Goal: Task Accomplishment & Management: Use online tool/utility

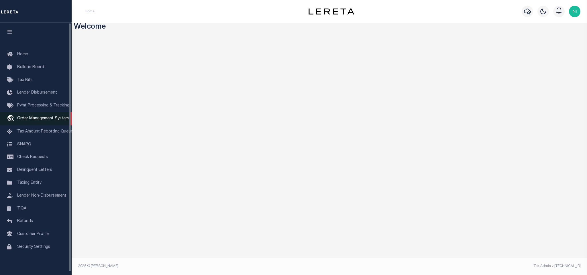
click at [27, 119] on span "Order Management System" at bounding box center [43, 119] width 52 height 4
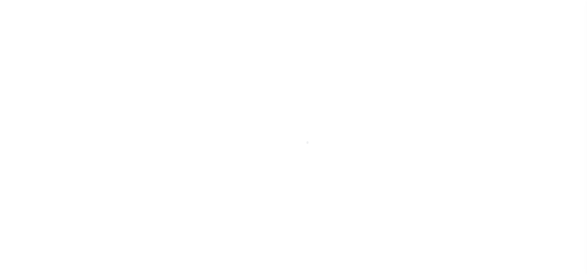
scroll to position [3, 0]
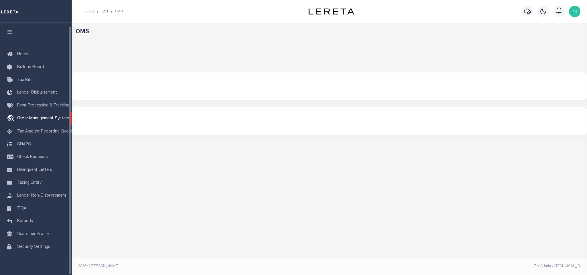
select select "200"
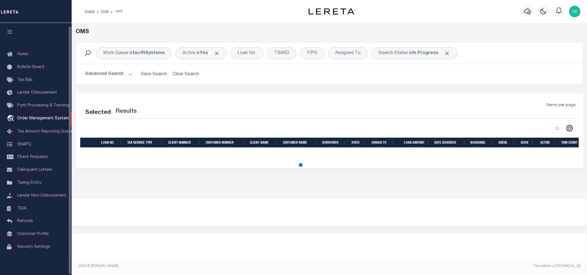
select select "200"
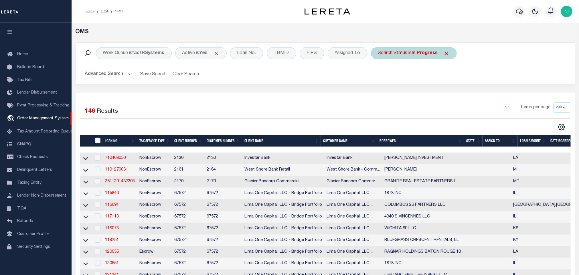
click at [413, 54] on div "Search Status is In Progress" at bounding box center [414, 53] width 86 height 12
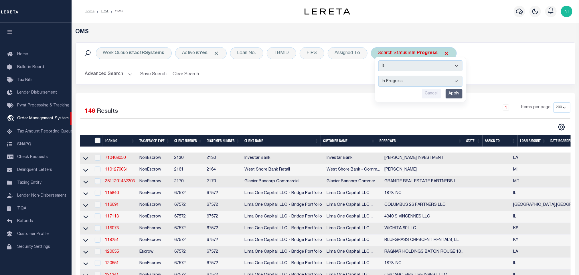
click at [411, 74] on div "Is Contains Automated Search Bad Parcel Complete Duplicate Parcel High Dollar R…" at bounding box center [420, 79] width 91 height 45
click at [411, 78] on select "Automated Search Bad Parcel Complete Duplicate Parcel High Dollar Reporting In …" at bounding box center [421, 81] width 84 height 11
select select "RD"
click at [380, 76] on select "Automated Search Bad Parcel Complete Duplicate Parcel High Dollar Reporting In …" at bounding box center [421, 81] width 84 height 11
drag, startPoint x: 457, startPoint y: 92, endPoint x: 418, endPoint y: 96, distance: 39.4
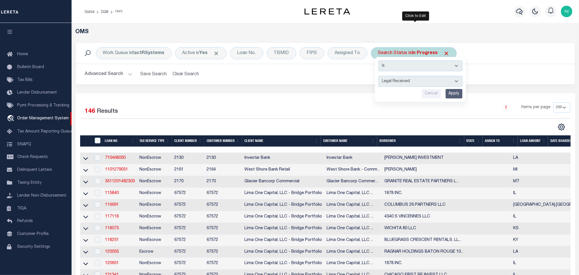
click at [457, 92] on input "Apply" at bounding box center [454, 93] width 17 height 9
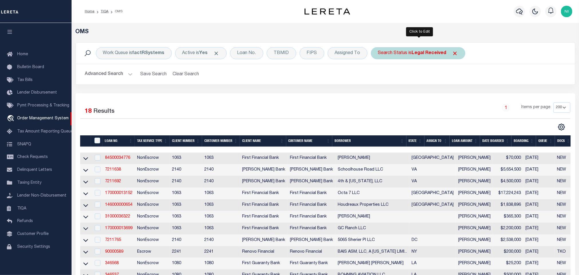
click at [419, 55] on b "Legal Received" at bounding box center [429, 53] width 35 height 5
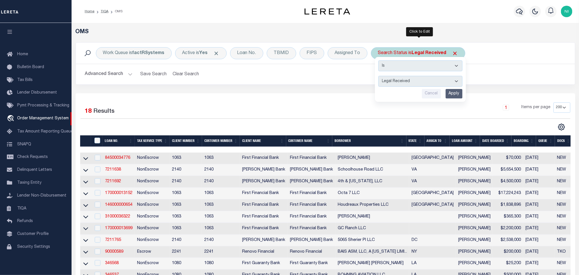
drag, startPoint x: 419, startPoint y: 57, endPoint x: 419, endPoint y: 81, distance: 24.1
click at [419, 81] on select "Automated Search Bad Parcel Complete Duplicate Parcel High Dollar Reporting In …" at bounding box center [421, 81] width 84 height 11
select select "QC"
click at [380, 76] on select "Automated Search Bad Parcel Complete Duplicate Parcel High Dollar Reporting In …" at bounding box center [421, 81] width 84 height 11
click at [451, 92] on input "Apply" at bounding box center [454, 93] width 17 height 9
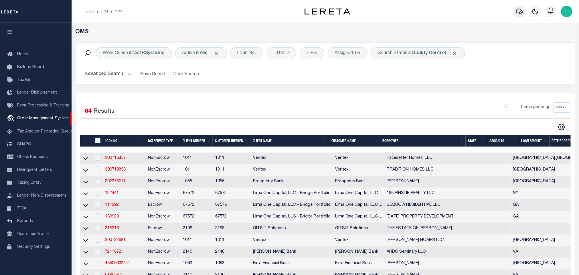
click at [518, 14] on icon "button" at bounding box center [519, 11] width 7 height 7
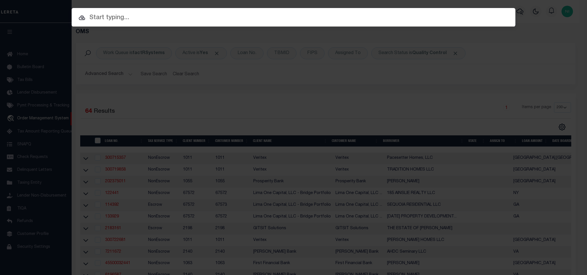
paste input "444011346"
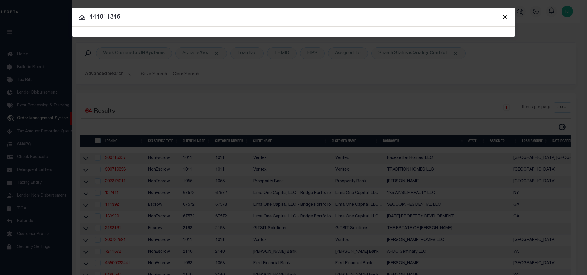
type input "444011346"
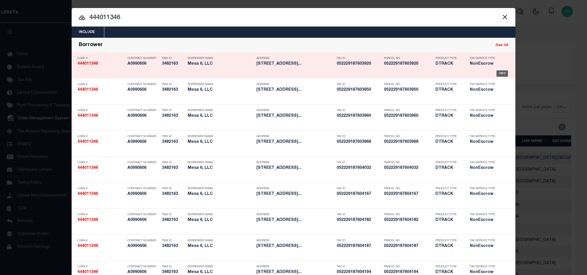
click at [500, 74] on div "OMS" at bounding box center [502, 73] width 12 height 6
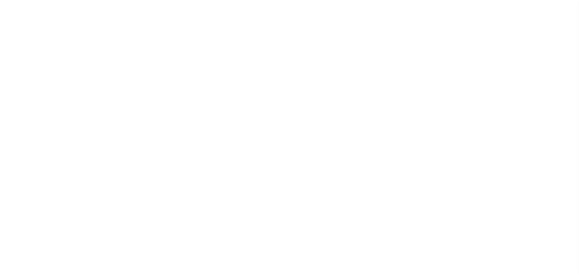
select select "100"
select select "NonEscrow"
select select "11032"
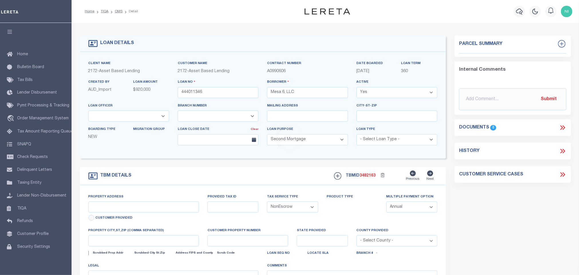
type input "3920 Versailles Dr Unit 3920A"
type input "05-22-29-1876-04-198"
select select
type input "Orlando FL 32808"
type input "FL"
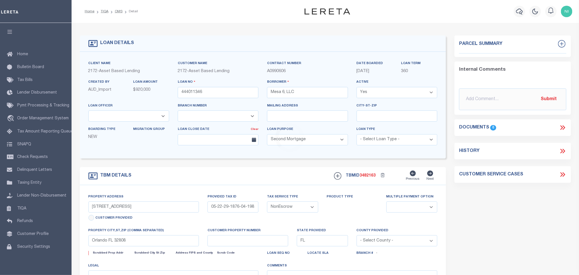
select select
type textarea "Block PB 8825 Lot Pg 0505"
select select "4593"
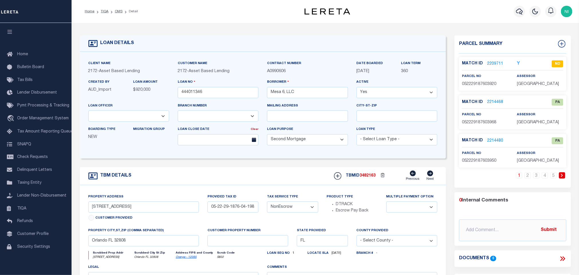
click at [489, 101] on link "2214468" at bounding box center [496, 102] width 16 height 6
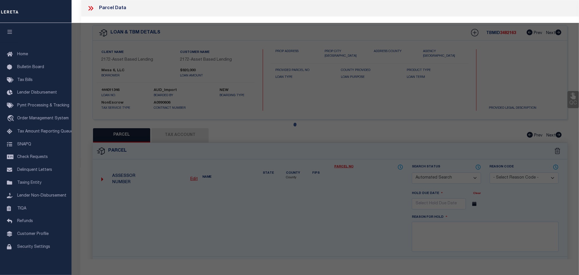
checkbox input "false"
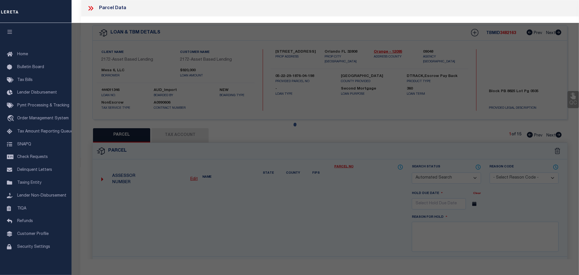
select select "PA"
type input "Mesa 6 LLC"
select select "ATL"
select select "ADD"
type input "3968 Versailles Dr Unit 3968b"
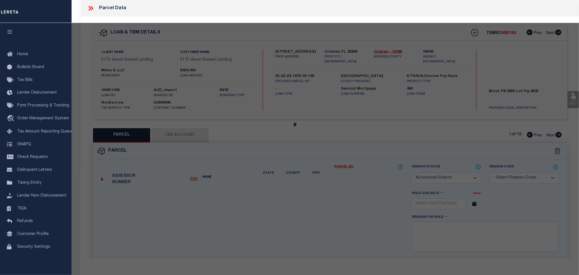
checkbox input "false"
type input "Orlando FL 32808"
type textarea "CYPRESS POINTE AT LAKE ORLANDO CONDOMINIUM 8825/0505 UNIT 3968B"
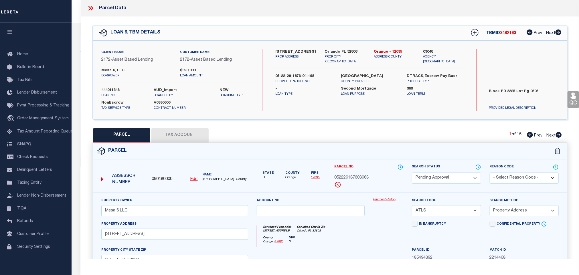
click at [457, 180] on select "Automated Search Bad Parcel Complete Duplicate Parcel High Dollar Reporting In …" at bounding box center [446, 178] width 69 height 11
select select "PR"
click at [412, 173] on select "Automated Search Bad Parcel Complete Duplicate Parcel High Dollar Reporting In …" at bounding box center [446, 178] width 69 height 11
click at [532, 178] on select "- Select Reason Code - 099 - Other (Provide additional detail) ACT - Agency Cha…" at bounding box center [524, 178] width 69 height 11
select select "099"
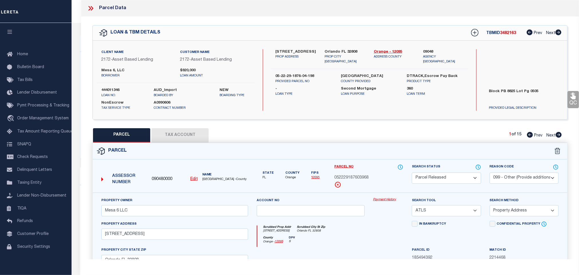
click at [490, 173] on select "- Select Reason Code - 099 - Other (Provide additional detail) ACT - Agency Cha…" at bounding box center [524, 178] width 69 height 11
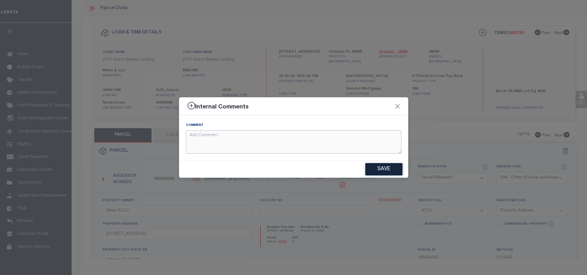
click at [290, 140] on textarea at bounding box center [293, 142] width 215 height 24
paste textarea "Parcel not needed for the Loan."
type textarea "Parcel not needed for the Loan."
click at [387, 170] on button "Save" at bounding box center [383, 169] width 37 height 12
type textarea "Parcel not needed for the Loan."
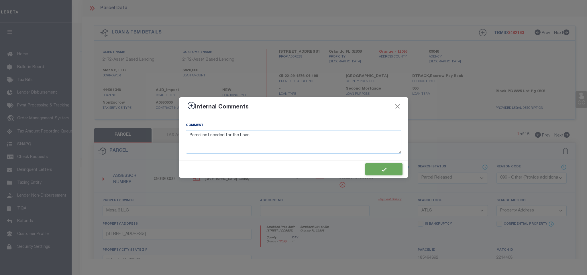
type textarea "Parcel not needed for the Loan."
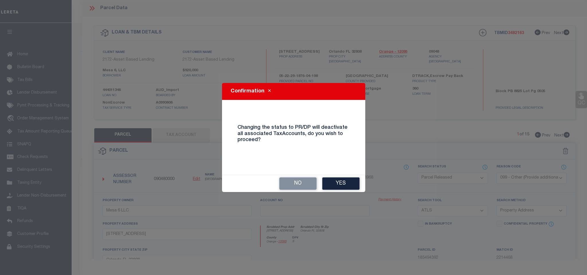
click at [353, 186] on button "Yes" at bounding box center [340, 184] width 37 height 12
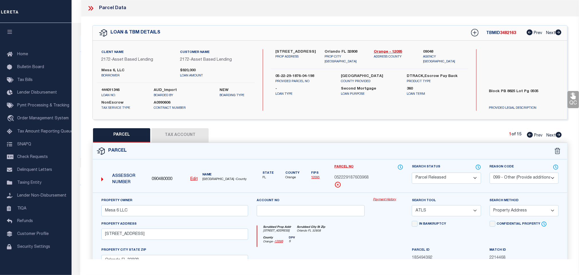
select select "AS"
select select
checkbox input "false"
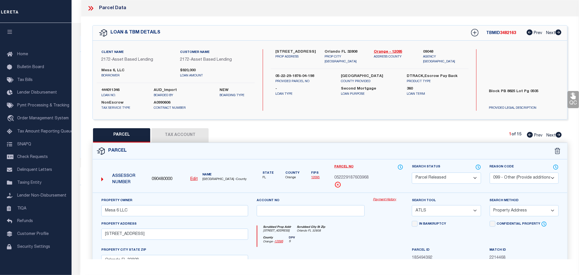
checkbox input "false"
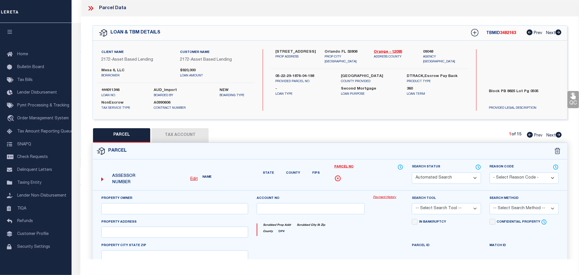
select select "PR"
select select "099"
type input "Mesa 6 LLC"
select select "ATL"
select select "ADD"
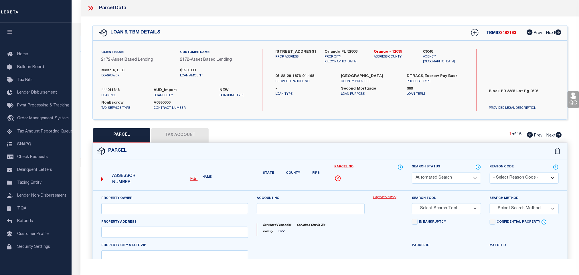
type input "3968 Versailles Dr Unit 3968b"
type input "Orlando FL 32808"
type textarea "CYPRESS POINTE AT LAKE ORLANDO CONDOMINIUM 8825/0505 UNIT 3968B"
type textarea "Parcel not needed for the Loan."
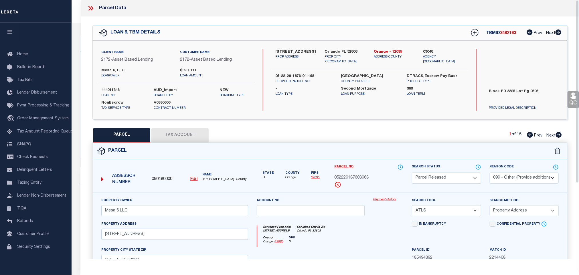
click at [561, 136] on icon at bounding box center [559, 135] width 6 height 6
select select "AS"
select select
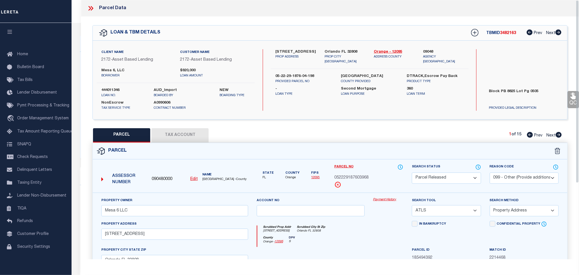
checkbox input "false"
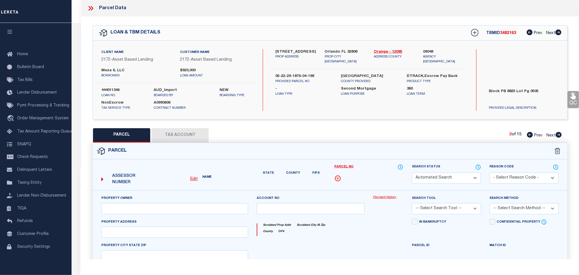
select select "ND"
type input "Mesa 6 LLC"
select select "ATL"
select select "ADD"
type input "3920 Versailles Dr Unit 3920A"
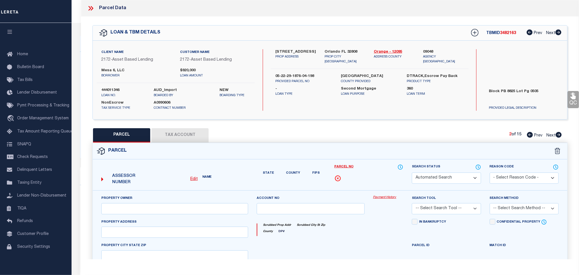
type input "Orlando, FL 32808"
type textarea "CYPRESS POINTE AT LAKE ORLANDO CONDOMINIUM 8825/0505 UNIT 3920A"
type textarea "MISSING LEGAL ON CUSTOMER IMAGING SYSTEM."
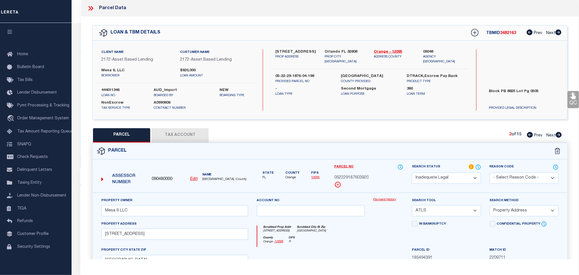
click at [561, 136] on icon at bounding box center [559, 135] width 6 height 6
select select "AS"
select select
checkbox input "false"
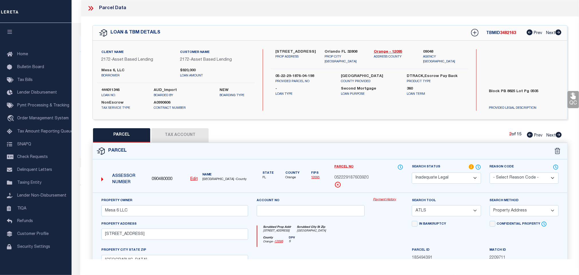
checkbox input "false"
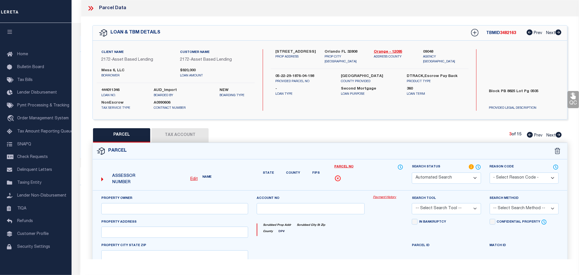
select select "PA"
type input "Mesa 6 LLC"
select select "ATL"
select select "ADD"
type input "3950 Versailles Dr Unit 3950b"
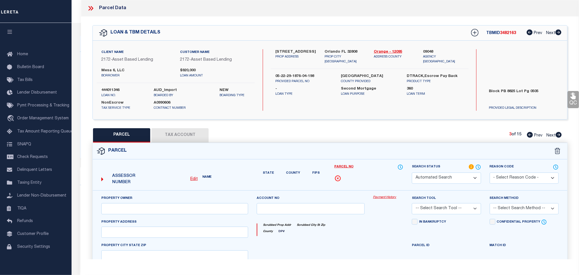
checkbox input "false"
type input "Orlando FL 32808"
type textarea "CYPRESS POINTE AT LAKE ORLANDO CONDOMINIUM 8825/0505 UNIT 3950B"
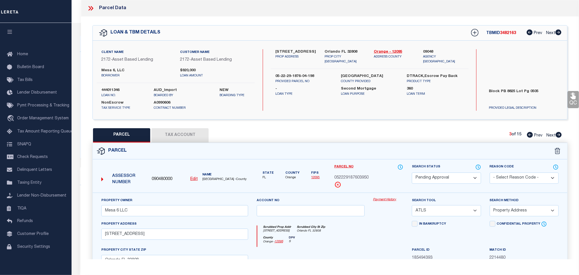
click at [450, 177] on select "Automated Search Bad Parcel Complete Duplicate Parcel High Dollar Reporting In …" at bounding box center [446, 178] width 69 height 11
select select "PR"
click at [412, 173] on select "Automated Search Bad Parcel Complete Duplicate Parcel High Dollar Reporting In …" at bounding box center [446, 178] width 69 height 11
click at [528, 182] on select "- Select Reason Code - 099 - Other (Provide additional detail) ACT - Agency Cha…" at bounding box center [524, 178] width 69 height 11
select select "099"
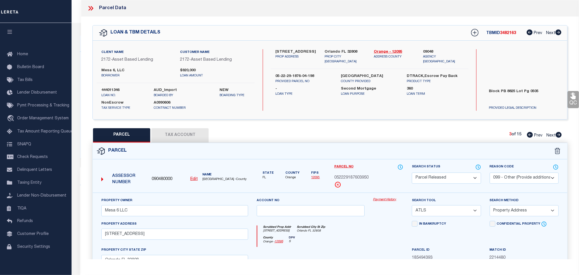
click at [490, 173] on select "- Select Reason Code - 099 - Other (Provide additional detail) ACT - Agency Cha…" at bounding box center [524, 178] width 69 height 11
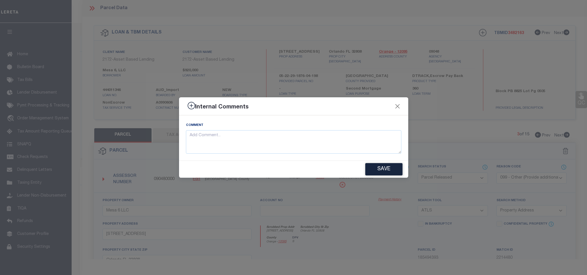
click at [296, 160] on div "Comment" at bounding box center [293, 137] width 229 height 45
click at [307, 149] on textarea at bounding box center [293, 142] width 215 height 24
paste textarea "Parcel not needed for the Loan."
type textarea "Parcel not needed for the Loan."
click at [387, 169] on button "Save" at bounding box center [383, 169] width 37 height 12
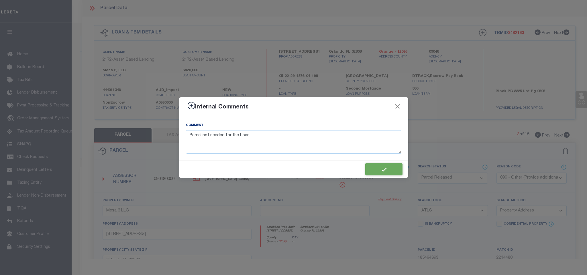
type textarea "Parcel not needed for the Loan."
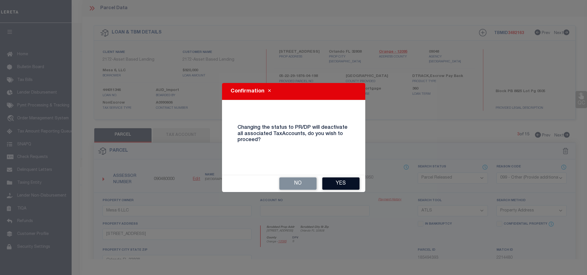
click at [353, 179] on button "Yes" at bounding box center [340, 184] width 37 height 12
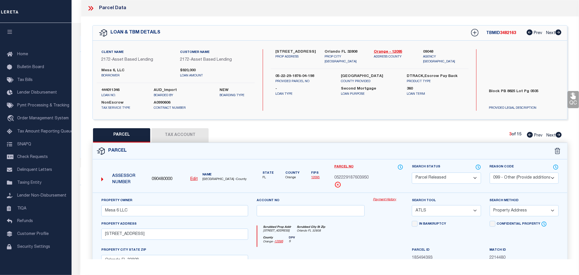
select select "AS"
select select
checkbox input "false"
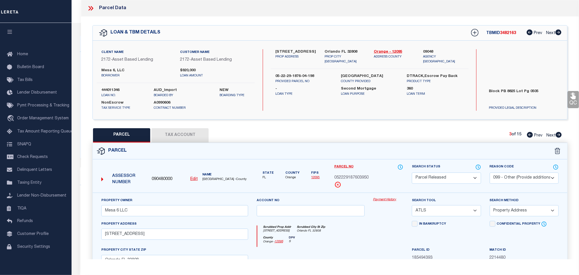
checkbox input "false"
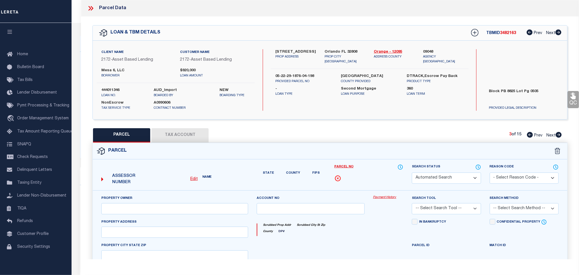
select select "PR"
select select "099"
type input "Mesa 6 LLC"
select select "ATL"
select select "ADD"
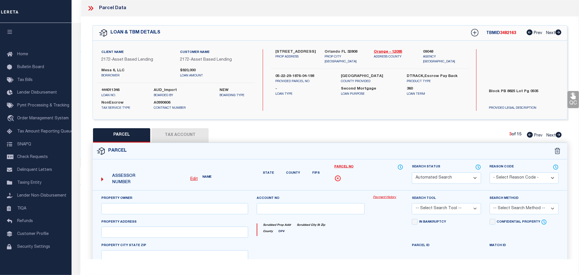
type input "3950 Versailles Dr Unit 3950b"
type input "Orlando FL 32808"
type textarea "CYPRESS POINTE AT LAKE ORLANDO CONDOMINIUM 8825/0505 UNIT 3950B"
type textarea "Parcel not needed for the Loan."
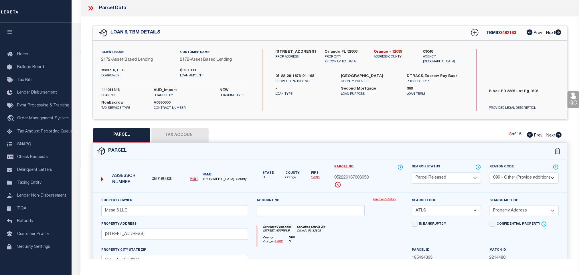
click at [558, 136] on icon at bounding box center [559, 135] width 6 height 6
select select "AS"
select select
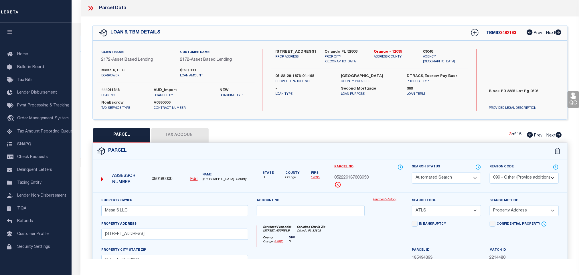
checkbox input "false"
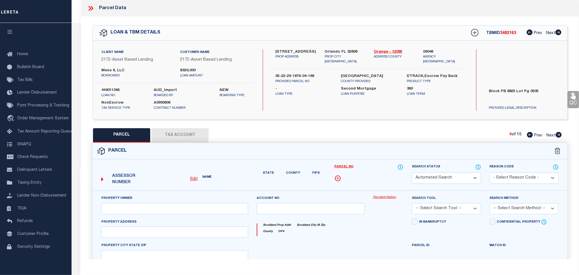
select select "PA"
type input "Mesa 6 LLC"
select select "ATL"
select select "ADD"
type input "3960 Versailles Dr Unit 3960B"
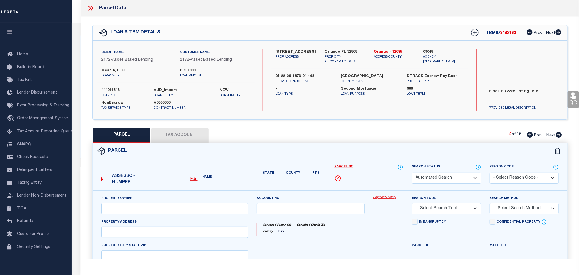
checkbox input "false"
type input "Orlando, FL 32808"
type textarea "CYPRESS POINTE AT LAKE ORLANDO CONDOMINIUM 8825/0505 UNIT 3960B"
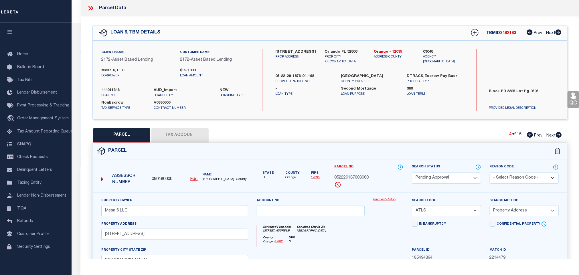
click at [461, 181] on select "Automated Search Bad Parcel Complete Duplicate Parcel High Dollar Reporting In …" at bounding box center [446, 178] width 69 height 11
select select "PR"
click at [412, 173] on select "Automated Search Bad Parcel Complete Duplicate Parcel High Dollar Reporting In …" at bounding box center [446, 178] width 69 height 11
click at [537, 176] on select "- Select Reason Code - 099 - Other (Provide additional detail) ACT - Agency Cha…" at bounding box center [524, 178] width 69 height 11
select select "099"
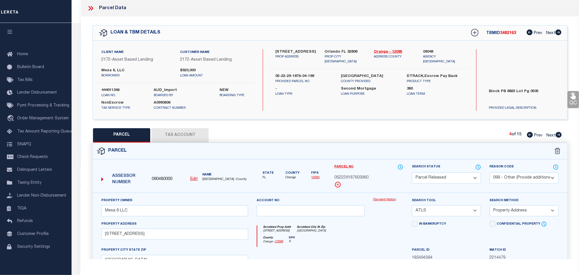
click at [490, 173] on select "- Select Reason Code - 099 - Other (Provide additional detail) ACT - Agency Cha…" at bounding box center [524, 178] width 69 height 11
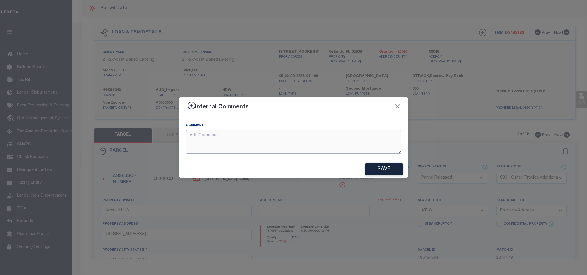
drag, startPoint x: 296, startPoint y: 135, endPoint x: 307, endPoint y: 137, distance: 11.0
click at [295, 135] on textarea at bounding box center [293, 142] width 215 height 24
paste textarea "Parcel not needed for the Loan."
type textarea "Parcel not needed for the Loan."
click at [396, 168] on button "Save" at bounding box center [383, 169] width 37 height 12
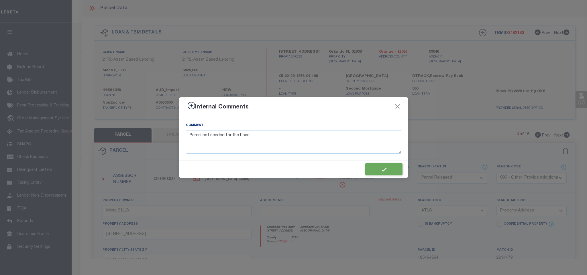
type textarea "Parcel not needed for the Loan."
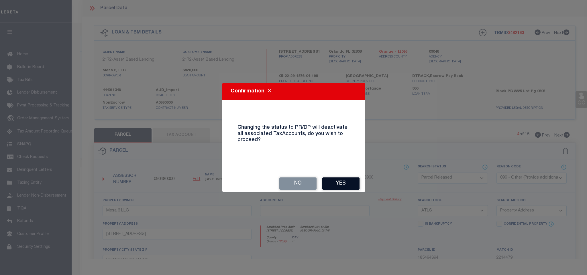
click at [334, 180] on button "Yes" at bounding box center [340, 184] width 37 height 12
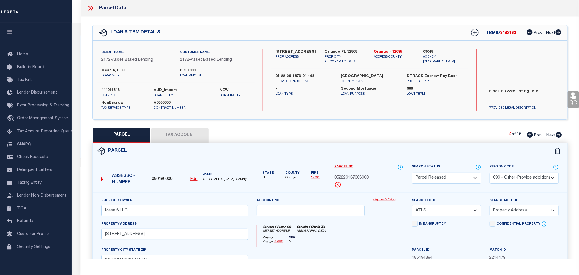
select select "AS"
select select
checkbox input "false"
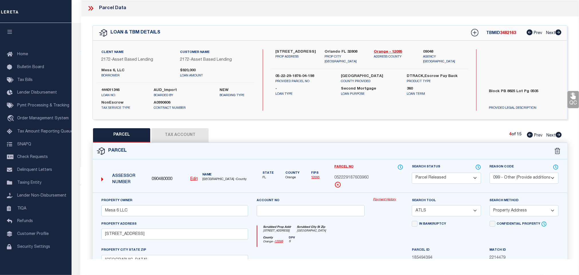
checkbox input "false"
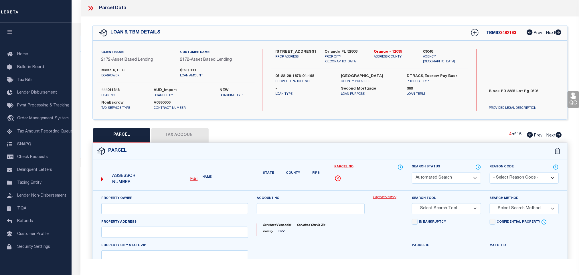
select select "PR"
select select "099"
type input "Mesa 6 LLC"
select select "ATL"
select select "ADD"
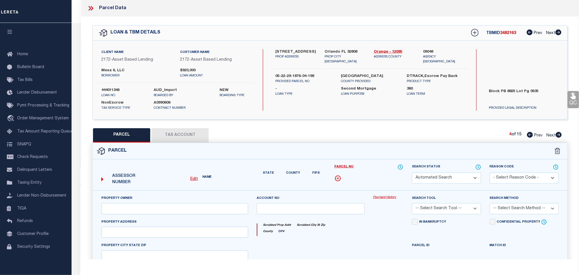
type input "3960 Versailles Dr Unit 3960B"
type input "Orlando, FL 32808"
type textarea "CYPRESS POINTE AT LAKE ORLANDO CONDOMINIUM 8825/0505 UNIT 3960B"
type textarea "Parcel not needed for the Loan."
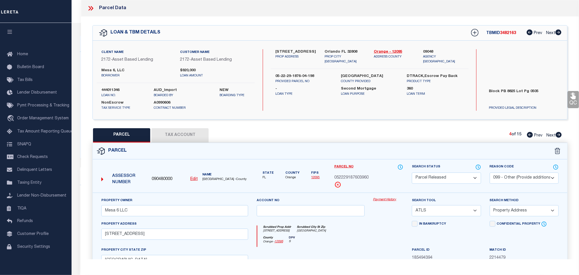
click at [557, 133] on icon at bounding box center [559, 135] width 6 height 6
select select "AS"
select select
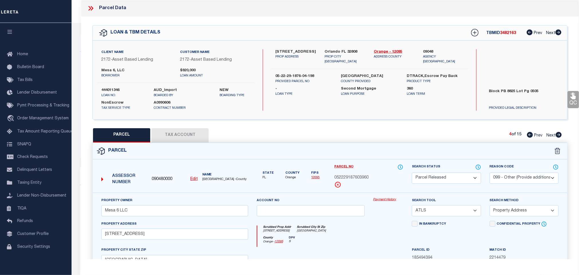
checkbox input "false"
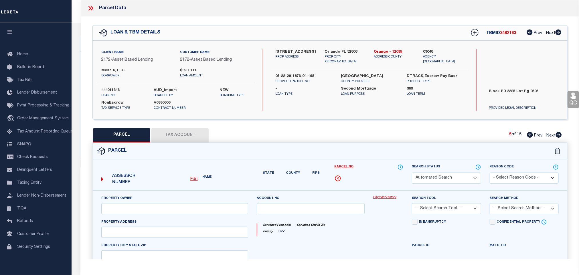
select select "PA"
type input "Mesa 6 LLC"
select select "ATL"
select select "ADD"
type input "4032 Versailles Dr Unit 4032c"
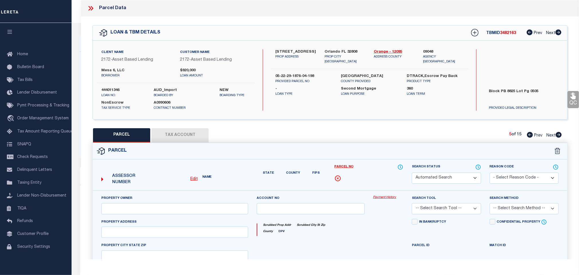
checkbox input "false"
type input "Orlando FL 32808"
type textarea "CYPRESS POINTE AT LAKE ORLANDO CONDOMINIUM 8825/0505 UNIT 4032C"
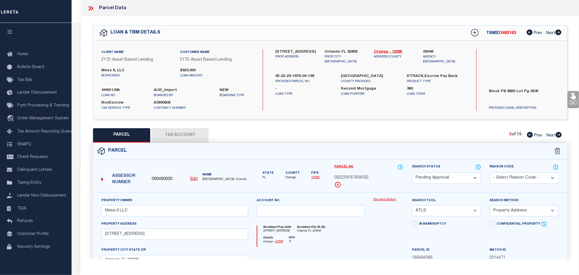
click at [458, 181] on select "Automated Search Bad Parcel Complete Duplicate Parcel High Dollar Reporting In …" at bounding box center [446, 178] width 69 height 11
select select "PR"
click at [412, 173] on select "Automated Search Bad Parcel Complete Duplicate Parcel High Dollar Reporting In …" at bounding box center [446, 178] width 69 height 11
click at [520, 175] on select "- Select Reason Code - 099 - Other (Provide additional detail) ACT - Agency Cha…" at bounding box center [524, 178] width 69 height 11
select select "099"
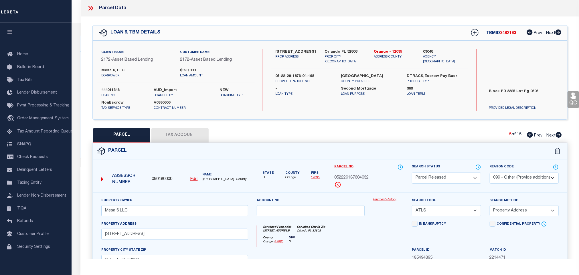
click at [490, 173] on select "- Select Reason Code - 099 - Other (Provide additional detail) ACT - Agency Cha…" at bounding box center [524, 178] width 69 height 11
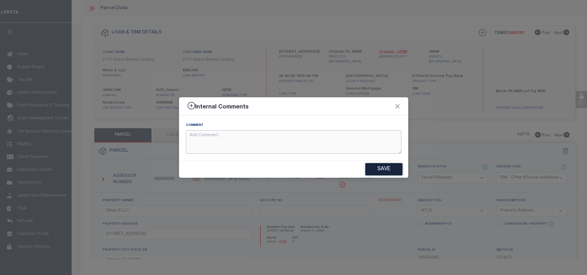
drag, startPoint x: 328, startPoint y: 139, endPoint x: 349, endPoint y: 144, distance: 21.9
click at [327, 139] on textarea at bounding box center [293, 142] width 215 height 24
paste textarea "Parcel not needed for the Loan."
type textarea "Parcel not needed for the Loan."
click at [392, 167] on button "Save" at bounding box center [383, 169] width 37 height 12
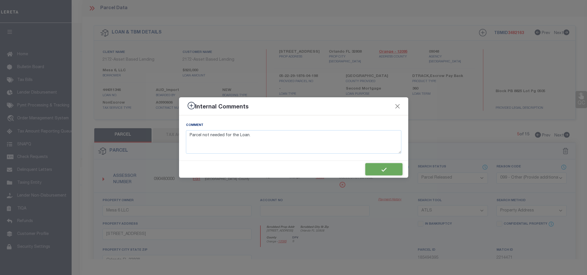
type textarea "Parcel not needed for the Loan."
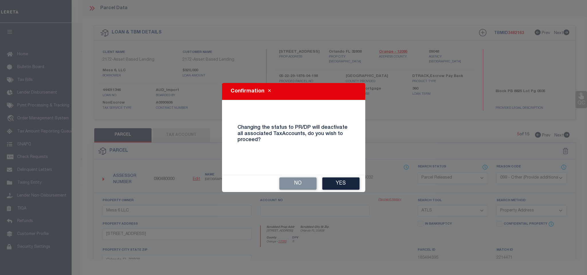
click at [347, 182] on button "Yes" at bounding box center [340, 184] width 37 height 12
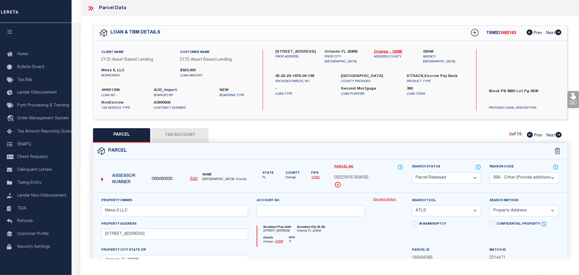
select select "AS"
select select
checkbox input "false"
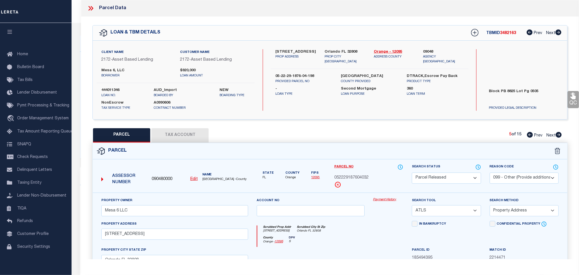
checkbox input "false"
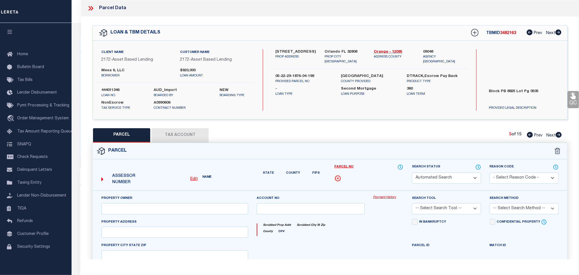
select select "PR"
select select "099"
type input "Mesa 6 LLC"
select select "ATL"
select select "ADD"
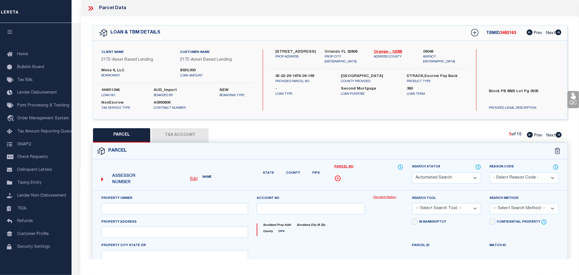
type input "4032 Versailles Dr Unit 4032c"
type input "Orlando FL 32808"
type textarea "CYPRESS POINTE AT LAKE ORLANDO CONDOMINIUM 8825/0505 UNIT 4032C"
type textarea "Parcel not needed for the Loan."
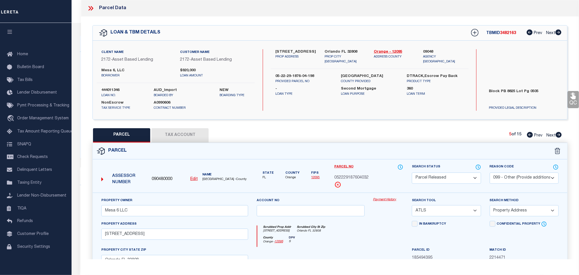
click at [558, 137] on icon at bounding box center [559, 135] width 6 height 6
select select "AS"
select select
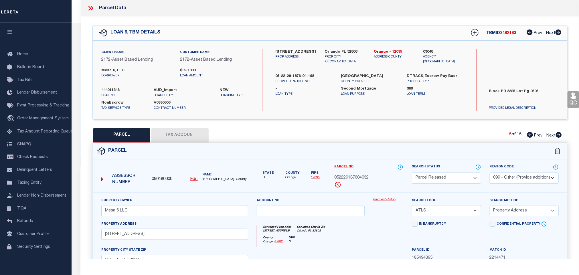
checkbox input "false"
click at [455, 180] on select "Automated Search Bad Parcel Complete Duplicate Parcel High Dollar Reporting In …" at bounding box center [446, 178] width 69 height 11
click at [412, 173] on select "Automated Search Bad Parcel Complete Duplicate Parcel High Dollar Reporting In …" at bounding box center [446, 178] width 69 height 11
click at [528, 180] on select "- Select Reason Code - 099 - Other (Provide additional detail) ACT - Agency Cha…" at bounding box center [524, 178] width 69 height 11
click at [490, 173] on select "- Select Reason Code - 099 - Other (Provide additional detail) ACT - Agency Cha…" at bounding box center [524, 178] width 69 height 11
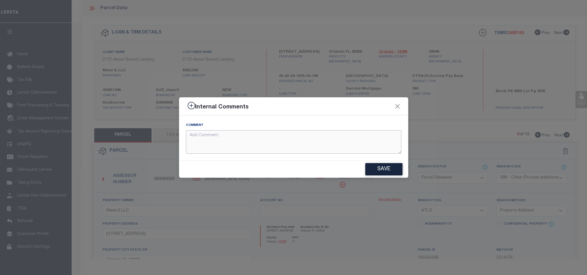
click at [304, 138] on textarea at bounding box center [293, 142] width 215 height 24
paste textarea "Parcel not needed for the Loan."
click at [373, 166] on button "Save" at bounding box center [383, 169] width 37 height 12
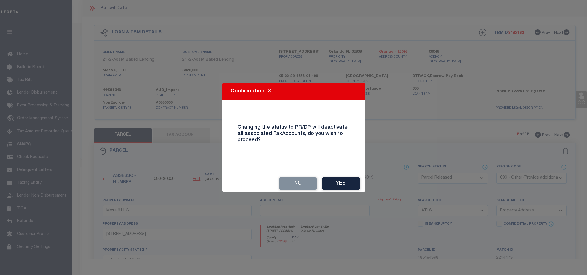
click at [346, 180] on button "Yes" at bounding box center [340, 184] width 37 height 12
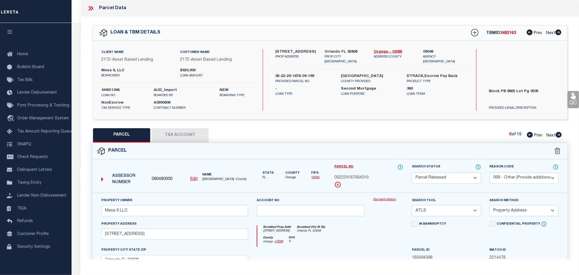
click at [559, 137] on icon at bounding box center [559, 135] width 6 height 6
click at [459, 179] on select "Automated Search Bad Parcel Complete Duplicate Parcel High Dollar Reporting In …" at bounding box center [446, 178] width 69 height 11
click at [412, 173] on select "Automated Search Bad Parcel Complete Duplicate Parcel High Dollar Reporting In …" at bounding box center [446, 178] width 69 height 11
click at [529, 180] on select "- Select Reason Code - 099 - Other (Provide additional detail) ACT - Agency Cha…" at bounding box center [524, 178] width 69 height 11
click at [490, 173] on select "- Select Reason Code - 099 - Other (Provide additional detail) ACT - Agency Cha…" at bounding box center [524, 178] width 69 height 11
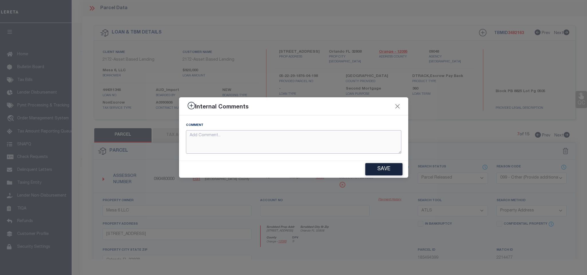
drag, startPoint x: 344, startPoint y: 147, endPoint x: 376, endPoint y: 149, distance: 32.7
click at [343, 147] on textarea at bounding box center [293, 142] width 215 height 24
paste textarea "Parcel not needed for the Loan."
drag, startPoint x: 396, startPoint y: 166, endPoint x: 429, endPoint y: 153, distance: 35.5
click at [396, 167] on button "Save" at bounding box center [383, 169] width 37 height 12
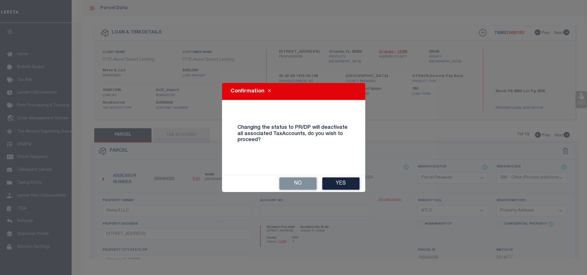
click at [341, 180] on button "Yes" at bounding box center [340, 184] width 37 height 12
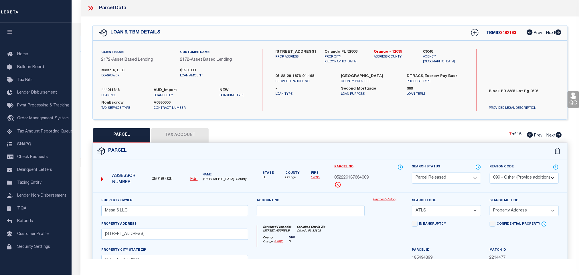
click at [559, 137] on icon at bounding box center [559, 135] width 6 height 6
click at [451, 178] on select "Automated Search Bad Parcel Complete Duplicate Parcel High Dollar Reporting In …" at bounding box center [446, 178] width 69 height 11
click at [412, 173] on select "Automated Search Bad Parcel Complete Duplicate Parcel High Dollar Reporting In …" at bounding box center [446, 178] width 69 height 11
click at [515, 181] on select "- Select Reason Code - 099 - Other (Provide additional detail) ACT - Agency Cha…" at bounding box center [524, 178] width 69 height 11
click at [490, 173] on select "- Select Reason Code - 099 - Other (Provide additional detail) ACT - Agency Cha…" at bounding box center [524, 178] width 69 height 11
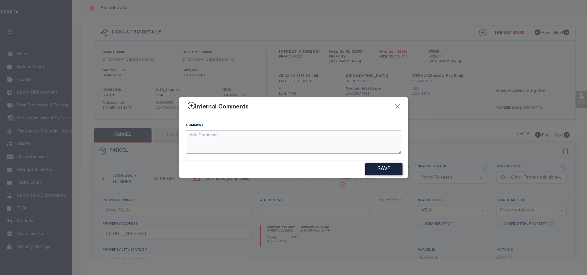
click at [310, 146] on textarea at bounding box center [293, 142] width 215 height 24
paste textarea "Parcel not needed for the Loan."
click at [379, 164] on button "Save" at bounding box center [383, 169] width 37 height 12
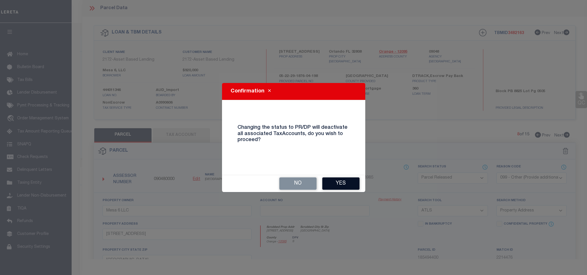
click at [341, 180] on button "Yes" at bounding box center [340, 184] width 37 height 12
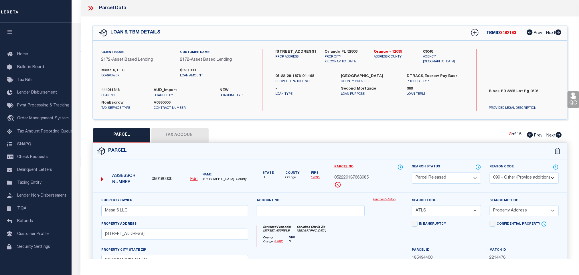
click at [557, 137] on icon at bounding box center [559, 135] width 6 height 6
click at [465, 180] on select "Automated Search Bad Parcel Complete Duplicate Parcel High Dollar Reporting In …" at bounding box center [446, 178] width 69 height 11
click at [412, 173] on select "Automated Search Bad Parcel Complete Duplicate Parcel High Dollar Reporting In …" at bounding box center [446, 178] width 69 height 11
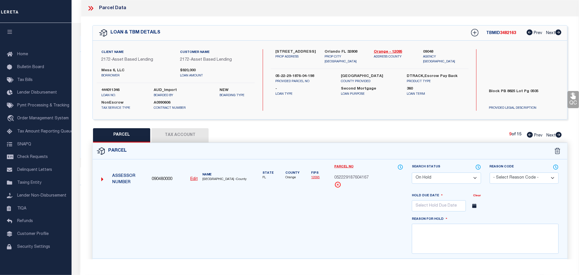
click at [455, 176] on select "Automated Search Bad Parcel Complete Duplicate Parcel High Dollar Reporting In …" at bounding box center [446, 178] width 69 height 11
click at [412, 173] on select "Automated Search Bad Parcel Complete Duplicate Parcel High Dollar Reporting In …" at bounding box center [446, 178] width 69 height 11
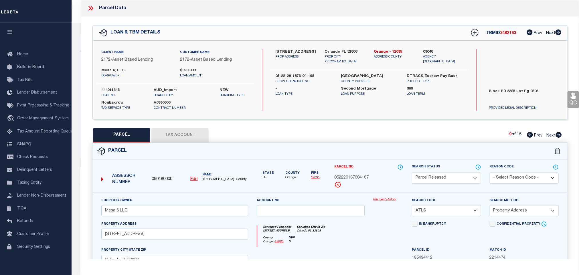
click at [520, 177] on select "- Select Reason Code - 099 - Other (Provide additional detail) ACT - Agency Cha…" at bounding box center [524, 178] width 69 height 11
click at [490, 173] on select "- Select Reason Code - 099 - Other (Provide additional detail) ACT - Agency Cha…" at bounding box center [524, 178] width 69 height 11
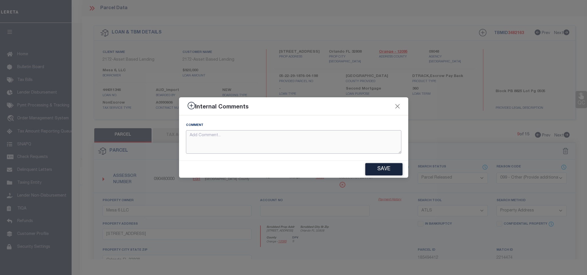
click at [352, 137] on textarea at bounding box center [293, 142] width 215 height 24
paste textarea "Parcel not needed for the Loan."
click at [389, 170] on button "Save" at bounding box center [383, 169] width 37 height 12
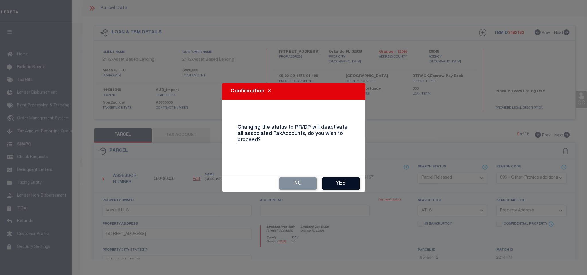
click at [343, 182] on button "Yes" at bounding box center [340, 184] width 37 height 12
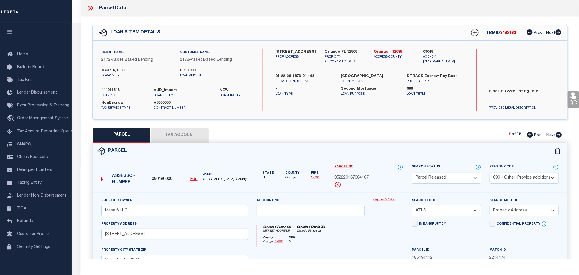
click at [560, 135] on icon at bounding box center [559, 135] width 6 height 6
click at [451, 179] on select "Automated Search Bad Parcel Complete Duplicate Parcel High Dollar Reporting In …" at bounding box center [446, 178] width 69 height 11
click at [412, 173] on select "Automated Search Bad Parcel Complete Duplicate Parcel High Dollar Reporting In …" at bounding box center [446, 178] width 69 height 11
click at [534, 178] on select "- Select Reason Code - 099 - Other (Provide additional detail) ACT - Agency Cha…" at bounding box center [524, 178] width 69 height 11
click at [490, 173] on select "- Select Reason Code - 099 - Other (Provide additional detail) ACT - Agency Cha…" at bounding box center [524, 178] width 69 height 11
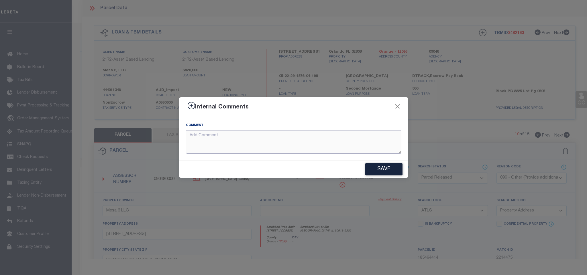
click at [355, 151] on textarea at bounding box center [293, 142] width 215 height 24
paste textarea "Parcel not needed for the Loan."
click at [394, 173] on button "Save" at bounding box center [383, 169] width 37 height 12
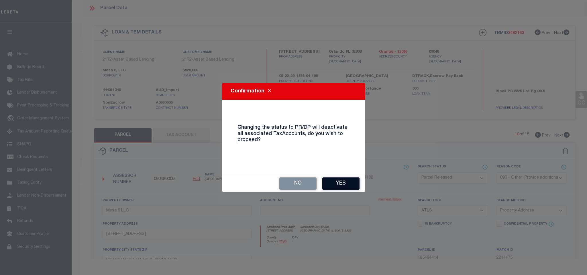
click at [350, 182] on button "Yes" at bounding box center [340, 184] width 37 height 12
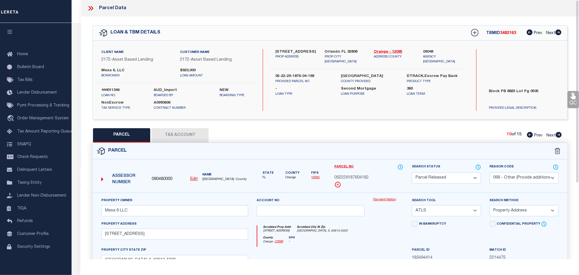
click at [560, 136] on icon at bounding box center [559, 135] width 6 height 6
click at [452, 182] on select "Automated Search Bad Parcel Complete Duplicate Parcel High Dollar Reporting In …" at bounding box center [446, 178] width 69 height 11
click at [412, 173] on select "Automated Search Bad Parcel Complete Duplicate Parcel High Dollar Reporting In …" at bounding box center [446, 178] width 69 height 11
click at [517, 181] on select "- Select Reason Code - 099 - Other (Provide additional detail) ACT - Agency Cha…" at bounding box center [524, 178] width 69 height 11
click at [490, 173] on select "- Select Reason Code - 099 - Other (Provide additional detail) ACT - Agency Cha…" at bounding box center [524, 178] width 69 height 11
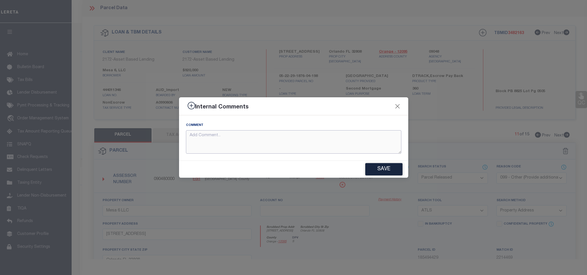
drag, startPoint x: 337, startPoint y: 145, endPoint x: 367, endPoint y: 150, distance: 30.2
click at [336, 144] on textarea at bounding box center [293, 142] width 215 height 24
paste textarea "Parcel not needed for the Loan."
click at [379, 168] on button "Save" at bounding box center [383, 169] width 37 height 12
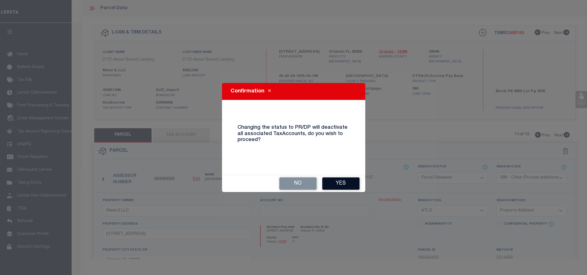
click at [345, 181] on button "Yes" at bounding box center [340, 184] width 37 height 12
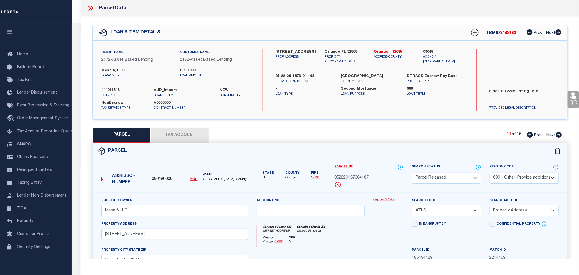
click at [558, 136] on icon at bounding box center [559, 135] width 6 height 6
click at [455, 180] on select "Automated Search Bad Parcel Complete Duplicate Parcel High Dollar Reporting In …" at bounding box center [446, 178] width 69 height 11
click at [412, 173] on select "Automated Search Bad Parcel Complete Duplicate Parcel High Dollar Reporting In …" at bounding box center [446, 178] width 69 height 11
click at [527, 178] on select "- Select Reason Code - 099 - Other (Provide additional detail) ACT - Agency Cha…" at bounding box center [524, 178] width 69 height 11
click at [490, 173] on select "- Select Reason Code - 099 - Other (Provide additional detail) ACT - Agency Cha…" at bounding box center [524, 178] width 69 height 11
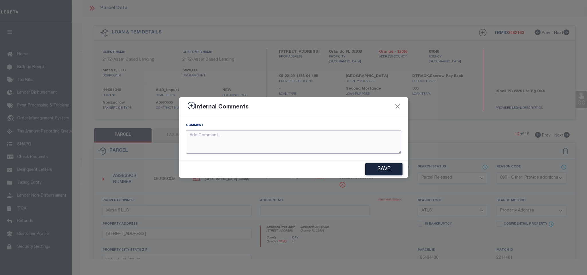
click at [318, 145] on textarea at bounding box center [293, 142] width 215 height 24
paste textarea "Parcel not needed for the Loan."
click at [373, 172] on button "Save" at bounding box center [383, 169] width 37 height 12
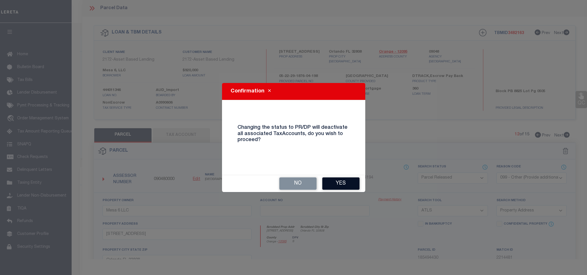
click at [339, 182] on button "Yes" at bounding box center [340, 184] width 37 height 12
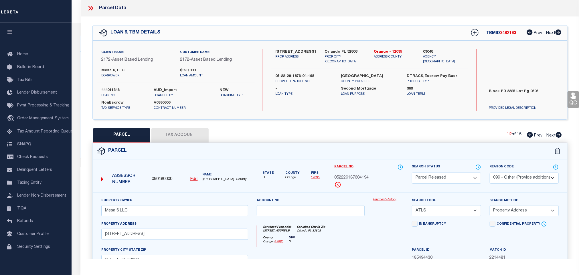
click at [561, 134] on icon at bounding box center [559, 135] width 6 height 6
click at [453, 178] on select "Automated Search Bad Parcel Complete Duplicate Parcel High Dollar Reporting In …" at bounding box center [446, 178] width 69 height 11
click at [412, 173] on select "Automated Search Bad Parcel Complete Duplicate Parcel High Dollar Reporting In …" at bounding box center [446, 178] width 69 height 11
click at [516, 182] on select "- Select Reason Code - 099 - Other (Provide additional detail) ACT - Agency Cha…" at bounding box center [524, 178] width 69 height 11
click at [490, 173] on select "- Select Reason Code - 099 - Other (Provide additional detail) ACT - Agency Cha…" at bounding box center [524, 178] width 69 height 11
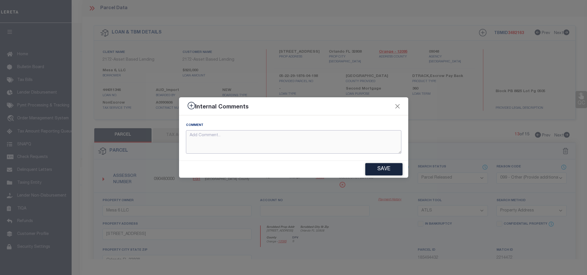
click at [278, 140] on textarea at bounding box center [293, 142] width 215 height 24
paste textarea "Parcel not needed for the Loan."
click at [382, 169] on button "Save" at bounding box center [383, 169] width 37 height 12
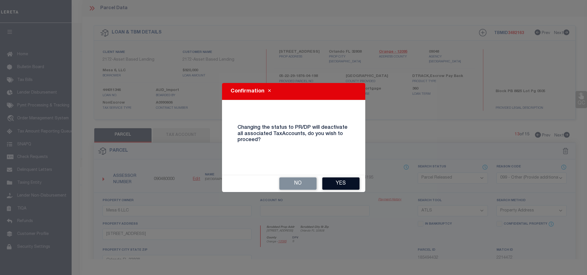
click at [346, 182] on button "Yes" at bounding box center [340, 184] width 37 height 12
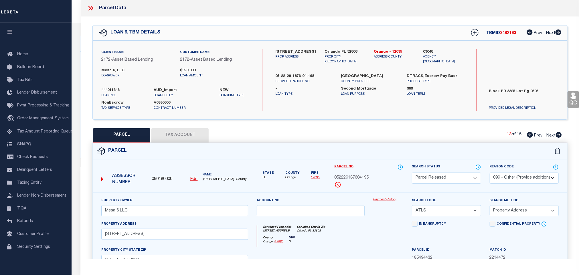
click at [557, 137] on icon at bounding box center [559, 135] width 6 height 6
click at [454, 181] on select "Automated Search Bad Parcel Complete Duplicate Parcel High Dollar Reporting In …" at bounding box center [446, 178] width 69 height 11
click at [412, 173] on select "Automated Search Bad Parcel Complete Duplicate Parcel High Dollar Reporting In …" at bounding box center [446, 178] width 69 height 11
click at [524, 180] on select "- Select Reason Code - 099 - Other (Provide additional detail) ACT - Agency Cha…" at bounding box center [524, 178] width 69 height 11
click at [490, 173] on select "- Select Reason Code - 099 - Other (Provide additional detail) ACT - Agency Cha…" at bounding box center [524, 178] width 69 height 11
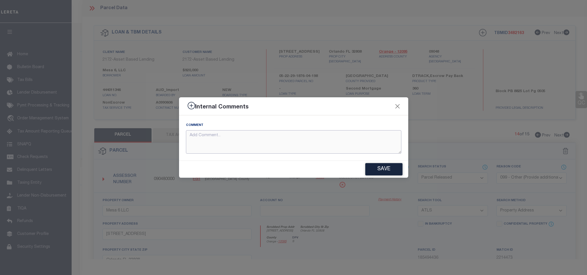
click at [354, 144] on textarea at bounding box center [293, 142] width 215 height 24
paste textarea "Parcel not needed for the Loan."
click at [384, 168] on button "Save" at bounding box center [383, 169] width 37 height 12
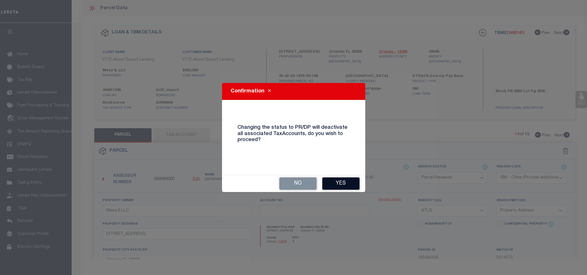
click at [348, 180] on button "Yes" at bounding box center [340, 184] width 37 height 12
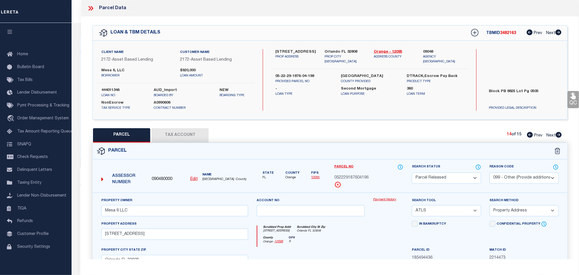
click at [557, 135] on icon at bounding box center [559, 135] width 6 height 6
click at [459, 180] on select "Automated Search Bad Parcel Complete Duplicate Parcel High Dollar Reporting In …" at bounding box center [446, 178] width 69 height 11
click at [412, 173] on select "Automated Search Bad Parcel Complete Duplicate Parcel High Dollar Reporting In …" at bounding box center [446, 178] width 69 height 11
click at [525, 180] on select "- Select Reason Code - 099 - Other (Provide additional detail) ACT - Agency Cha…" at bounding box center [524, 178] width 69 height 11
click at [490, 173] on select "- Select Reason Code - 099 - Other (Provide additional detail) ACT - Agency Cha…" at bounding box center [524, 178] width 69 height 11
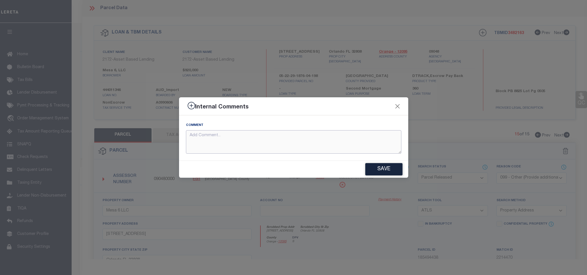
click at [318, 147] on textarea at bounding box center [293, 142] width 215 height 24
paste textarea "Parcel not needed for the Loan."
click at [384, 170] on button "Save" at bounding box center [383, 169] width 37 height 12
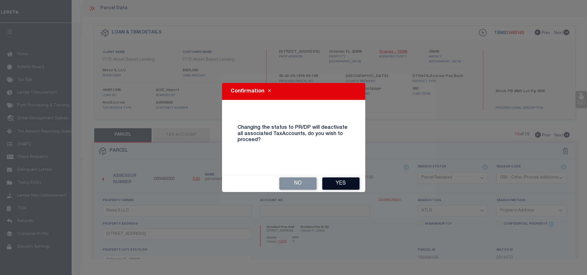
click at [338, 182] on button "Yes" at bounding box center [340, 184] width 37 height 12
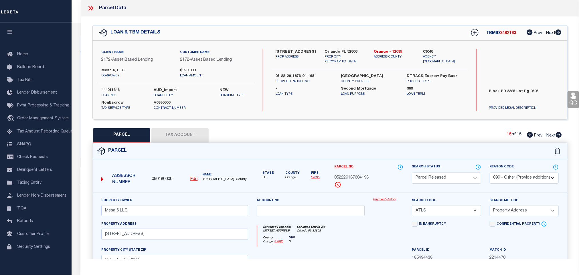
click at [91, 10] on icon at bounding box center [92, 8] width 3 height 5
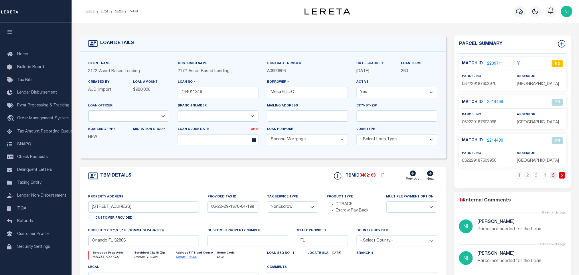
click at [555, 176] on link "5" at bounding box center [554, 175] width 6 height 6
click at [519, 13] on icon "button" at bounding box center [519, 12] width 7 height 6
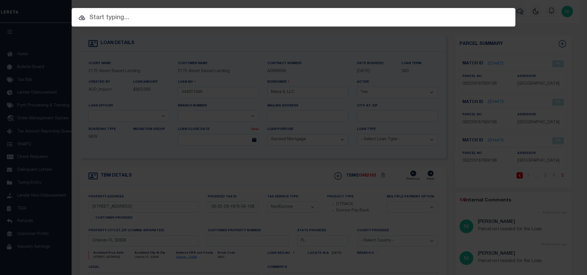
paste input "19194"
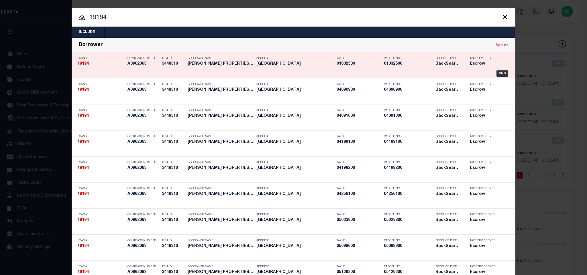
click at [497, 73] on div "OMS" at bounding box center [502, 73] width 12 height 6
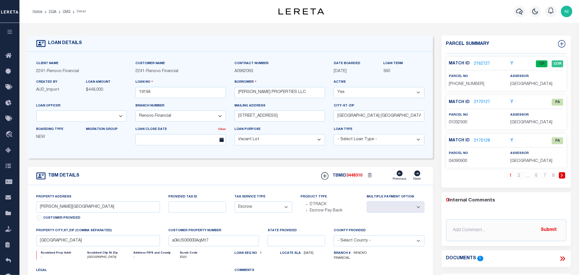
click at [486, 103] on link "2170127" at bounding box center [483, 102] width 16 height 6
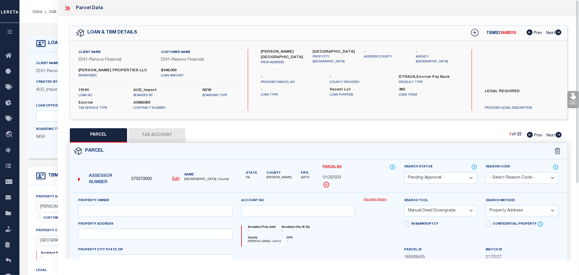
click at [438, 178] on select "Automated Search Bad Parcel Complete Duplicate Parcel High Dollar Reporting In …" at bounding box center [440, 178] width 73 height 11
click at [404, 173] on select "Automated Search Bad Parcel Complete Duplicate Parcel High Dollar Reporting In …" at bounding box center [440, 178] width 73 height 11
click at [516, 180] on select "- Select Reason Code - 099 - Other (Provide additional detail) ACT - Agency Cha…" at bounding box center [522, 178] width 73 height 11
click at [486, 173] on select "- Select Reason Code - 099 - Other (Provide additional detail) ACT - Agency Cha…" at bounding box center [522, 178] width 73 height 11
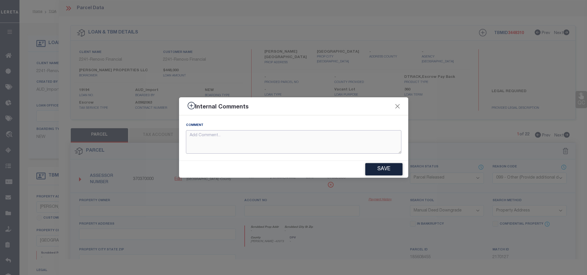
click at [309, 142] on textarea at bounding box center [293, 142] width 215 height 24
paste textarea "19194"
click at [389, 168] on button "Save" at bounding box center [383, 169] width 37 height 12
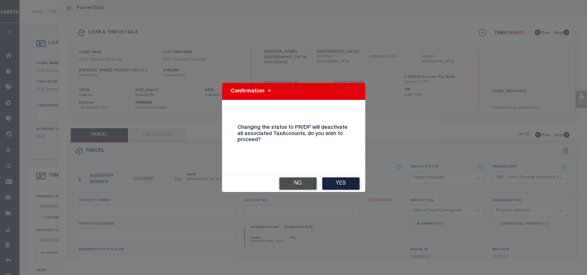
click at [305, 184] on button "No" at bounding box center [297, 184] width 37 height 12
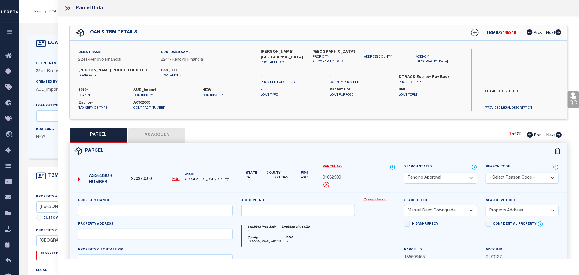
click at [458, 179] on select "Automated Search Bad Parcel Complete Duplicate Parcel High Dollar Reporting In …" at bounding box center [440, 178] width 73 height 11
click at [404, 173] on select "Automated Search Bad Parcel Complete Duplicate Parcel High Dollar Reporting In …" at bounding box center [440, 178] width 73 height 11
click at [533, 180] on select "- Select Reason Code - 099 - Other (Provide additional detail) ACT - Agency Cha…" at bounding box center [522, 178] width 73 height 11
click at [486, 173] on select "- Select Reason Code - 099 - Other (Provide additional detail) ACT - Agency Cha…" at bounding box center [522, 178] width 73 height 11
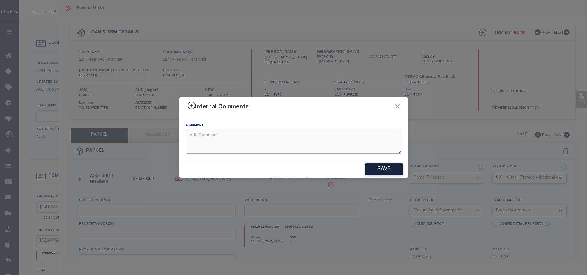
click at [293, 145] on textarea at bounding box center [293, 142] width 215 height 24
paste textarea "Parcel not needed for the Loan."
click at [393, 170] on button "Save" at bounding box center [383, 169] width 37 height 12
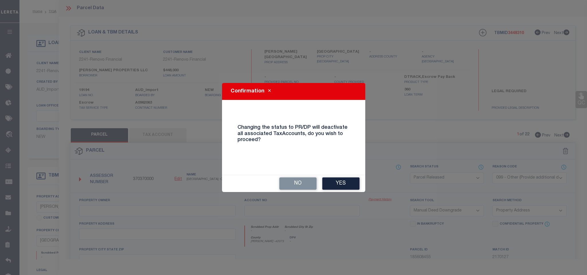
click at [348, 181] on button "Yes" at bounding box center [340, 184] width 37 height 12
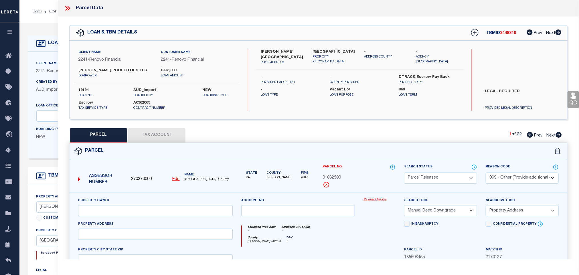
click at [558, 135] on icon at bounding box center [559, 135] width 6 height 6
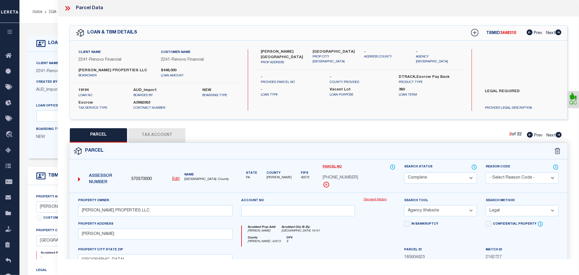
click at [558, 135] on icon at bounding box center [559, 135] width 6 height 6
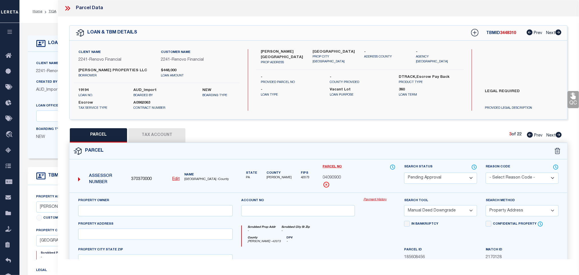
click at [454, 180] on select "Automated Search Bad Parcel Complete Duplicate Parcel High Dollar Reporting In …" at bounding box center [440, 178] width 73 height 11
click at [404, 173] on select "Automated Search Bad Parcel Complete Duplicate Parcel High Dollar Reporting In …" at bounding box center [440, 178] width 73 height 11
click at [515, 185] on div "Reason Code - Select Reason Code - 099 - Other (Provide additional detail) ACT …" at bounding box center [523, 178] width 82 height 29
click at [512, 179] on select "- Select Reason Code - 099 - Other (Provide additional detail) ACT - Agency Cha…" at bounding box center [522, 178] width 73 height 11
click at [486, 173] on select "- Select Reason Code - 099 - Other (Provide additional detail) ACT - Agency Cha…" at bounding box center [522, 178] width 73 height 11
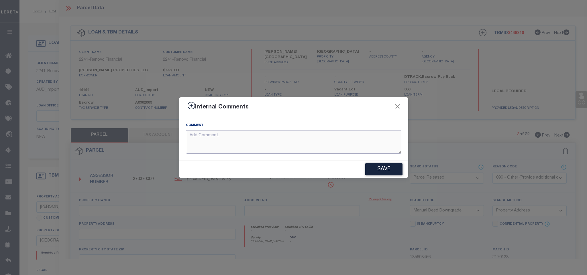
click at [266, 139] on textarea at bounding box center [293, 142] width 215 height 24
paste textarea "Parcel not needed for the Loan."
drag, startPoint x: 378, startPoint y: 169, endPoint x: 344, endPoint y: 166, distance: 34.0
click at [378, 169] on button "Save" at bounding box center [383, 169] width 37 height 12
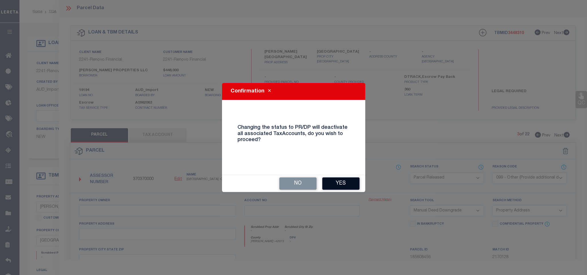
click at [339, 182] on button "Yes" at bounding box center [340, 184] width 37 height 12
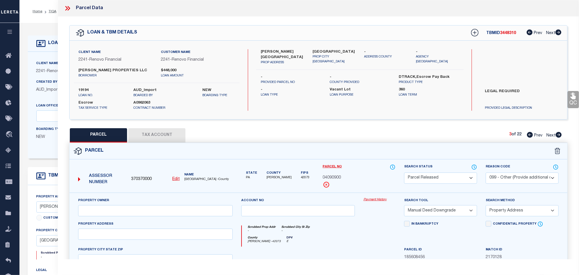
click at [558, 136] on icon at bounding box center [559, 135] width 6 height 6
click at [458, 178] on select "Automated Search Bad Parcel Complete Duplicate Parcel High Dollar Reporting In …" at bounding box center [440, 178] width 73 height 11
click at [404, 173] on select "Automated Search Bad Parcel Complete Duplicate Parcel High Dollar Reporting In …" at bounding box center [440, 178] width 73 height 11
click at [535, 181] on select "- Select Reason Code - 099 - Other (Provide additional detail) ACT - Agency Cha…" at bounding box center [522, 178] width 73 height 11
click at [486, 173] on select "- Select Reason Code - 099 - Other (Provide additional detail) ACT - Agency Cha…" at bounding box center [522, 178] width 73 height 11
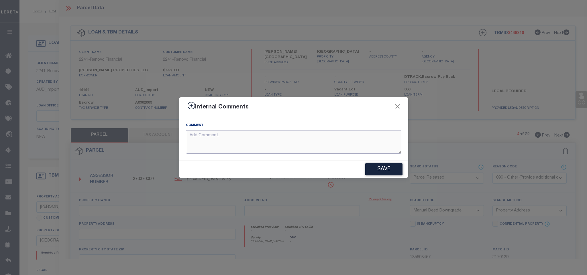
click at [350, 143] on textarea at bounding box center [293, 142] width 215 height 24
paste textarea "Parcel not needed for the Loan."
drag, startPoint x: 386, startPoint y: 169, endPoint x: 397, endPoint y: 162, distance: 13.8
click at [386, 170] on button "Save" at bounding box center [383, 169] width 37 height 12
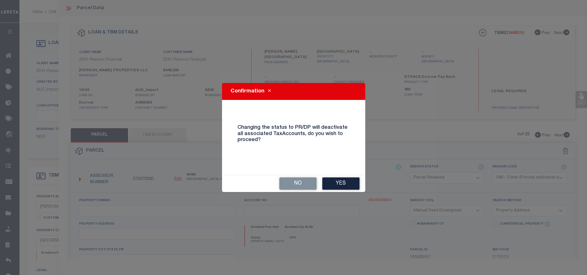
click at [350, 186] on button "Yes" at bounding box center [340, 184] width 37 height 12
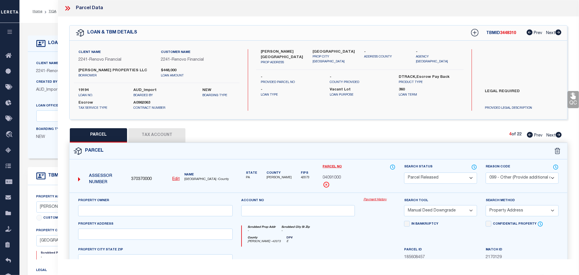
click at [558, 136] on icon at bounding box center [559, 135] width 6 height 6
click at [452, 178] on select "Automated Search Bad Parcel Complete Duplicate Parcel High Dollar Reporting In …" at bounding box center [440, 178] width 73 height 11
click at [404, 173] on select "Automated Search Bad Parcel Complete Duplicate Parcel High Dollar Reporting In …" at bounding box center [440, 178] width 73 height 11
click at [530, 177] on select "- Select Reason Code - 099 - Other (Provide additional detail) ACT - Agency Cha…" at bounding box center [522, 178] width 73 height 11
click at [486, 173] on select "- Select Reason Code - 099 - Other (Provide additional detail) ACT - Agency Cha…" at bounding box center [522, 178] width 73 height 11
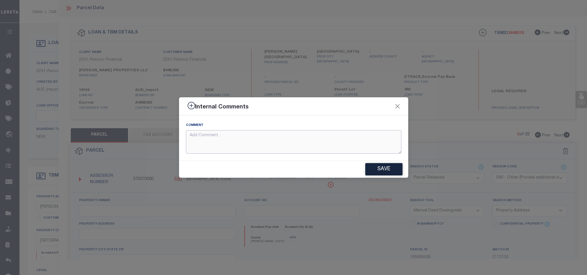
click at [341, 144] on textarea at bounding box center [293, 142] width 215 height 24
paste textarea "Parcel not needed for the Loan."
click at [383, 166] on button "Save" at bounding box center [383, 169] width 37 height 12
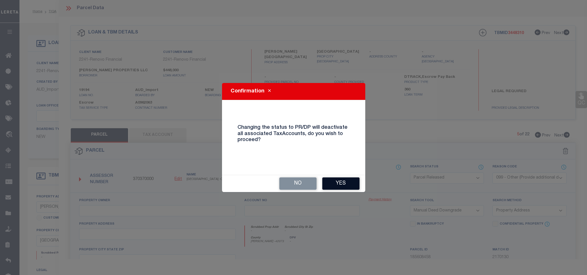
click at [348, 182] on button "Yes" at bounding box center [340, 184] width 37 height 12
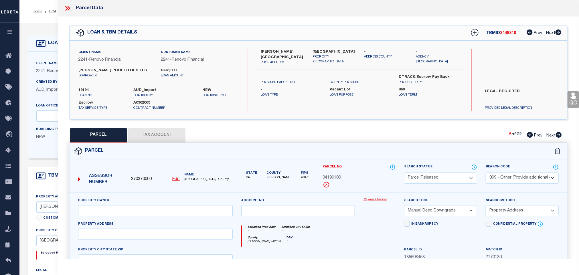
click at [558, 134] on icon at bounding box center [559, 135] width 6 height 6
click at [439, 180] on select "Automated Search Bad Parcel Complete Duplicate Parcel High Dollar Reporting In …" at bounding box center [440, 178] width 73 height 11
click at [404, 173] on select "Automated Search Bad Parcel Complete Duplicate Parcel High Dollar Reporting In …" at bounding box center [440, 178] width 73 height 11
click at [513, 178] on select "- Select Reason Code - 099 - Other (Provide additional detail) ACT - Agency Cha…" at bounding box center [522, 178] width 73 height 11
click at [486, 173] on select "- Select Reason Code - 099 - Other (Provide additional detail) ACT - Agency Cha…" at bounding box center [522, 178] width 73 height 11
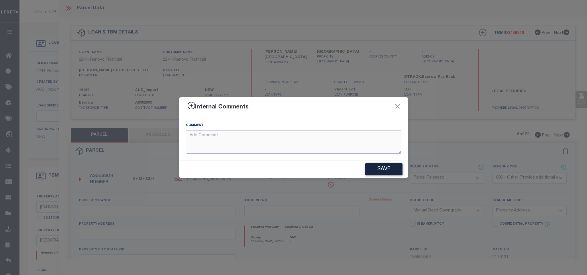
click at [298, 138] on textarea at bounding box center [293, 142] width 215 height 24
paste textarea "Parcel not needed for the Loan."
click at [375, 166] on button "Save" at bounding box center [383, 169] width 37 height 12
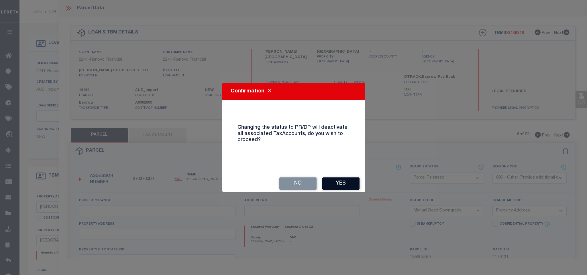
click at [346, 180] on button "Yes" at bounding box center [340, 184] width 37 height 12
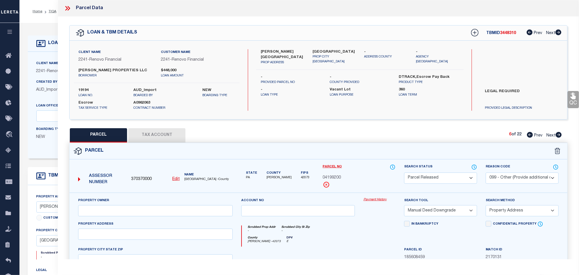
click at [558, 137] on icon at bounding box center [559, 135] width 6 height 6
click at [447, 181] on select "Automated Search Bad Parcel Complete Duplicate Parcel High Dollar Reporting In …" at bounding box center [440, 178] width 73 height 11
click at [404, 173] on select "Automated Search Bad Parcel Complete Duplicate Parcel High Dollar Reporting In …" at bounding box center [440, 178] width 73 height 11
click at [528, 180] on select "- Select Reason Code - 099 - Other (Provide additional detail) ACT - Agency Cha…" at bounding box center [522, 178] width 73 height 11
click at [486, 173] on select "- Select Reason Code - 099 - Other (Provide additional detail) ACT - Agency Cha…" at bounding box center [522, 178] width 73 height 11
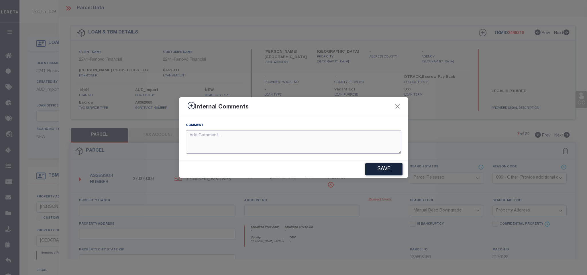
click at [294, 146] on textarea at bounding box center [293, 142] width 215 height 24
paste textarea "Parcel not needed for the Loan."
click at [381, 168] on button "Save" at bounding box center [383, 169] width 37 height 12
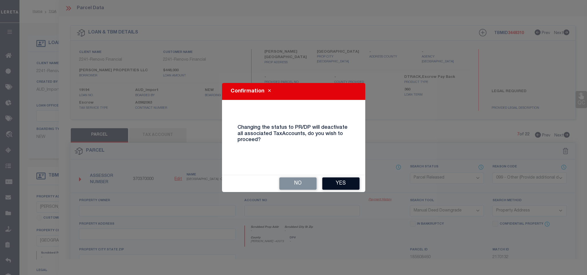
click at [341, 185] on button "Yes" at bounding box center [340, 184] width 37 height 12
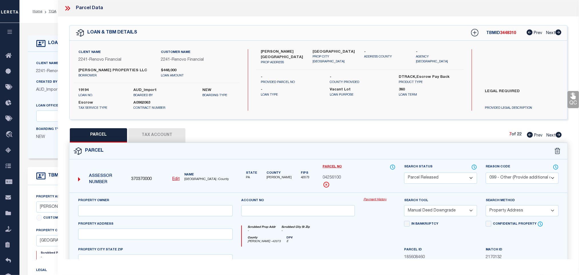
click at [557, 134] on icon at bounding box center [559, 135] width 6 height 6
click at [453, 178] on select "Automated Search Bad Parcel Complete Duplicate Parcel High Dollar Reporting In …" at bounding box center [440, 178] width 73 height 11
click at [404, 173] on select "Automated Search Bad Parcel Complete Duplicate Parcel High Dollar Reporting In …" at bounding box center [440, 178] width 73 height 11
click at [509, 176] on select "- Select Reason Code - 099 - Other (Provide additional detail) ACT - Agency Cha…" at bounding box center [522, 178] width 73 height 11
click at [486, 173] on select "- Select Reason Code - 099 - Other (Provide additional detail) ACT - Agency Cha…" at bounding box center [522, 178] width 73 height 11
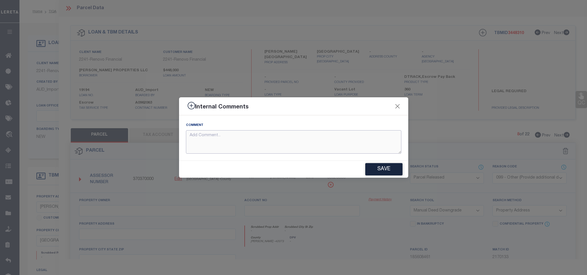
click at [327, 136] on textarea at bounding box center [293, 142] width 215 height 24
paste textarea "Parcel not needed for the Loan."
click at [377, 169] on button "Save" at bounding box center [383, 169] width 37 height 12
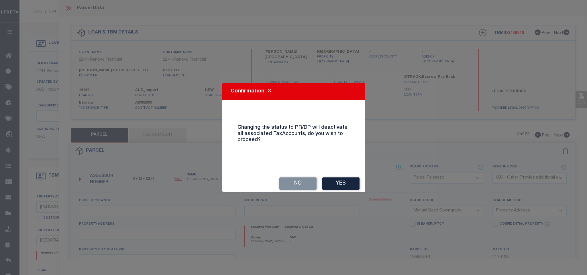
click at [351, 182] on button "Yes" at bounding box center [340, 184] width 37 height 12
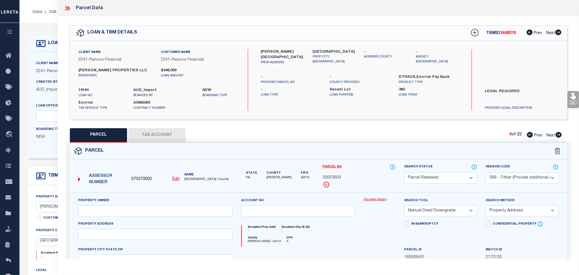
click at [559, 136] on icon at bounding box center [559, 135] width 6 height 6
click at [455, 179] on select "Automated Search Bad Parcel Complete Duplicate Parcel High Dollar Reporting In …" at bounding box center [440, 178] width 73 height 11
click at [404, 173] on select "Automated Search Bad Parcel Complete Duplicate Parcel High Dollar Reporting In …" at bounding box center [440, 178] width 73 height 11
click at [512, 176] on select "- Select Reason Code - 099 - Other (Provide additional detail) ACT - Agency Cha…" at bounding box center [522, 178] width 73 height 11
click at [486, 173] on select "- Select Reason Code - 099 - Other (Provide additional detail) ACT - Agency Cha…" at bounding box center [522, 178] width 73 height 11
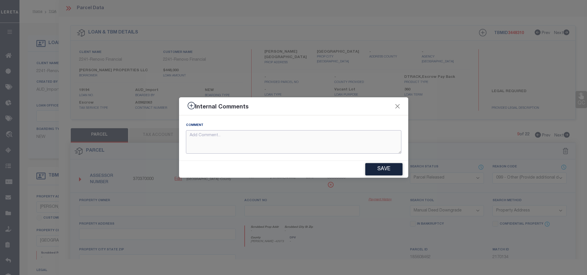
click at [314, 143] on textarea at bounding box center [293, 142] width 215 height 24
paste textarea "Parcel not needed for the Loan."
click at [386, 173] on button "Save" at bounding box center [383, 169] width 37 height 12
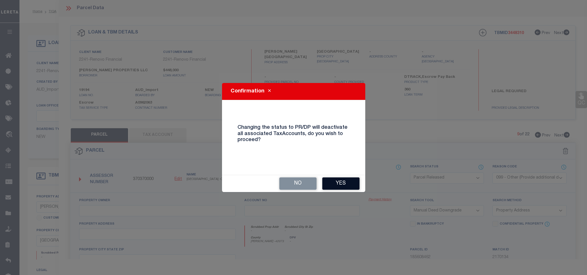
click at [343, 187] on button "Yes" at bounding box center [340, 184] width 37 height 12
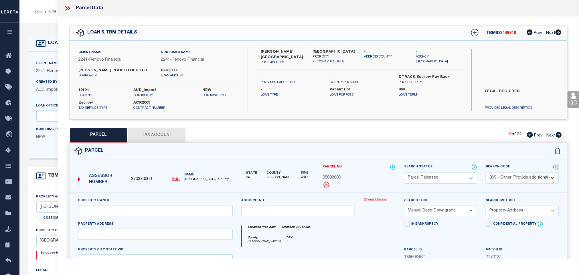
click at [559, 134] on icon at bounding box center [559, 135] width 6 height 6
click at [454, 177] on select "Automated Search Bad Parcel Complete Duplicate Parcel High Dollar Reporting In …" at bounding box center [440, 178] width 73 height 11
click at [404, 173] on select "Automated Search Bad Parcel Complete Duplicate Parcel High Dollar Reporting In …" at bounding box center [440, 178] width 73 height 11
drag, startPoint x: 532, startPoint y: 178, endPoint x: 527, endPoint y: 179, distance: 5.5
click at [532, 178] on select "- Select Reason Code - 099 - Other (Provide additional detail) ACT - Agency Cha…" at bounding box center [522, 178] width 73 height 11
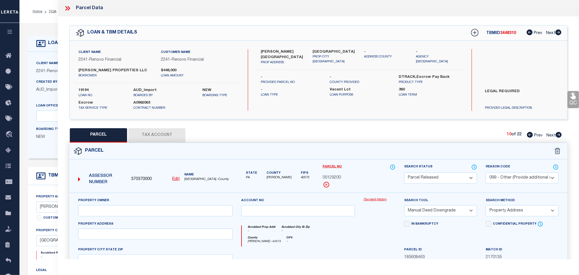
click at [486, 173] on select "- Select Reason Code - 099 - Other (Provide additional detail) ACT - Agency Cha…" at bounding box center [522, 178] width 73 height 11
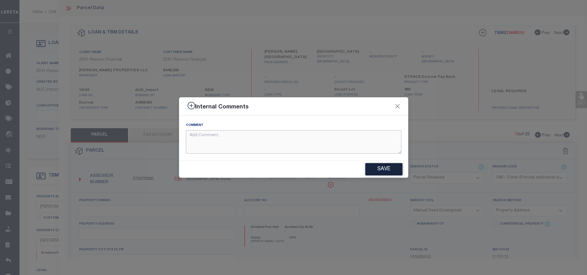
click at [354, 142] on textarea at bounding box center [293, 142] width 215 height 24
paste textarea "Parcel not needed for the Loan."
click at [386, 166] on button "Save" at bounding box center [383, 169] width 37 height 12
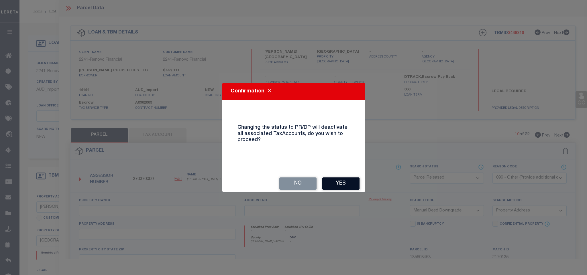
click at [341, 184] on button "Yes" at bounding box center [340, 184] width 37 height 12
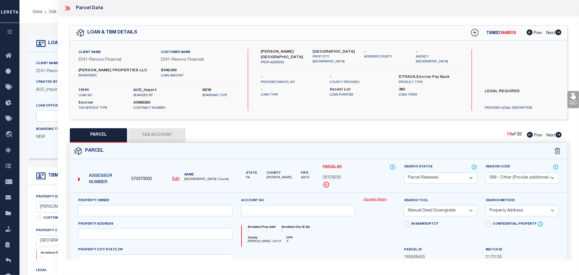
drag, startPoint x: 558, startPoint y: 137, endPoint x: 481, endPoint y: 152, distance: 77.8
click at [558, 137] on icon at bounding box center [559, 135] width 6 height 6
click at [458, 182] on select "Automated Search Bad Parcel Complete Duplicate Parcel High Dollar Reporting In …" at bounding box center [440, 178] width 73 height 11
click at [404, 173] on select "Automated Search Bad Parcel Complete Duplicate Parcel High Dollar Reporting In …" at bounding box center [440, 178] width 73 height 11
click at [524, 179] on select "- Select Reason Code - 099 - Other (Provide additional detail) ACT - Agency Cha…" at bounding box center [522, 178] width 73 height 11
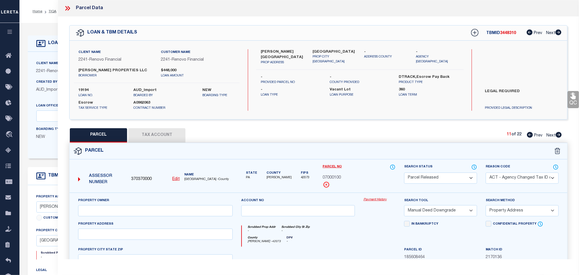
click at [486, 173] on select "- Select Reason Code - 099 - Other (Provide additional detail) ACT - Agency Cha…" at bounding box center [522, 178] width 73 height 11
click at [520, 177] on select "- Select Reason Code - 099 - Other (Provide additional detail) ACT - Agency Cha…" at bounding box center [522, 178] width 73 height 11
click at [486, 173] on select "- Select Reason Code - 099 - Other (Provide additional detail) ACT - Agency Cha…" at bounding box center [522, 178] width 73 height 11
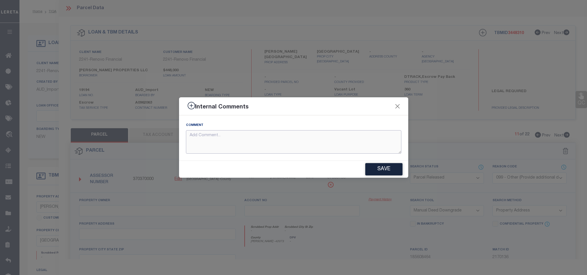
click at [370, 145] on textarea at bounding box center [293, 142] width 215 height 24
paste textarea "Parcel not needed for the Loan."
click at [378, 165] on button "Save" at bounding box center [383, 169] width 37 height 12
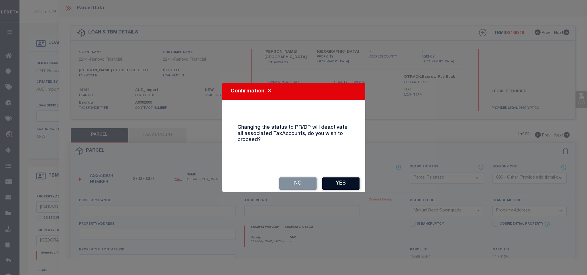
click at [345, 182] on button "Yes" at bounding box center [340, 184] width 37 height 12
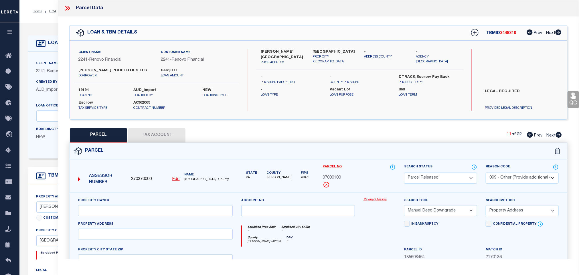
click at [559, 137] on icon at bounding box center [559, 135] width 6 height 6
click at [458, 176] on select "Automated Search Bad Parcel Complete Duplicate Parcel High Dollar Reporting In …" at bounding box center [440, 178] width 73 height 11
click at [404, 173] on select "Automated Search Bad Parcel Complete Duplicate Parcel High Dollar Reporting In …" at bounding box center [440, 178] width 73 height 11
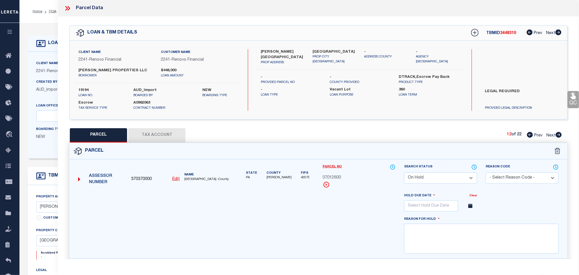
click at [438, 176] on select "Automated Search Bad Parcel Complete Duplicate Parcel High Dollar Reporting In …" at bounding box center [440, 178] width 73 height 11
click at [404, 173] on select "Automated Search Bad Parcel Complete Duplicate Parcel High Dollar Reporting In …" at bounding box center [440, 178] width 73 height 11
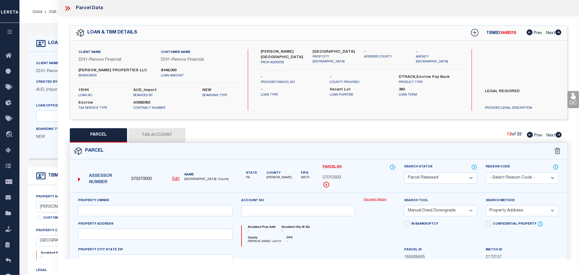
drag, startPoint x: 512, startPoint y: 176, endPoint x: 508, endPoint y: 178, distance: 3.7
click at [512, 176] on select "- Select Reason Code - 099 - Other (Provide additional detail) ACT - Agency Cha…" at bounding box center [522, 178] width 73 height 11
click at [486, 173] on select "- Select Reason Code - 099 - Other (Provide additional detail) ACT - Agency Cha…" at bounding box center [522, 178] width 73 height 11
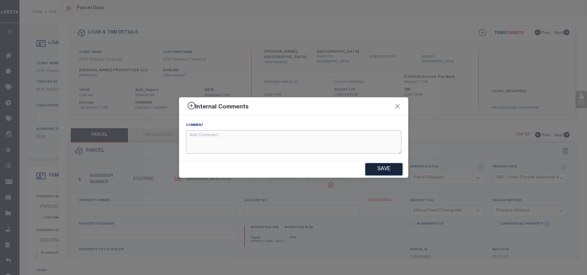
click at [350, 139] on textarea at bounding box center [293, 142] width 215 height 24
paste textarea "Parcel not needed for the Loan."
click at [371, 167] on button "Save" at bounding box center [383, 169] width 37 height 12
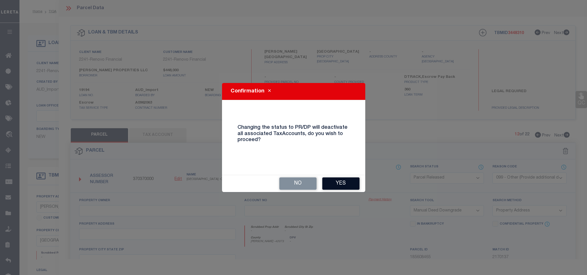
click at [347, 182] on button "Yes" at bounding box center [340, 184] width 37 height 12
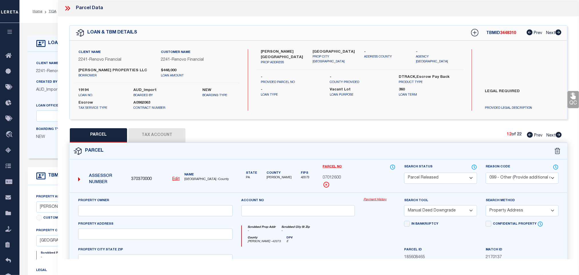
click at [557, 135] on icon at bounding box center [559, 135] width 6 height 6
click at [453, 180] on select "Automated Search Bad Parcel Complete Duplicate Parcel High Dollar Reporting In …" at bounding box center [440, 178] width 73 height 11
click at [404, 173] on select "Automated Search Bad Parcel Complete Duplicate Parcel High Dollar Reporting In …" at bounding box center [440, 178] width 73 height 11
drag, startPoint x: 538, startPoint y: 176, endPoint x: 535, endPoint y: 177, distance: 3.5
click at [538, 176] on select "- Select Reason Code - 099 - Other (Provide additional detail) ACT - Agency Cha…" at bounding box center [522, 178] width 73 height 11
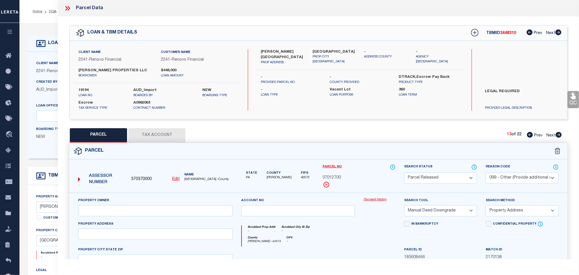
click at [486, 173] on select "- Select Reason Code - 099 - Other (Provide additional detail) ACT - Agency Cha…" at bounding box center [522, 178] width 73 height 11
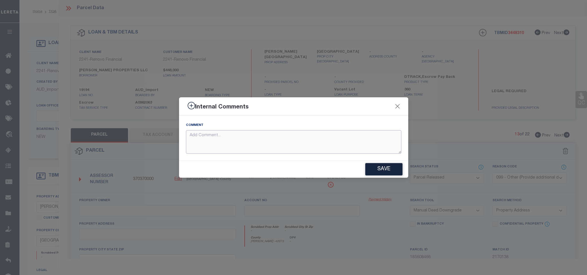
click at [357, 137] on textarea at bounding box center [293, 142] width 215 height 24
paste textarea "Parcel not needed for the Loan."
click at [381, 168] on button "Save" at bounding box center [383, 169] width 37 height 12
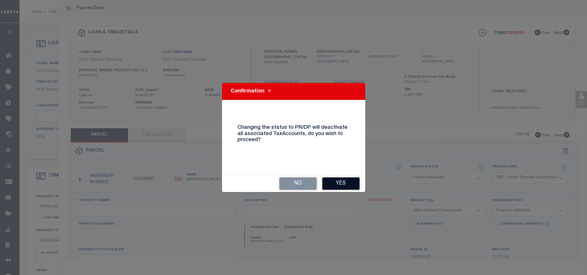
click at [347, 181] on button "Yes" at bounding box center [340, 184] width 37 height 12
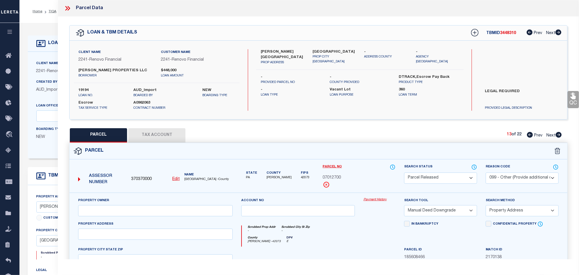
click at [559, 134] on icon at bounding box center [559, 135] width 6 height 6
click at [435, 182] on select "Automated Search Bad Parcel Complete Duplicate Parcel High Dollar Reporting In …" at bounding box center [440, 178] width 73 height 11
click at [404, 173] on select "Automated Search Bad Parcel Complete Duplicate Parcel High Dollar Reporting In …" at bounding box center [440, 178] width 73 height 11
click at [513, 178] on select "- Select Reason Code - 099 - Other (Provide additional detail) ACT - Agency Cha…" at bounding box center [522, 178] width 73 height 11
click at [486, 173] on select "- Select Reason Code - 099 - Other (Provide additional detail) ACT - Agency Cha…" at bounding box center [522, 178] width 73 height 11
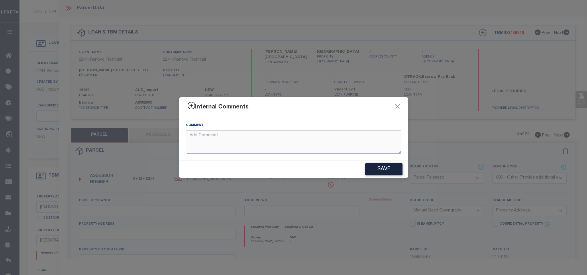
click at [341, 133] on textarea at bounding box center [293, 142] width 215 height 24
paste textarea "Parcel not needed for the Loan."
click at [370, 168] on button "Save" at bounding box center [383, 169] width 37 height 12
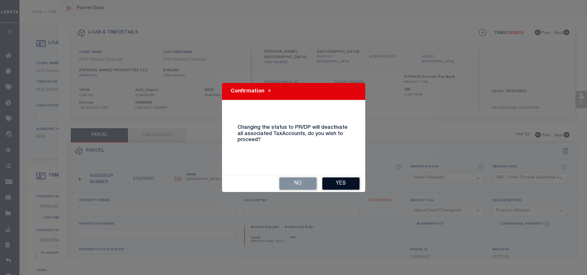
click at [345, 184] on button "Yes" at bounding box center [340, 184] width 37 height 12
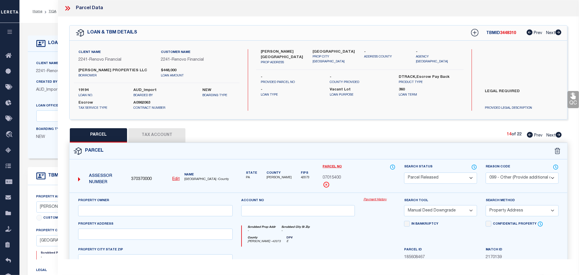
click at [557, 137] on icon at bounding box center [559, 135] width 6 height 6
click at [459, 178] on select "Automated Search Bad Parcel Complete Duplicate Parcel High Dollar Reporting In …" at bounding box center [440, 178] width 73 height 11
click at [404, 173] on select "Automated Search Bad Parcel Complete Duplicate Parcel High Dollar Reporting In …" at bounding box center [440, 178] width 73 height 11
drag, startPoint x: 520, startPoint y: 180, endPoint x: 514, endPoint y: 184, distance: 7.4
click at [520, 180] on select "- Select Reason Code - 099 - Other (Provide additional detail) ACT - Agency Cha…" at bounding box center [522, 178] width 73 height 11
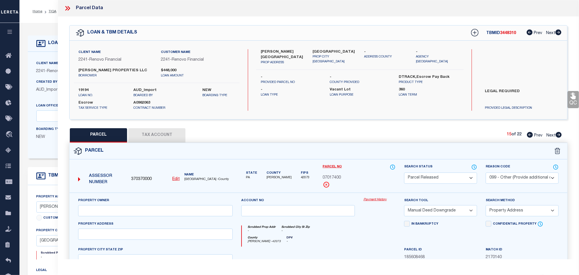
click at [486, 173] on select "- Select Reason Code - 099 - Other (Provide additional detail) ACT - Agency Cha…" at bounding box center [522, 178] width 73 height 11
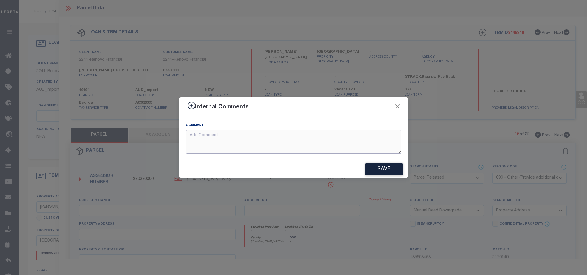
click at [349, 144] on textarea at bounding box center [293, 142] width 215 height 24
paste textarea "Parcel not needed for the Loan."
click at [377, 164] on button "Save" at bounding box center [383, 169] width 37 height 12
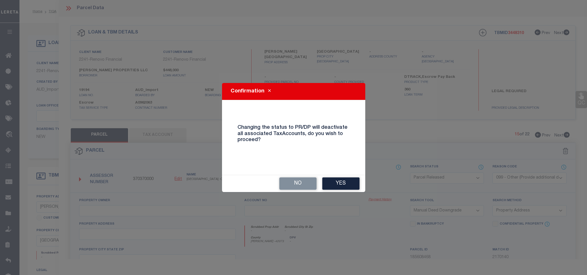
drag, startPoint x: 340, startPoint y: 178, endPoint x: 347, endPoint y: 175, distance: 8.4
click at [340, 178] on button "Yes" at bounding box center [340, 184] width 37 height 12
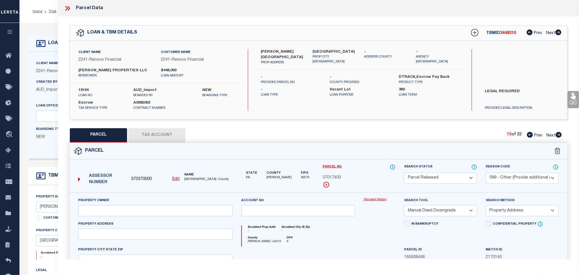
click at [558, 137] on icon at bounding box center [559, 135] width 6 height 6
click at [450, 180] on select "Automated Search Bad Parcel Complete Duplicate Parcel High Dollar Reporting In …" at bounding box center [440, 178] width 73 height 11
click at [404, 173] on select "Automated Search Bad Parcel Complete Duplicate Parcel High Dollar Reporting In …" at bounding box center [440, 178] width 73 height 11
click at [525, 179] on select "- Select Reason Code - 099 - Other (Provide additional detail) ACT - Agency Cha…" at bounding box center [522, 178] width 73 height 11
click at [486, 173] on select "- Select Reason Code - 099 - Other (Provide additional detail) ACT - Agency Cha…" at bounding box center [522, 178] width 73 height 11
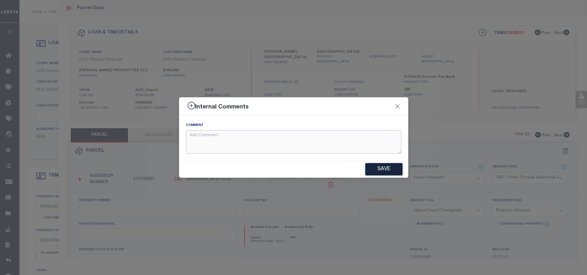
click at [355, 143] on textarea at bounding box center [293, 142] width 215 height 24
paste textarea "Parcel not needed for the Loan."
click at [380, 171] on button "Save" at bounding box center [383, 169] width 37 height 12
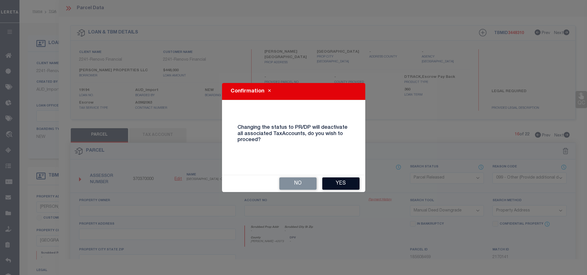
click at [341, 182] on button "Yes" at bounding box center [340, 184] width 37 height 12
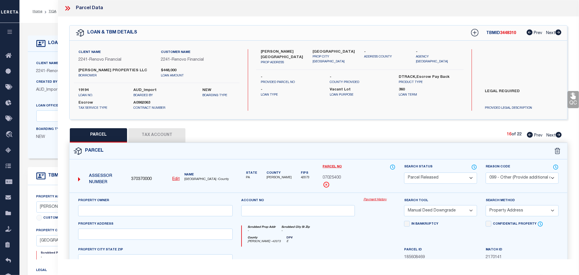
click at [557, 135] on icon at bounding box center [559, 135] width 6 height 6
click at [452, 178] on select "Automated Search Bad Parcel Complete Duplicate Parcel High Dollar Reporting In …" at bounding box center [440, 178] width 73 height 11
click at [404, 173] on select "Automated Search Bad Parcel Complete Duplicate Parcel High Dollar Reporting In …" at bounding box center [440, 178] width 73 height 11
click at [522, 178] on select "- Select Reason Code - 099 - Other (Provide additional detail) ACT - Agency Cha…" at bounding box center [522, 178] width 73 height 11
click at [486, 173] on select "- Select Reason Code - 099 - Other (Provide additional detail) ACT - Agency Cha…" at bounding box center [522, 178] width 73 height 11
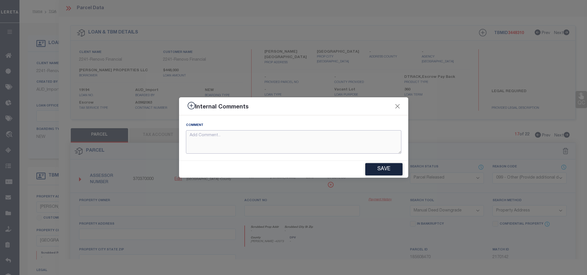
click at [341, 136] on textarea at bounding box center [293, 142] width 215 height 24
paste textarea "Parcel not needed for the Loan."
drag, startPoint x: 371, startPoint y: 165, endPoint x: 379, endPoint y: 162, distance: 9.0
click at [371, 165] on button "Save" at bounding box center [383, 169] width 37 height 12
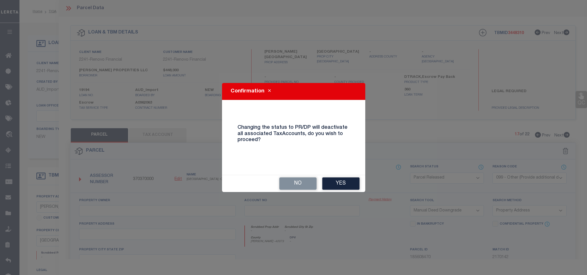
click at [350, 185] on button "Yes" at bounding box center [340, 184] width 37 height 12
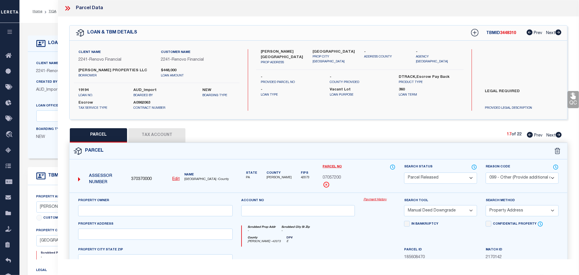
click at [558, 134] on icon at bounding box center [559, 135] width 6 height 6
click at [455, 176] on select "Automated Search Bad Parcel Complete Duplicate Parcel High Dollar Reporting In …" at bounding box center [440, 178] width 73 height 11
click at [404, 173] on select "Automated Search Bad Parcel Complete Duplicate Parcel High Dollar Reporting In …" at bounding box center [440, 178] width 73 height 11
click at [523, 175] on select "- Select Reason Code - 099 - Other (Provide additional detail) ACT - Agency Cha…" at bounding box center [522, 178] width 73 height 11
click at [486, 173] on select "- Select Reason Code - 099 - Other (Provide additional detail) ACT - Agency Cha…" at bounding box center [522, 178] width 73 height 11
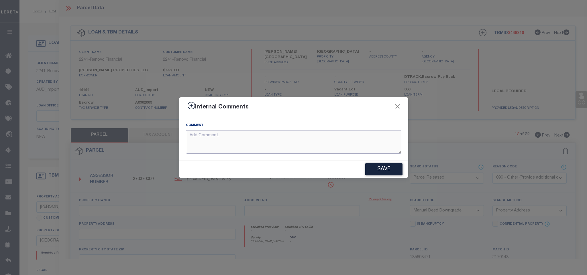
drag, startPoint x: 363, startPoint y: 142, endPoint x: 387, endPoint y: 161, distance: 30.6
click at [363, 143] on textarea at bounding box center [293, 142] width 215 height 24
paste textarea "Parcel not needed for the Loan."
click at [384, 175] on button "Save" at bounding box center [383, 169] width 37 height 12
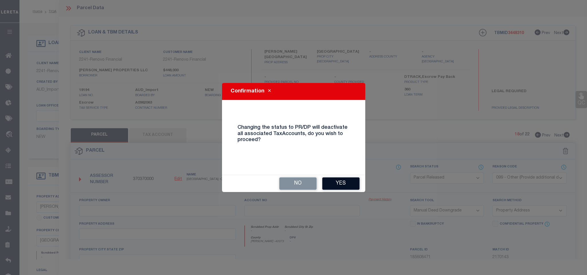
click at [347, 180] on button "Yes" at bounding box center [340, 184] width 37 height 12
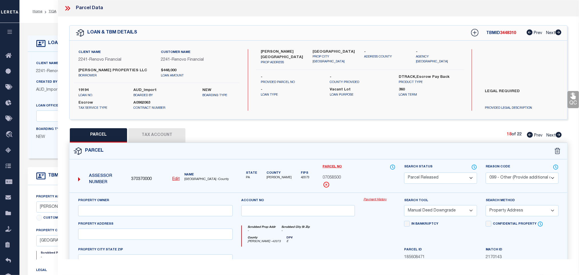
click at [558, 136] on icon at bounding box center [559, 135] width 6 height 6
click at [451, 181] on select "Automated Search Bad Parcel Complete Duplicate Parcel High Dollar Reporting In …" at bounding box center [440, 178] width 73 height 11
click at [404, 173] on select "Automated Search Bad Parcel Complete Duplicate Parcel High Dollar Reporting In …" at bounding box center [440, 178] width 73 height 11
click at [524, 181] on select "- Select Reason Code - 099 - Other (Provide additional detail) ACT - Agency Cha…" at bounding box center [522, 178] width 73 height 11
click at [486, 173] on select "- Select Reason Code - 099 - Other (Provide additional detail) ACT - Agency Cha…" at bounding box center [522, 178] width 73 height 11
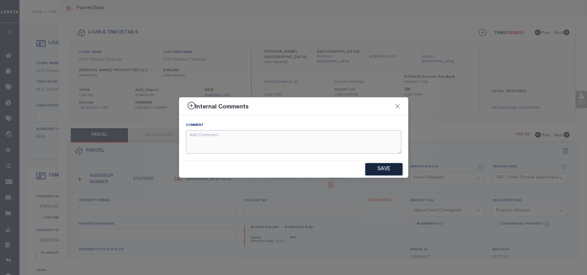
click at [360, 146] on textarea at bounding box center [293, 142] width 215 height 24
paste textarea "Parcel not needed for the Loan."
click at [390, 164] on button "Save" at bounding box center [383, 169] width 37 height 12
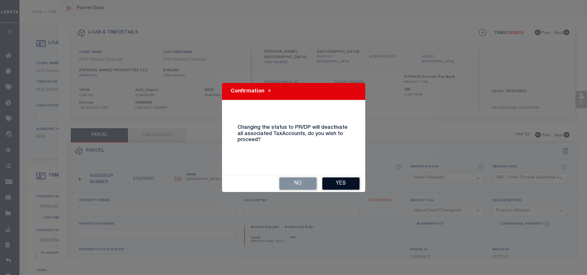
click at [347, 183] on button "Yes" at bounding box center [340, 184] width 37 height 12
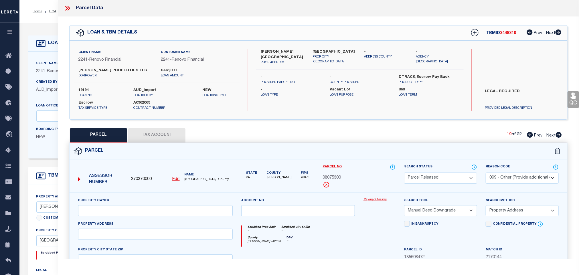
click at [559, 135] on icon at bounding box center [559, 135] width 6 height 6
click at [461, 183] on select "Automated Search Bad Parcel Complete Duplicate Parcel High Dollar Reporting In …" at bounding box center [440, 178] width 73 height 11
click at [404, 173] on select "Automated Search Bad Parcel Complete Duplicate Parcel High Dollar Reporting In …" at bounding box center [440, 178] width 73 height 11
click at [518, 174] on select "- Select Reason Code - 099 - Other (Provide additional detail) ACT - Agency Cha…" at bounding box center [522, 178] width 73 height 11
click at [486, 173] on select "- Select Reason Code - 099 - Other (Provide additional detail) ACT - Agency Cha…" at bounding box center [522, 178] width 73 height 11
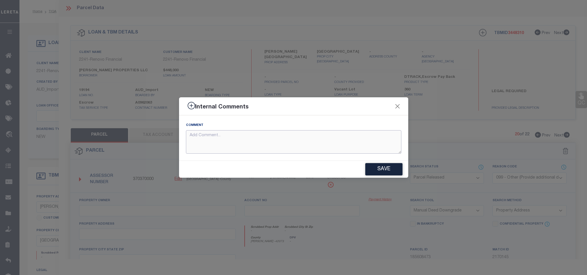
click at [354, 143] on textarea at bounding box center [293, 142] width 215 height 24
paste textarea "Parcel not needed for the Loan."
click at [377, 172] on button "Save" at bounding box center [383, 169] width 37 height 12
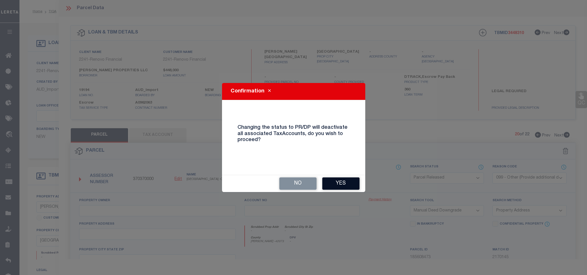
click at [350, 182] on button "Yes" at bounding box center [340, 184] width 37 height 12
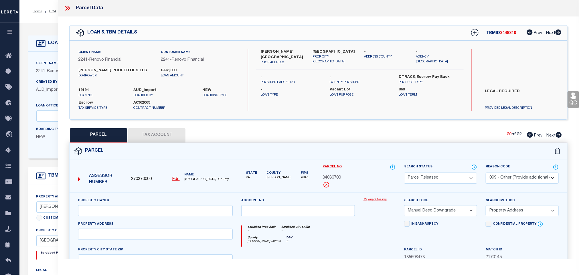
click at [559, 136] on icon at bounding box center [559, 135] width 6 height 6
click at [444, 180] on select "Automated Search Bad Parcel Complete Duplicate Parcel High Dollar Reporting In …" at bounding box center [440, 178] width 73 height 11
click at [404, 173] on select "Automated Search Bad Parcel Complete Duplicate Parcel High Dollar Reporting In …" at bounding box center [440, 178] width 73 height 11
click at [514, 178] on select "- Select Reason Code - 099 - Other (Provide additional detail) ACT - Agency Cha…" at bounding box center [522, 178] width 73 height 11
click at [486, 173] on select "- Select Reason Code - 099 - Other (Provide additional detail) ACT - Agency Cha…" at bounding box center [522, 178] width 73 height 11
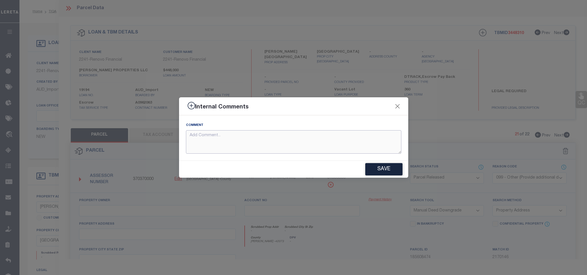
click at [357, 138] on textarea at bounding box center [293, 142] width 215 height 24
paste textarea "Parcel not needed for the Loan."
click at [387, 166] on button "Save" at bounding box center [383, 169] width 37 height 12
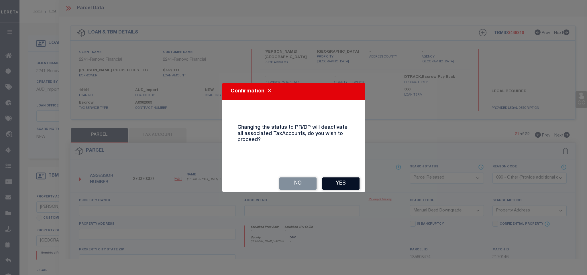
click at [353, 185] on button "Yes" at bounding box center [340, 184] width 37 height 12
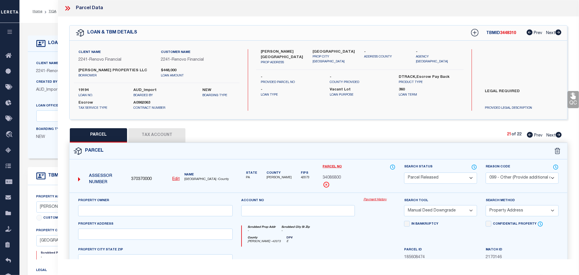
click at [558, 135] on icon at bounding box center [559, 135] width 6 height 6
click at [460, 179] on select "Automated Search Bad Parcel Complete Duplicate Parcel High Dollar Reporting In …" at bounding box center [440, 178] width 73 height 11
click at [404, 173] on select "Automated Search Bad Parcel Complete Duplicate Parcel High Dollar Reporting In …" at bounding box center [440, 178] width 73 height 11
click at [524, 180] on select "- Select Reason Code - 099 - Other (Provide additional detail) ACT - Agency Cha…" at bounding box center [522, 178] width 73 height 11
click at [486, 173] on select "- Select Reason Code - 099 - Other (Provide additional detail) ACT - Agency Cha…" at bounding box center [522, 178] width 73 height 11
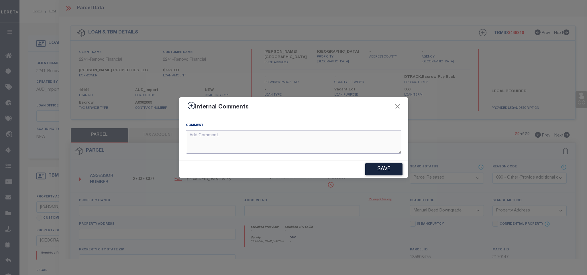
click at [359, 150] on textarea at bounding box center [293, 142] width 215 height 24
paste textarea "Parcel not needed for the Loan."
click at [385, 167] on button "Save" at bounding box center [383, 169] width 37 height 12
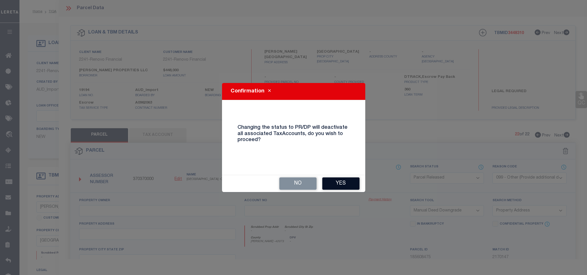
click at [339, 184] on button "Yes" at bounding box center [340, 184] width 37 height 12
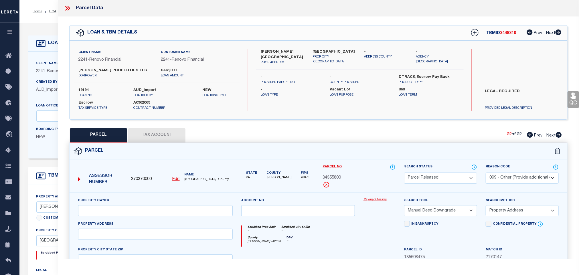
click at [69, 8] on icon at bounding box center [67, 8] width 7 height 7
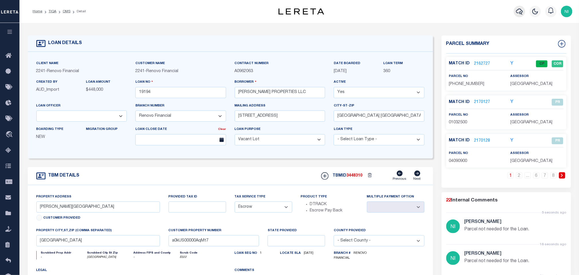
click at [519, 12] on icon "button" at bounding box center [519, 11] width 7 height 7
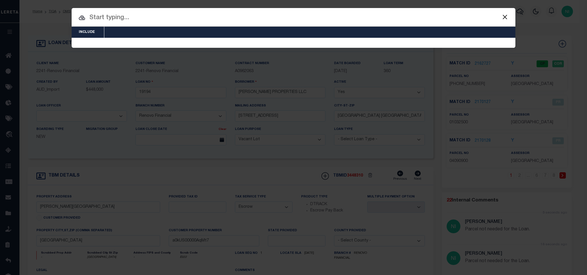
paste input "19484"
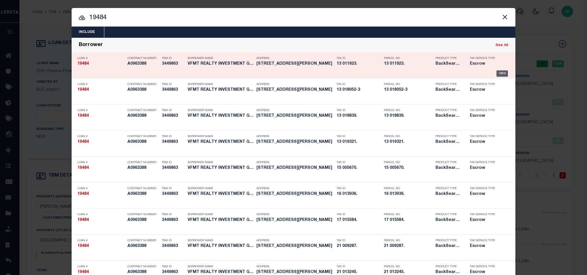
click at [496, 73] on div "OMS" at bounding box center [502, 73] width 12 height 6
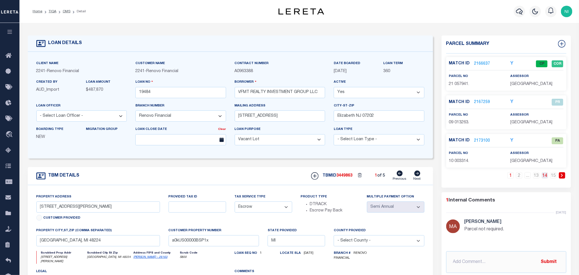
click at [544, 176] on link "14" at bounding box center [545, 175] width 6 height 6
click at [554, 176] on link "15" at bounding box center [554, 175] width 6 height 6
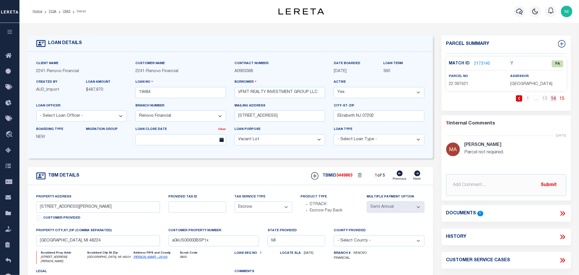
click at [556, 98] on link "14" at bounding box center [554, 98] width 6 height 6
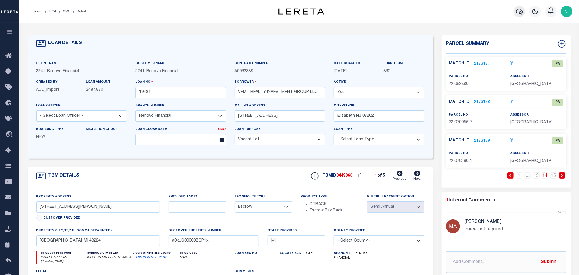
click at [523, 12] on icon "button" at bounding box center [519, 11] width 7 height 7
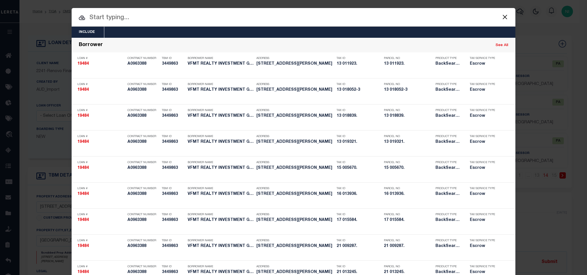
paste input "300722921"
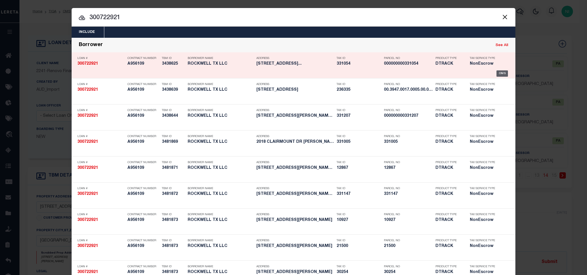
click at [496, 74] on div "OMS" at bounding box center [502, 73] width 12 height 6
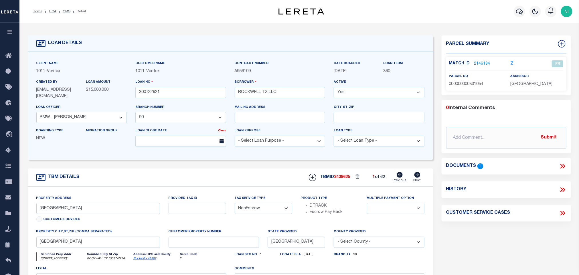
click at [417, 177] on icon at bounding box center [417, 175] width 6 height 6
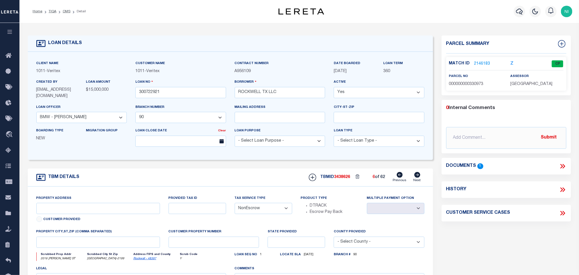
click at [417, 177] on icon at bounding box center [417, 175] width 6 height 6
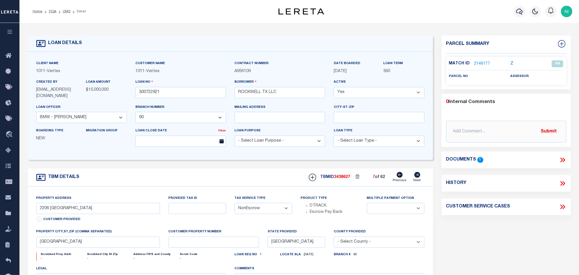
click at [417, 177] on icon at bounding box center [417, 175] width 6 height 6
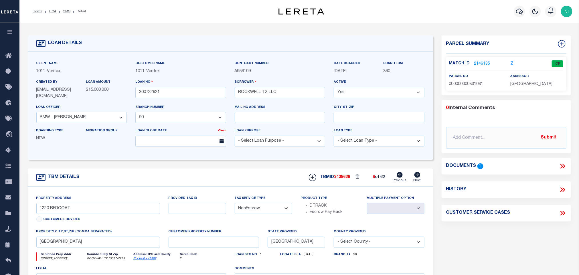
click at [417, 177] on icon at bounding box center [417, 175] width 6 height 6
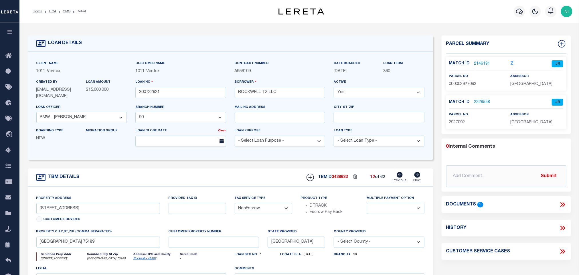
click at [417, 177] on icon at bounding box center [417, 175] width 6 height 6
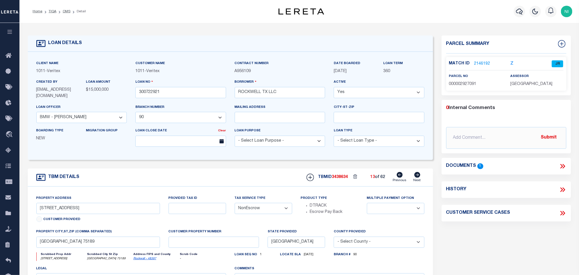
click at [417, 177] on icon at bounding box center [417, 175] width 6 height 6
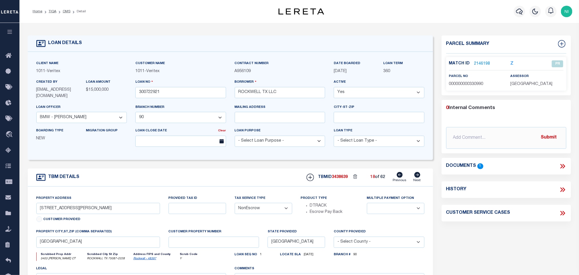
click at [417, 177] on icon at bounding box center [417, 175] width 6 height 6
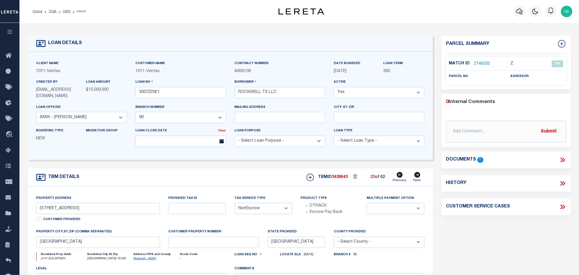
click at [417, 177] on icon at bounding box center [417, 175] width 6 height 6
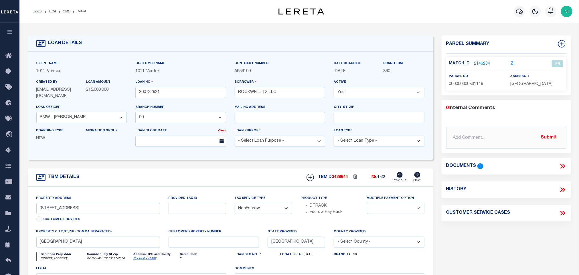
click at [417, 177] on icon at bounding box center [417, 175] width 6 height 6
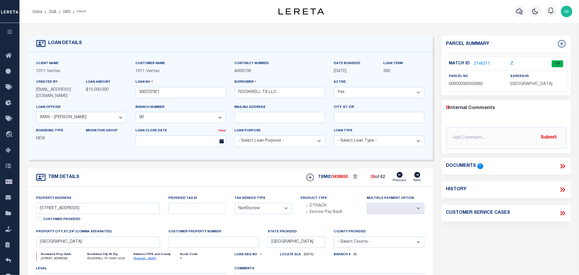
click at [417, 177] on icon at bounding box center [417, 175] width 6 height 6
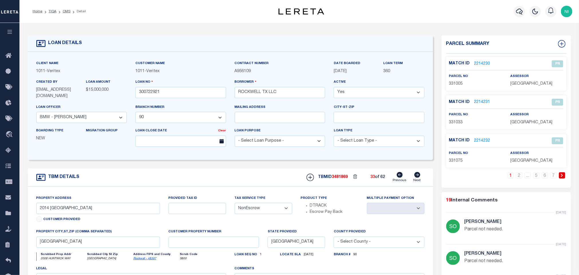
click at [417, 177] on icon at bounding box center [417, 175] width 6 height 6
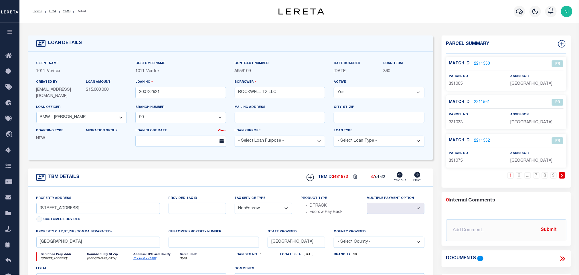
click at [417, 177] on icon at bounding box center [417, 175] width 6 height 6
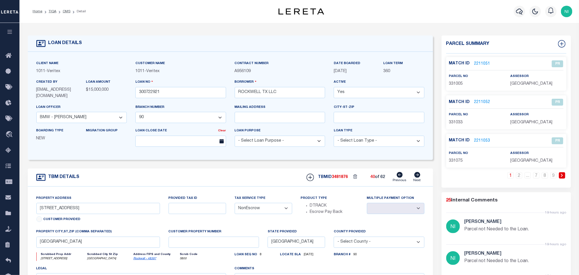
click at [417, 177] on icon at bounding box center [417, 175] width 6 height 6
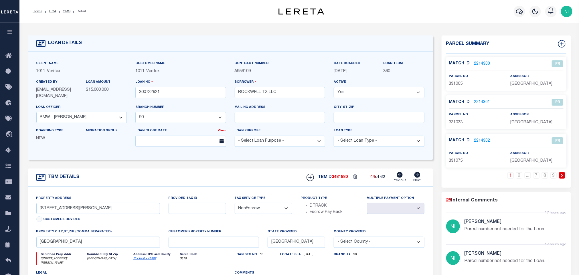
click at [417, 177] on icon at bounding box center [417, 175] width 6 height 6
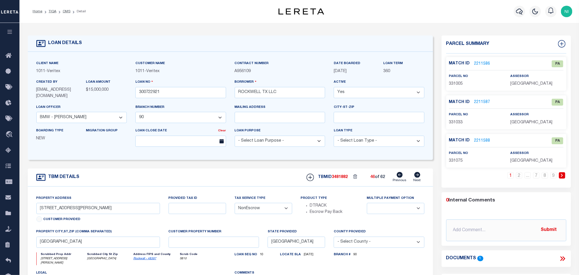
click at [417, 177] on icon at bounding box center [417, 175] width 6 height 6
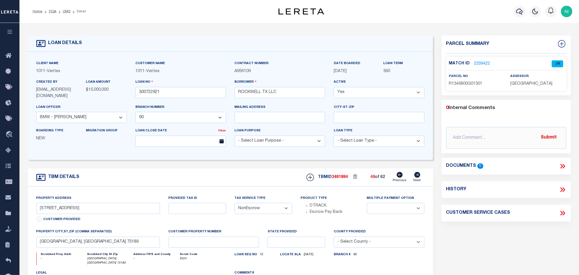
click at [417, 177] on icon at bounding box center [417, 175] width 6 height 6
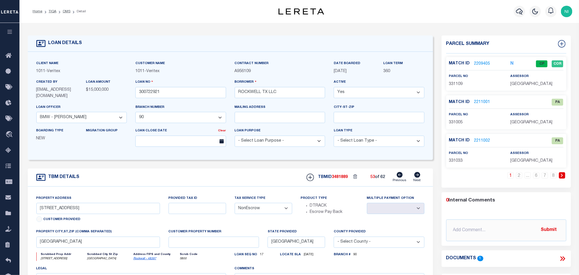
click at [417, 177] on icon at bounding box center [417, 175] width 6 height 6
click at [38, 10] on link "Home" at bounding box center [38, 11] width 10 height 3
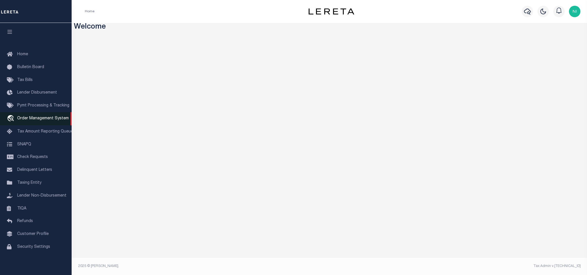
click at [35, 117] on span "Order Management System" at bounding box center [43, 119] width 52 height 4
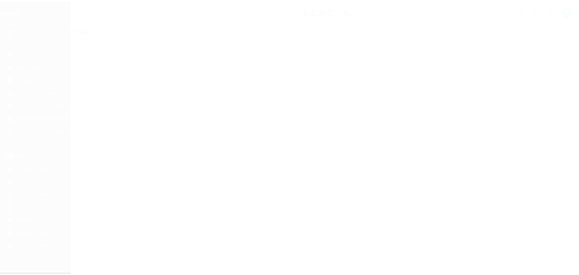
scroll to position [3, 0]
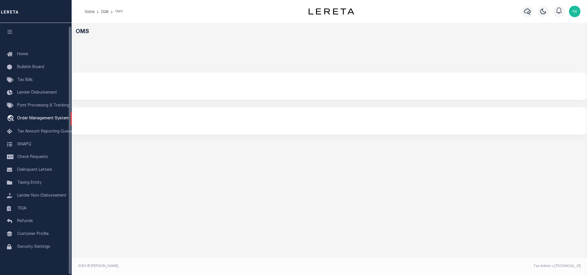
select select
select select "200"
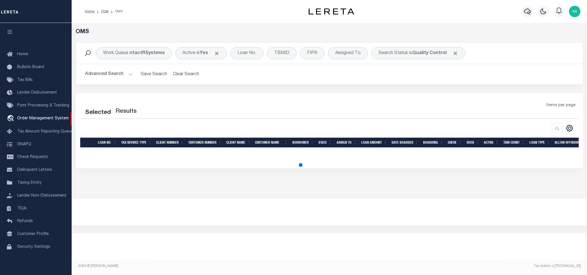
select select "200"
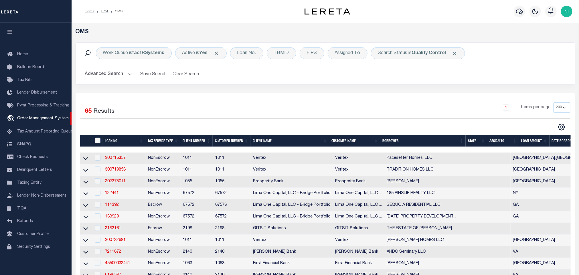
click at [129, 75] on button "Advanced Search" at bounding box center [109, 74] width 48 height 11
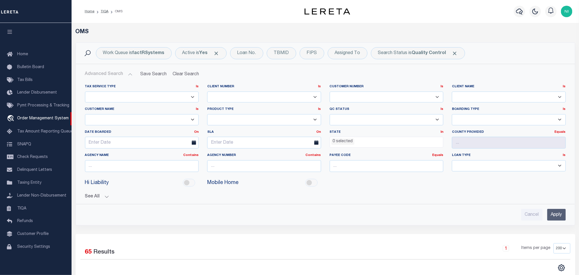
click at [357, 140] on ul "0 selected" at bounding box center [386, 141] width 113 height 8
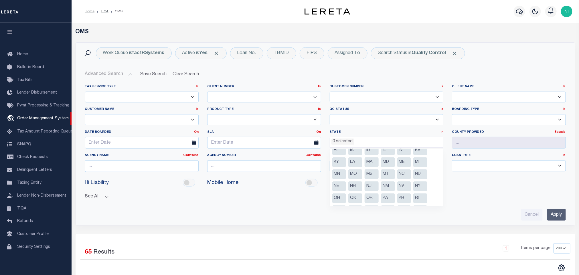
scroll to position [43, 0]
click at [421, 174] on li "NY" at bounding box center [421, 173] width 14 height 10
select select "NY"
click at [387, 186] on li "PA" at bounding box center [388, 185] width 14 height 10
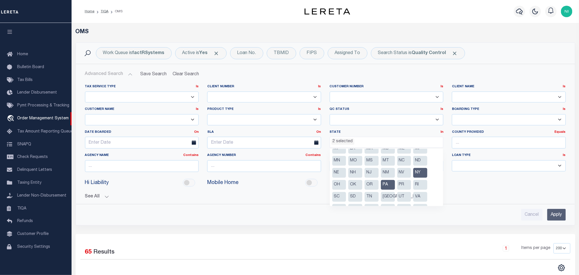
click at [552, 214] on input "Apply" at bounding box center [557, 215] width 19 height 12
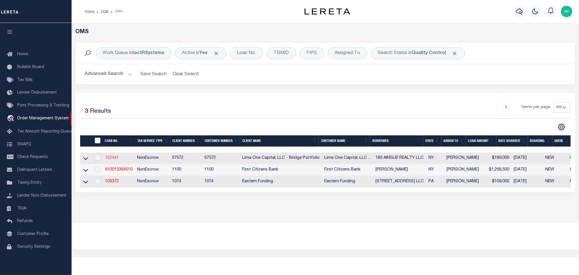
click at [116, 159] on link "122441" at bounding box center [112, 158] width 14 height 4
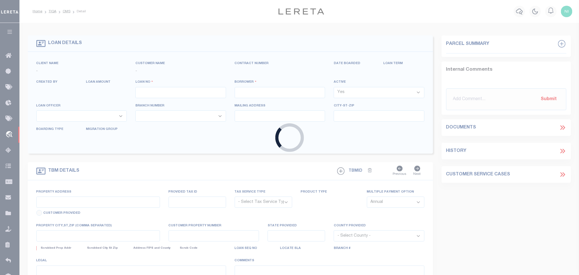
type input "122441"
type input "185 AINSLIE REALTY LLC"
select select
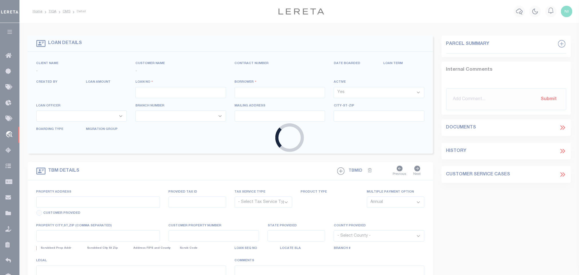
select select
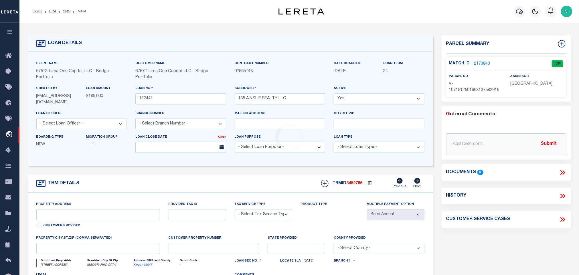
type input "[STREET_ADDRESS]"
radio input "true"
select select "NonEscrow"
select select "4"
type input "[GEOGRAPHIC_DATA]"
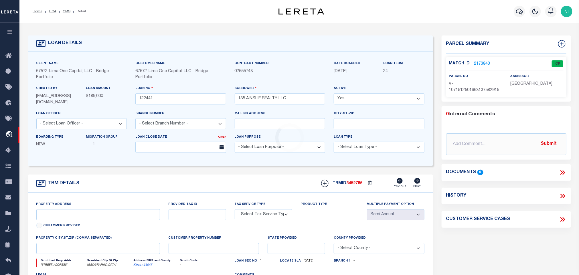
type input "122441-1"
type input "NY"
type textarea "COLLECTOR: ENTITY: PARCEL: 27690032"
click at [419, 184] on icon at bounding box center [417, 181] width 6 height 6
type input "[STREET_ADDRESS]"
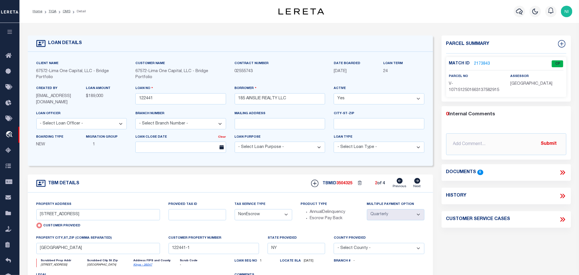
radio input "false"
type input "[GEOGRAPHIC_DATA]"
type input "122441-2"
select select
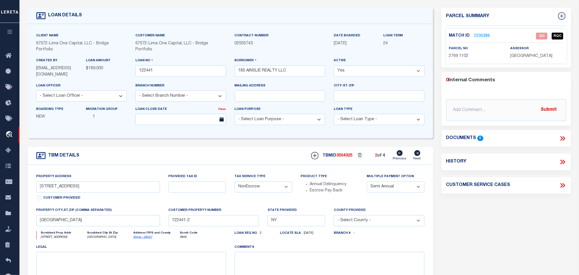
scroll to position [43, 0]
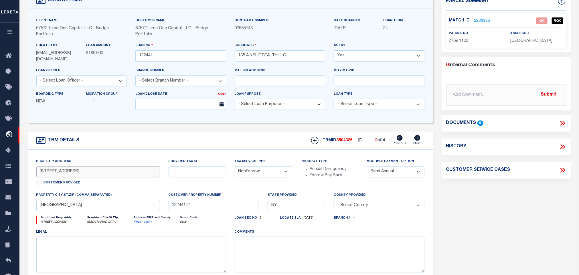
click at [145, 174] on input "[STREET_ADDRESS]" at bounding box center [98, 171] width 124 height 11
click at [147, 224] on link "Kings - 36047" at bounding box center [142, 222] width 19 height 3
click at [56, 176] on input "[STREET_ADDRESS]" at bounding box center [98, 171] width 124 height 11
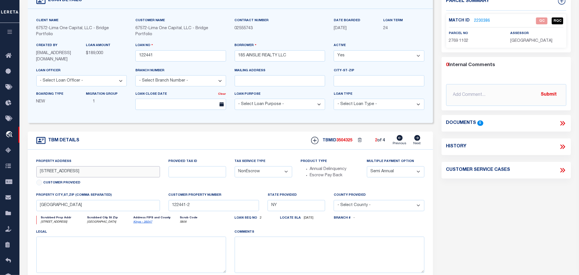
click at [56, 176] on input "[STREET_ADDRESS]" at bounding box center [98, 171] width 124 height 11
click at [486, 19] on link "2230386" at bounding box center [483, 21] width 16 height 6
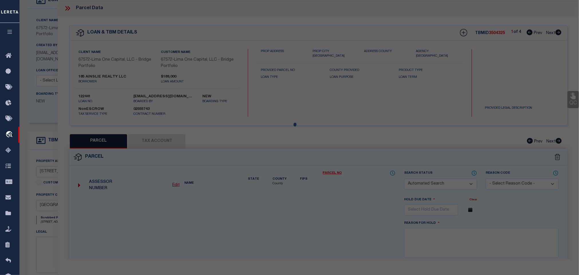
checkbox input "false"
select select "QC"
type input "185 AINSLIE REALTY LLC"
select select "AGW"
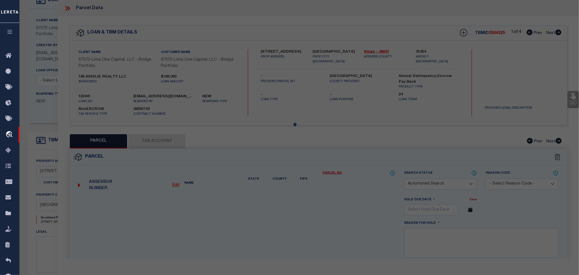
select select "ADD"
type input "[STREET_ADDRESS]"
type input "[GEOGRAPHIC_DATA]"
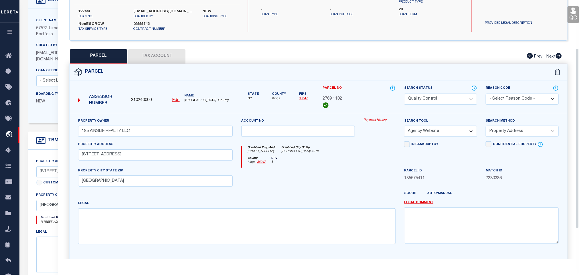
scroll to position [86, 0]
click at [166, 58] on button "Tax Account" at bounding box center [156, 55] width 57 height 14
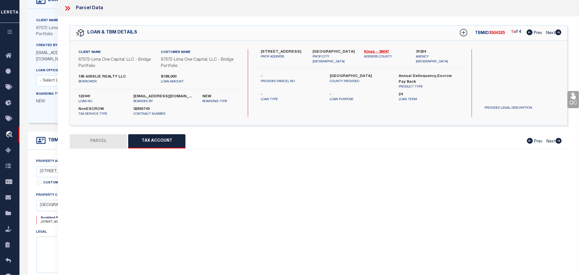
scroll to position [0, 0]
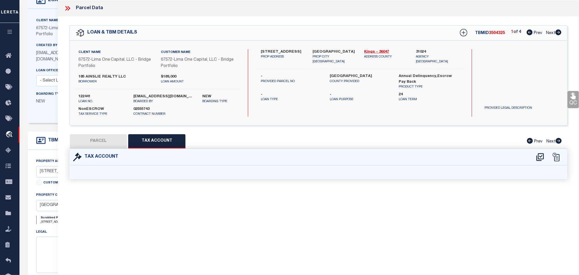
select select "100"
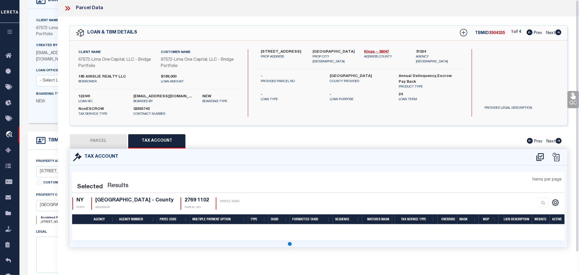
select select "100"
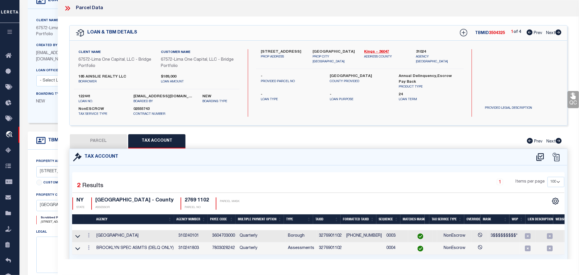
click at [94, 140] on button "PARCEL" at bounding box center [98, 141] width 57 height 14
select select "AS"
select select
checkbox input "false"
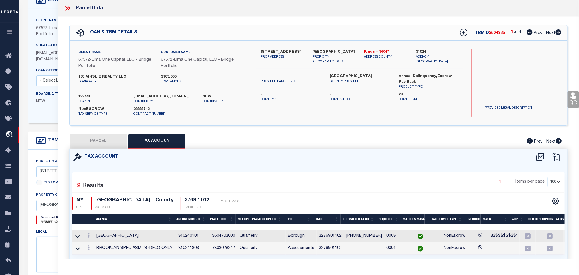
checkbox input "false"
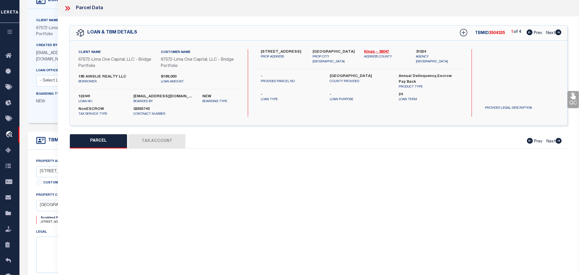
select select "QC"
type input "185 AINSLIE REALTY LLC"
select select "AGW"
select select "ADD"
type input "[STREET_ADDRESS]"
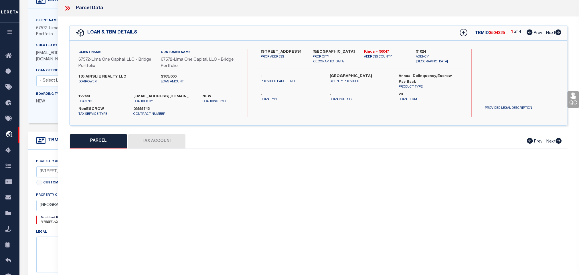
type input "[GEOGRAPHIC_DATA]"
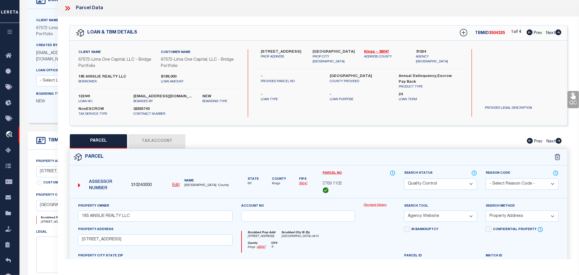
click at [570, 96] on link "QC" at bounding box center [573, 99] width 11 height 17
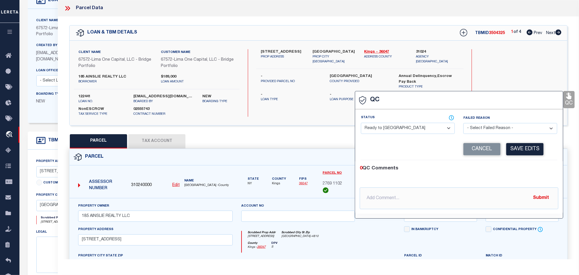
click at [431, 127] on select "- Select Status - Ready to QC Correct Incorrect" at bounding box center [408, 128] width 94 height 11
select select "COR"
click at [362, 123] on select "- Select Status - Ready to QC Correct Incorrect" at bounding box center [408, 128] width 94 height 11
click at [515, 152] on button "Save Edits" at bounding box center [525, 149] width 37 height 12
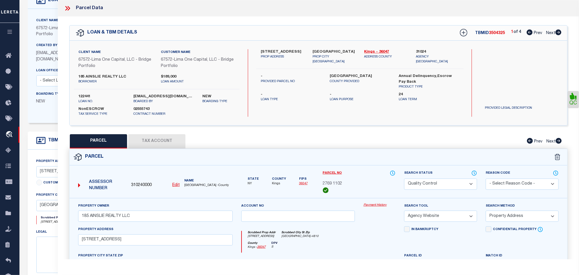
click at [452, 184] on select "Automated Search Bad Parcel Complete Duplicate Parcel High Dollar Reporting In …" at bounding box center [440, 184] width 73 height 11
select select "CP"
click at [404, 180] on select "Automated Search Bad Parcel Complete Duplicate Parcel High Dollar Reporting In …" at bounding box center [440, 184] width 73 height 11
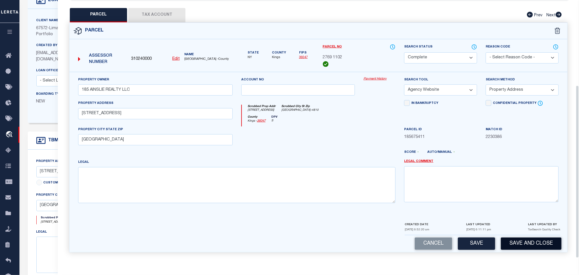
scroll to position [129, 0]
click at [528, 246] on button "Save and Close" at bounding box center [531, 244] width 61 height 12
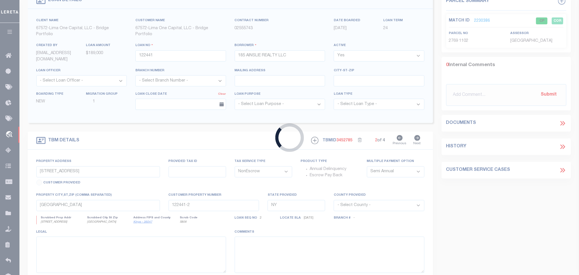
select select
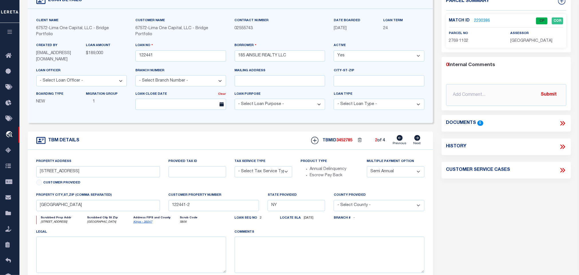
type input "[STREET_ADDRESS]"
radio input "true"
select select "NonEscrow"
type input "[GEOGRAPHIC_DATA]"
type input "122441-1"
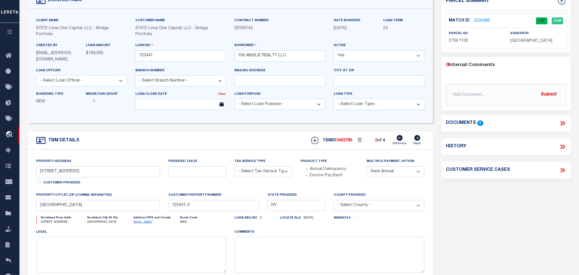
type textarea "COLLECTOR: ENTITY: PARCEL: 27690032"
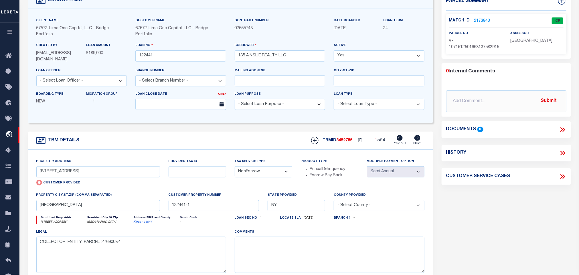
click at [419, 141] on icon at bounding box center [417, 138] width 6 height 6
type input "[STREET_ADDRESS]"
radio input "false"
type input "[GEOGRAPHIC_DATA]"
type input "122441-2"
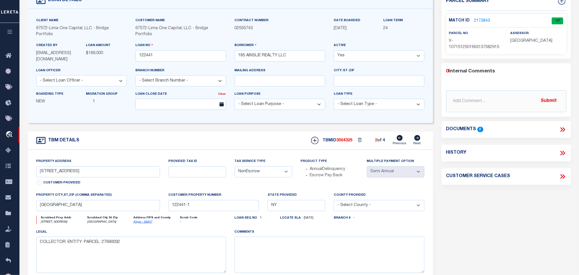
select select
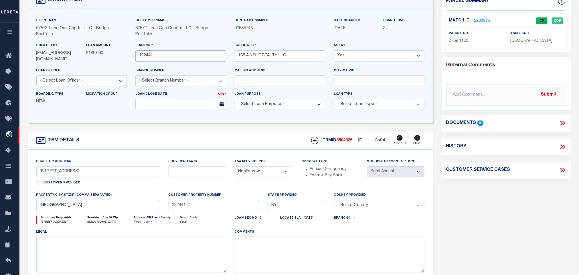
click at [182, 58] on input "122441" at bounding box center [180, 55] width 91 height 11
click at [344, 143] on span "3504325" at bounding box center [345, 141] width 16 height 4
copy span "3504325"
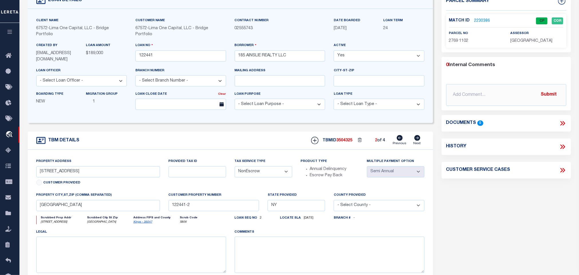
click at [528, 42] on span "[GEOGRAPHIC_DATA]" at bounding box center [532, 41] width 42 height 4
copy div "[GEOGRAPHIC_DATA]"
click at [454, 42] on span "2769 1102" at bounding box center [458, 41] width 19 height 4
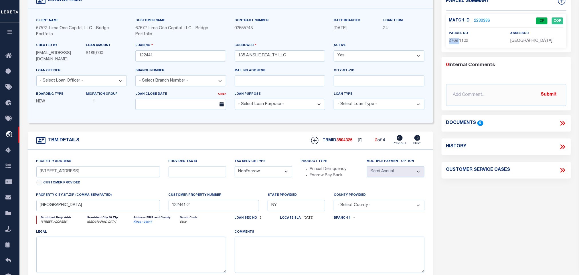
click at [454, 42] on span "2769 1102" at bounding box center [458, 41] width 19 height 4
copy div "2769 1102"
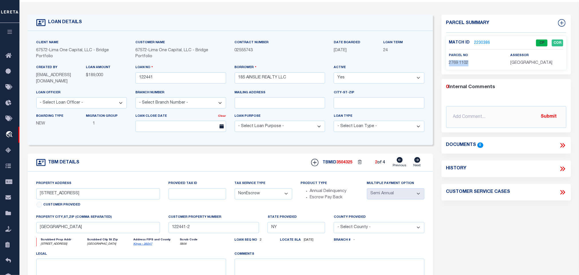
scroll to position [0, 0]
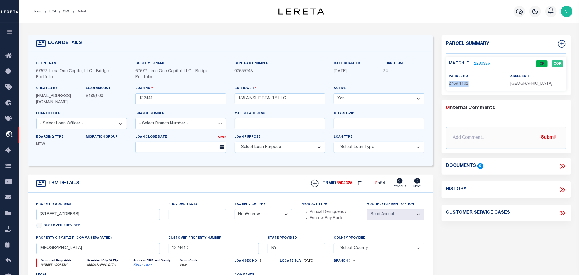
click at [419, 183] on icon at bounding box center [417, 181] width 6 height 6
type input "[STREET_ADDRESS]"
type input "122441-3"
select select
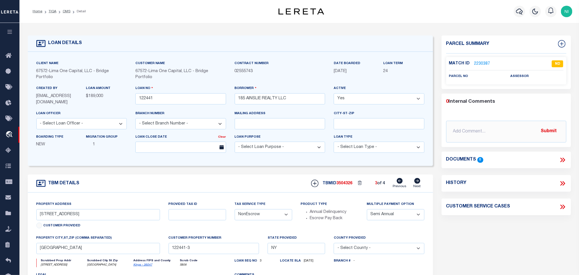
click at [419, 183] on icon at bounding box center [417, 181] width 6 height 6
type input "[STREET_ADDRESS]"
type input "122441-4"
select select
click at [66, 13] on link "OMS" at bounding box center [67, 11] width 8 height 3
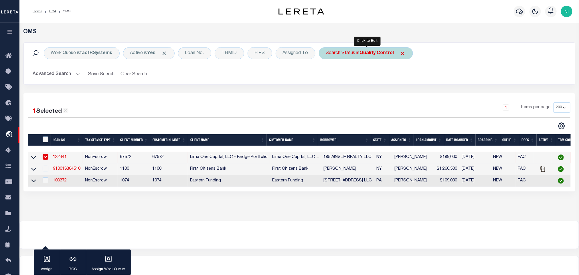
click at [374, 53] on b "Quality Control" at bounding box center [377, 53] width 34 height 5
select select "QC"
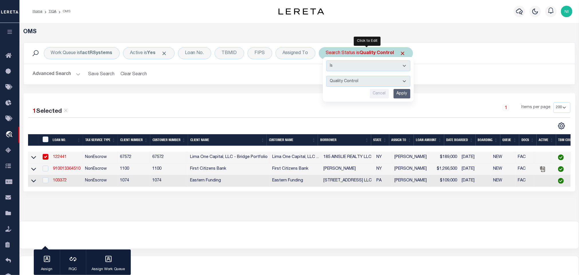
click at [408, 93] on input "Apply" at bounding box center [402, 93] width 17 height 9
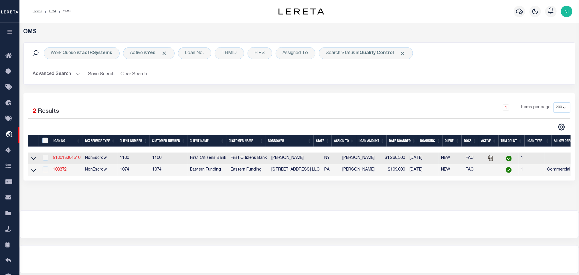
click at [71, 160] on link "910013364510" at bounding box center [66, 158] width 27 height 4
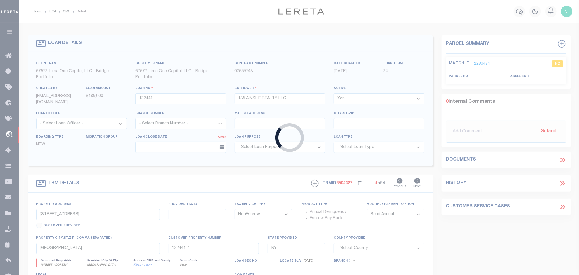
type input "910013364510"
type input "[PERSON_NAME]"
select select
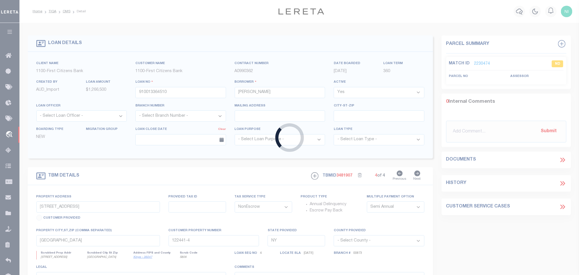
select select "92777"
select select "24377"
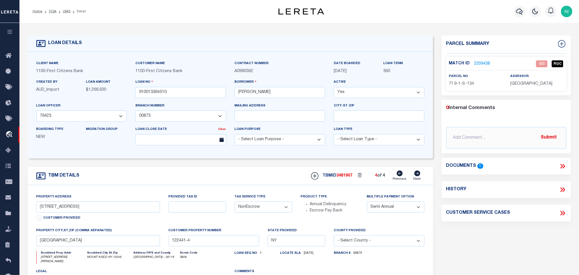
type input "[STREET_ADDRESS]"
type input "MOUNT KISCO NY 10549"
select select
click at [563, 164] on icon at bounding box center [562, 166] width 7 height 7
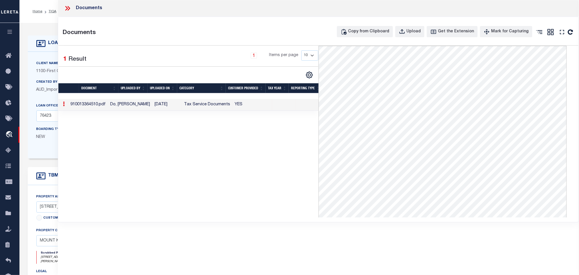
click at [69, 9] on icon at bounding box center [69, 8] width 3 height 5
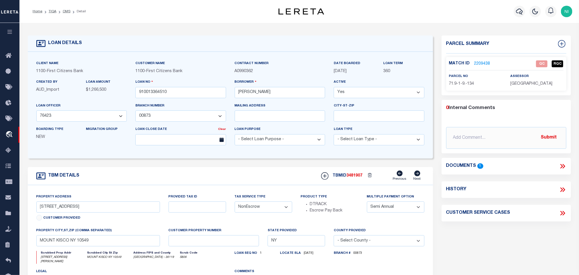
click at [480, 63] on link "2209438" at bounding box center [483, 64] width 16 height 6
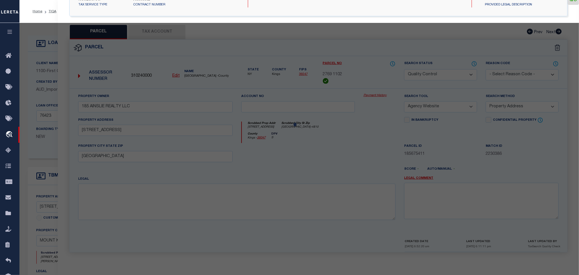
select select "AS"
select select
checkbox input "false"
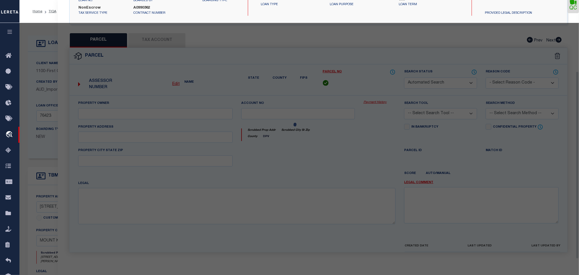
select select "QC"
type input "[PERSON_NAME]"
select select "AGW"
select select "LEG"
type input "[STREET_ADDRESS][PERSON_NAME]"
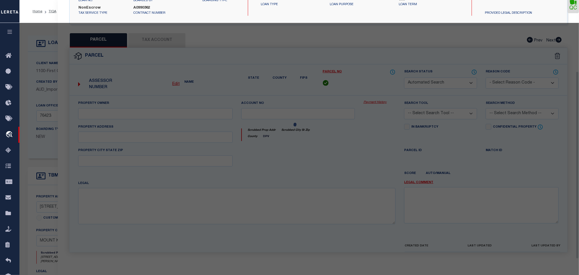
type input "MOUNT KISCO NY 10549"
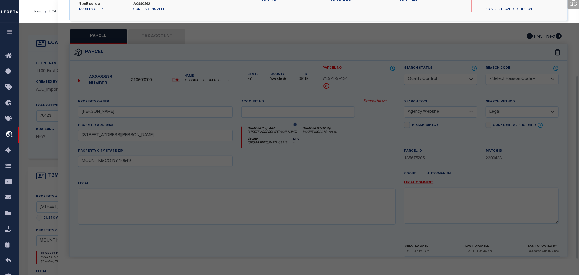
scroll to position [107, 0]
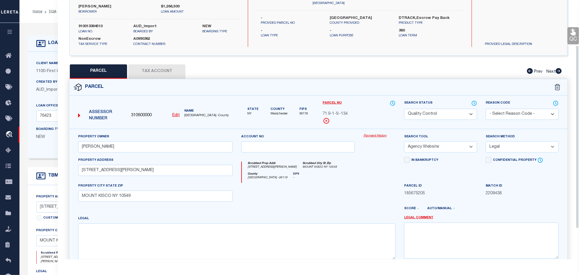
click at [171, 73] on button "Tax Account" at bounding box center [156, 71] width 57 height 14
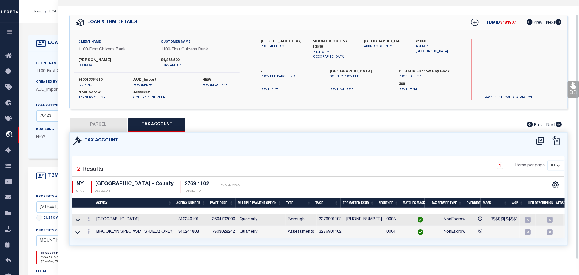
scroll to position [0, 0]
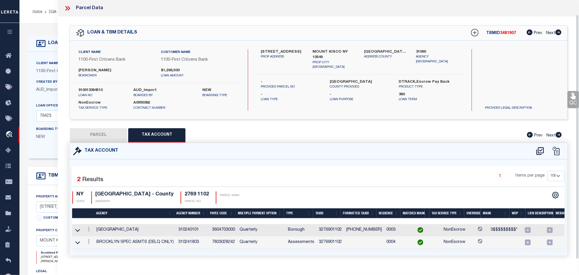
select select "100"
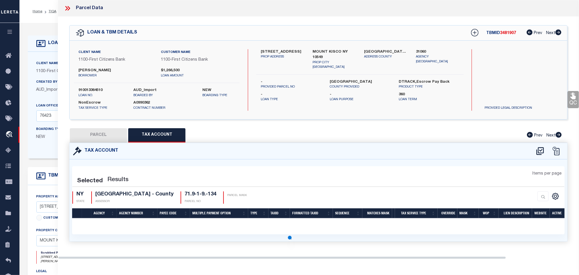
select select "100"
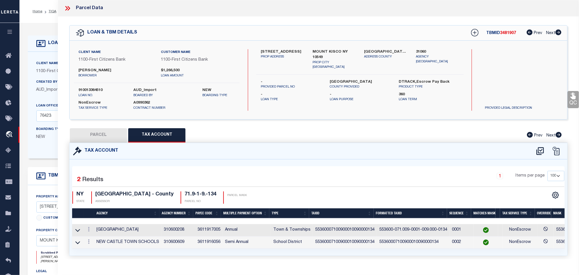
drag, startPoint x: 102, startPoint y: 131, endPoint x: 106, endPoint y: 133, distance: 4.3
click at [102, 131] on button "PARCEL" at bounding box center [98, 135] width 57 height 14
select select "AS"
select select
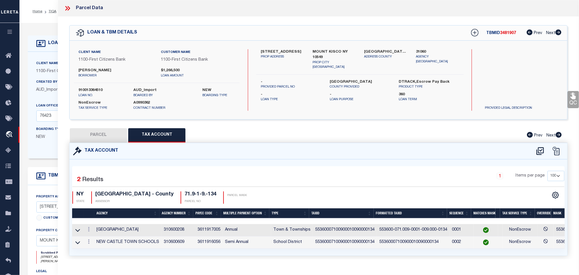
checkbox input "false"
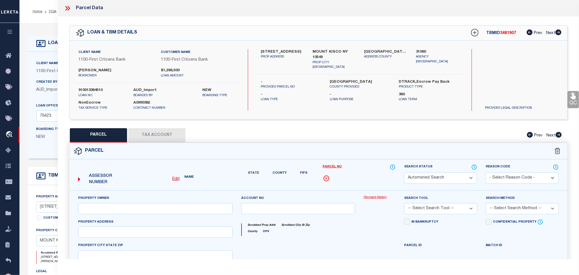
select select "QC"
type input "[PERSON_NAME]"
select select "AGW"
select select "LEG"
type input "[STREET_ADDRESS][PERSON_NAME]"
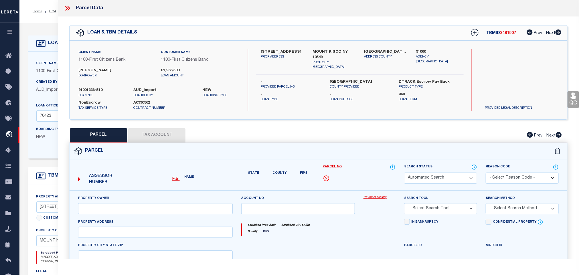
type input "MOUNT KISCO NY 10549"
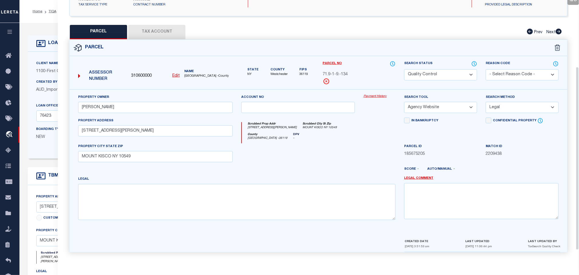
scroll to position [21, 0]
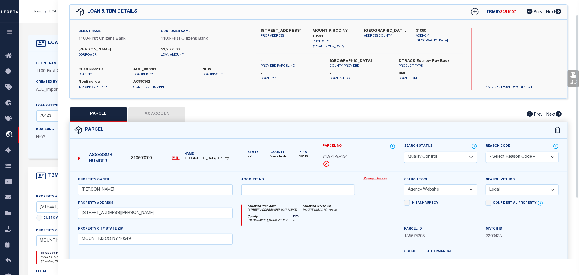
click at [473, 144] on body "Home TIQA OMS Detail Profile Sign out" at bounding box center [289, 220] width 579 height 440
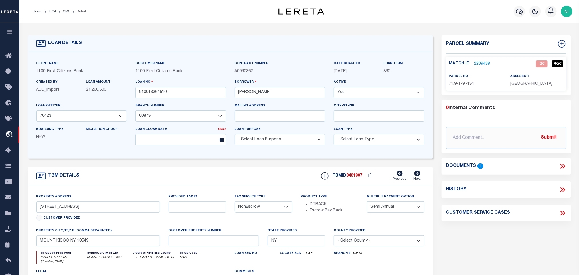
click at [483, 64] on link "2209438" at bounding box center [483, 64] width 16 height 6
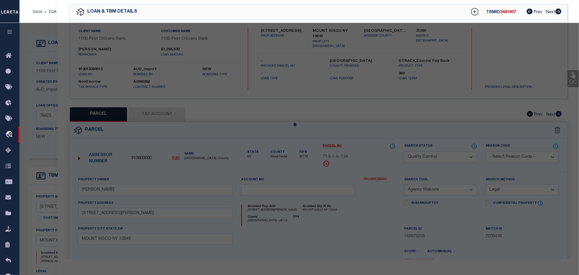
select select "AS"
select select
checkbox input "false"
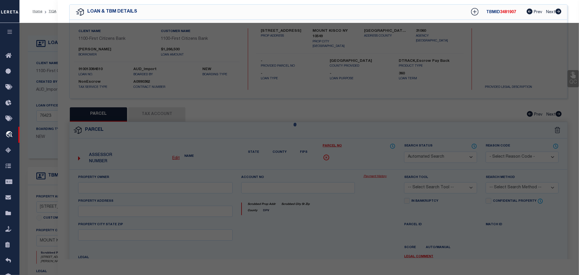
select select "QC"
type input "[PERSON_NAME]"
select select "AGW"
select select "LEG"
type input "[STREET_ADDRESS][PERSON_NAME]"
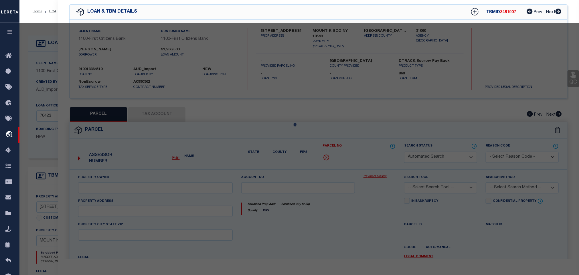
type input "MOUNT KISCO NY 10549"
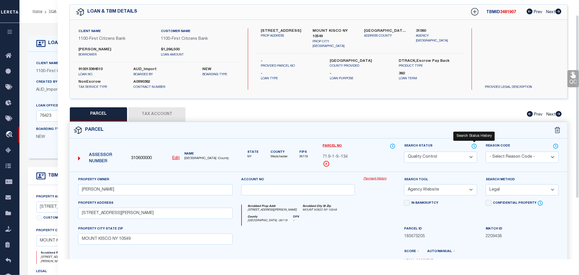
click at [475, 146] on icon at bounding box center [475, 146] width 6 height 6
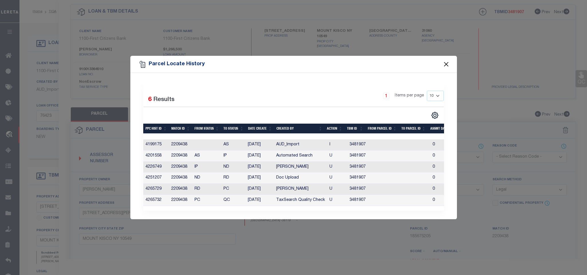
drag, startPoint x: 443, startPoint y: 61, endPoint x: 424, endPoint y: 105, distance: 47.4
click at [443, 61] on button "Close" at bounding box center [445, 64] width 7 height 7
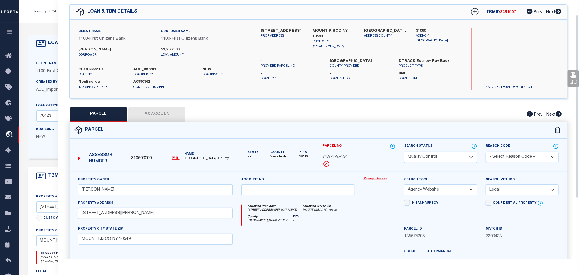
click at [574, 78] on icon at bounding box center [573, 75] width 5 height 7
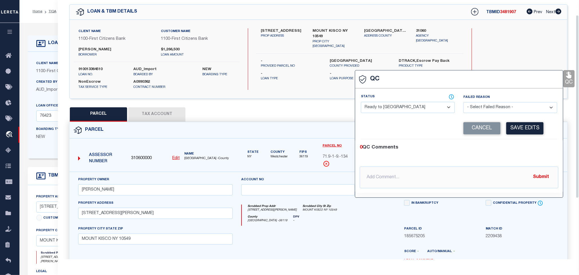
click at [447, 107] on select "- Select Status - Ready to QC Correct Incorrect" at bounding box center [408, 107] width 94 height 11
select select "COR"
click at [362, 102] on select "- Select Status - Ready to QC Correct Incorrect" at bounding box center [408, 107] width 94 height 11
click at [526, 137] on div "Corrected Search Value Cancel Save Edits" at bounding box center [459, 129] width 197 height 22
click at [524, 131] on button "Save Edits" at bounding box center [525, 128] width 37 height 12
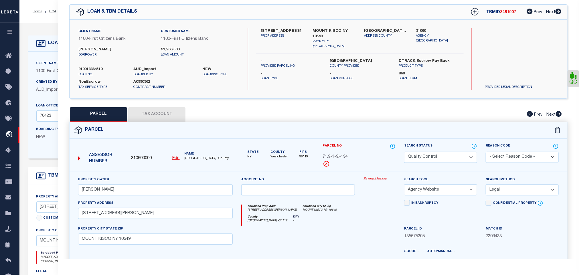
click at [453, 157] on select "Automated Search Bad Parcel Complete Duplicate Parcel High Dollar Reporting In …" at bounding box center [440, 157] width 73 height 11
select select "CP"
click at [404, 152] on select "Automated Search Bad Parcel Complete Duplicate Parcel High Dollar Reporting In …" at bounding box center [440, 157] width 73 height 11
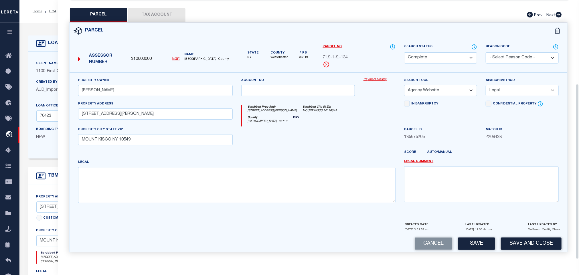
scroll to position [124, 0]
click at [524, 248] on button "Save and Close" at bounding box center [531, 244] width 61 height 12
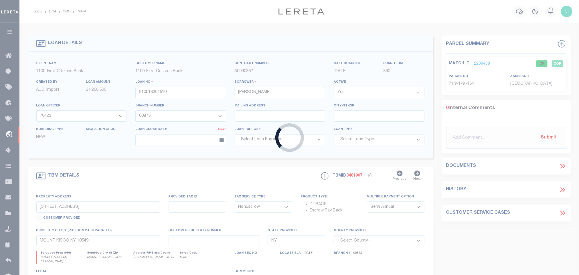
select select
select select "92777"
select select "24377"
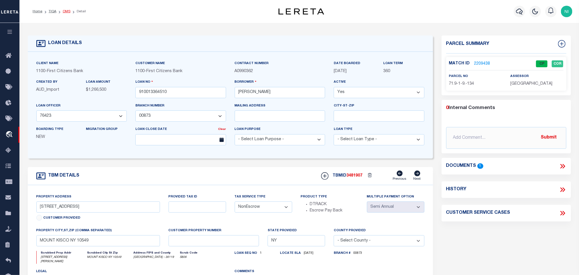
click at [67, 11] on link "OMS" at bounding box center [67, 11] width 8 height 3
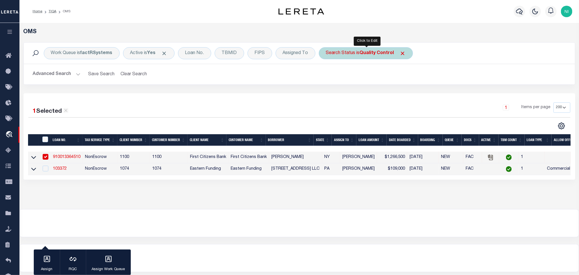
click at [362, 52] on b "Quality Control" at bounding box center [377, 53] width 34 height 5
select select "QC"
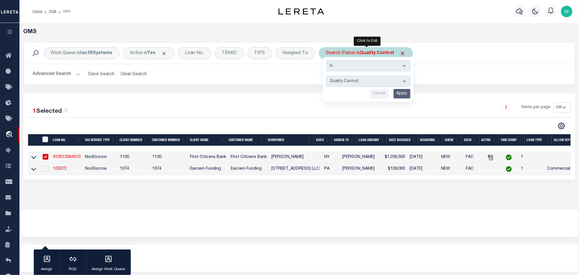
click at [405, 92] on input "Apply" at bounding box center [402, 93] width 17 height 9
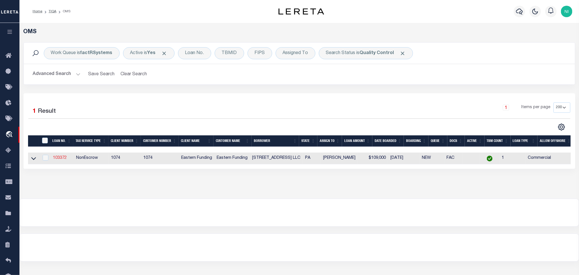
click at [63, 160] on link "103372" at bounding box center [60, 158] width 14 height 4
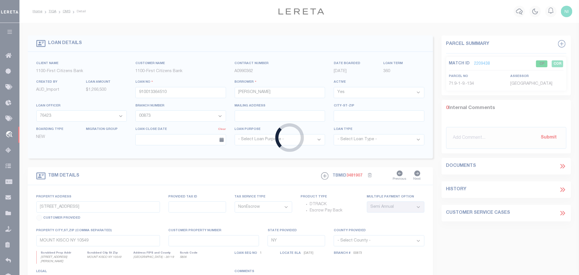
type input "103372"
type input "[STREET_ADDRESS] LLC"
select select
type input "[DATE]"
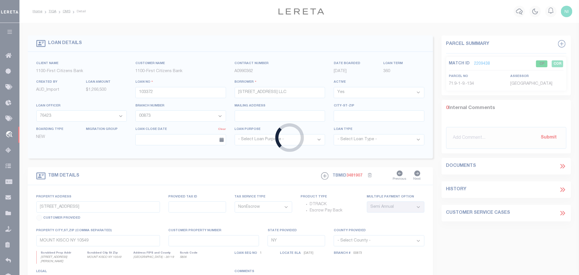
select select "20"
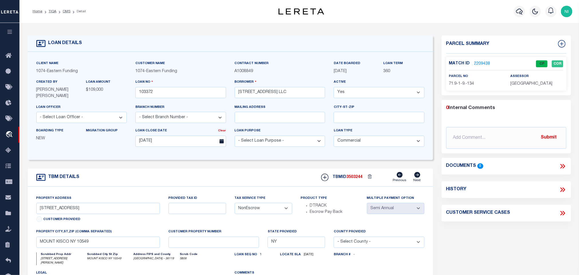
type input "[STREET_ADDRESS]"
type input "49110154401"
select select
type input "CHESTER PA 19013-1905"
type input "PA"
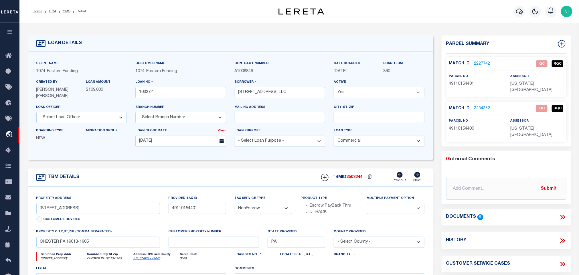
scroll to position [43, 0]
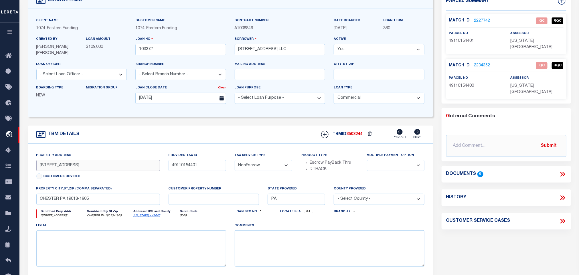
click at [137, 164] on input "[STREET_ADDRESS]" at bounding box center [98, 165] width 124 height 11
drag, startPoint x: 66, startPoint y: 201, endPoint x: 24, endPoint y: 202, distance: 41.3
click at [24, 202] on div "TBM DETAILS TBMID 3503244" at bounding box center [230, 205] width 414 height 159
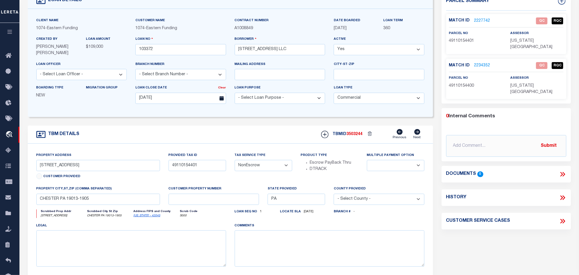
click at [480, 18] on link "2227742" at bounding box center [483, 21] width 16 height 6
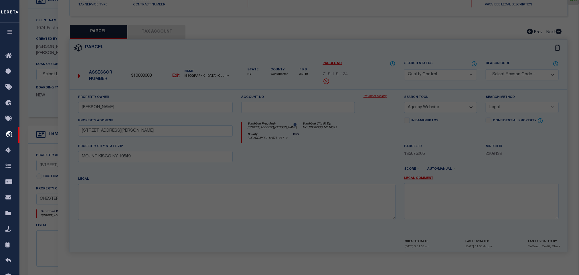
select select "AS"
select select
checkbox input "false"
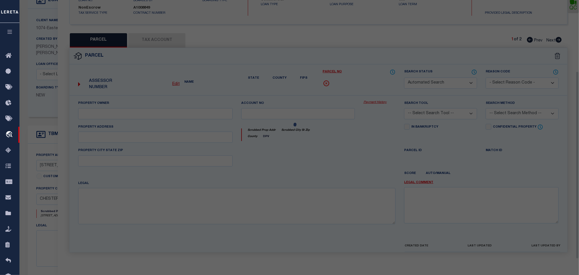
select select "QC"
type input "[STREET_ADDRESS] LLC"
select select "AGW"
select select "LEG"
type input "[STREET_ADDRESS]"
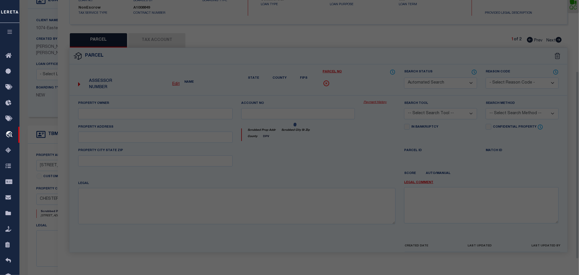
type input "CHESTER PA 19013"
type textarea "1 STY BLDG 71 X 51 IRR REAR LOT 2"
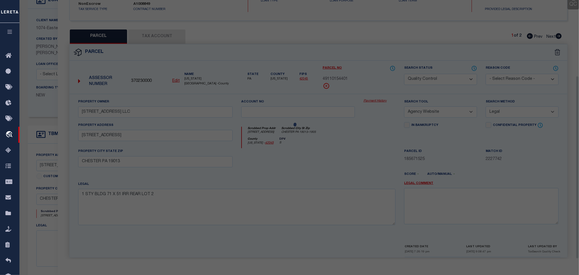
scroll to position [107, 0]
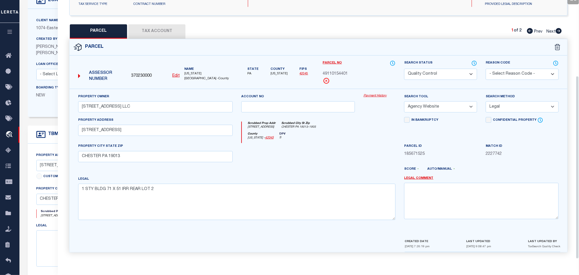
click at [173, 27] on button "Tax Account" at bounding box center [156, 31] width 57 height 14
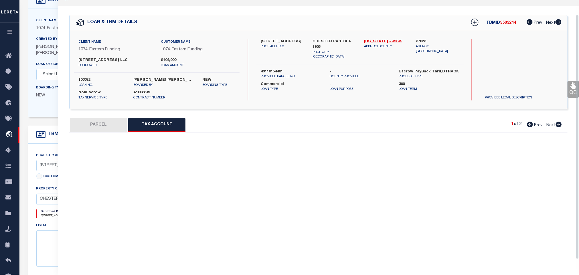
scroll to position [16, 0]
select select "100"
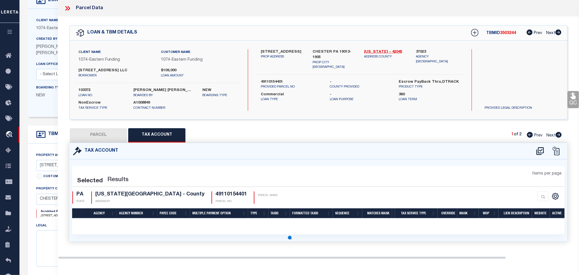
scroll to position [0, 0]
select select "100"
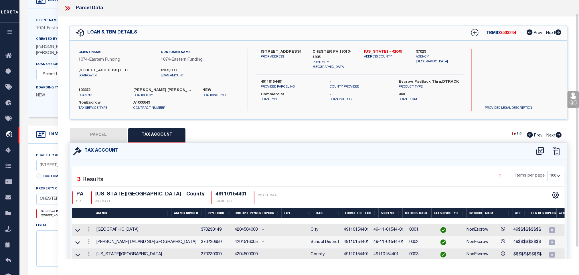
scroll to position [28, 0]
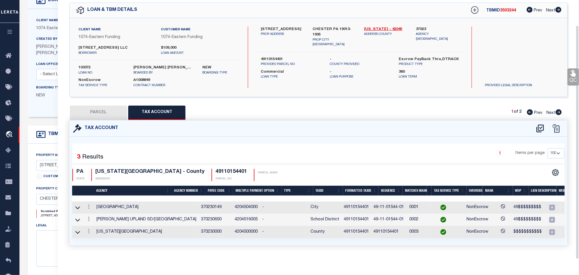
click at [113, 106] on button "PARCEL" at bounding box center [98, 113] width 57 height 14
select select "AS"
select select
checkbox input "false"
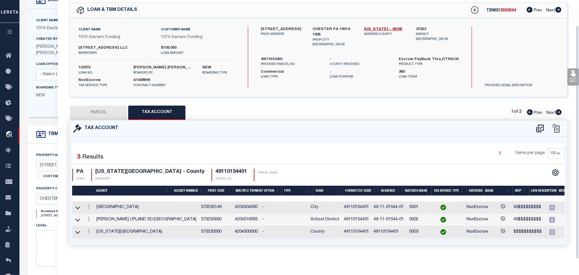
checkbox input "false"
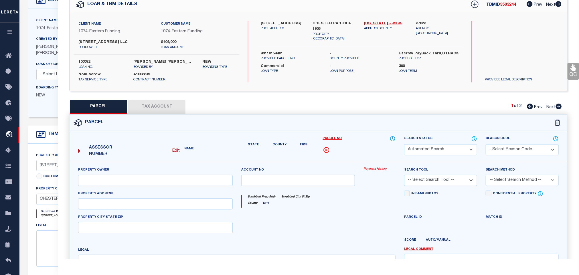
select select "QC"
type input "[STREET_ADDRESS] LLC"
select select "AGW"
select select "LEG"
type input "[STREET_ADDRESS]"
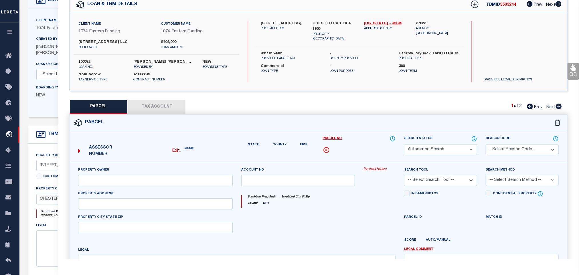
type input "CHESTER PA 19013"
type textarea "1 STY BLDG 71 X 51 IRR REAR LOT 2"
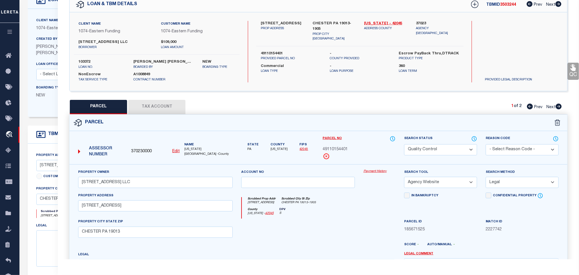
click at [570, 72] on link "QC" at bounding box center [573, 71] width 11 height 17
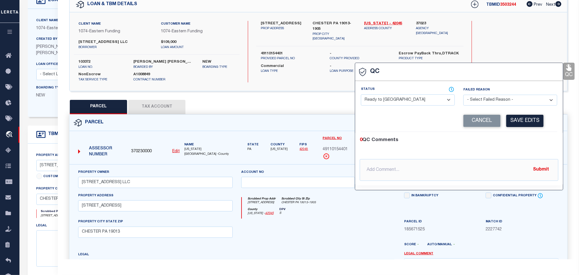
click at [442, 99] on select "- Select Status - Ready to QC Correct Incorrect" at bounding box center [408, 100] width 94 height 11
select select "COR"
click at [362, 95] on select "- Select Status - Ready to QC Correct Incorrect" at bounding box center [408, 100] width 94 height 11
click at [529, 121] on button "Save Edits" at bounding box center [525, 121] width 37 height 12
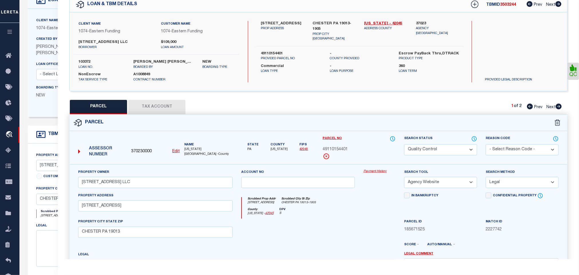
click at [455, 148] on select "Automated Search Bad Parcel Complete Duplicate Parcel High Dollar Reporting In …" at bounding box center [440, 149] width 73 height 11
select select "CP"
click at [404, 145] on select "Automated Search Bad Parcel Complete Duplicate Parcel High Dollar Reporting In …" at bounding box center [440, 149] width 73 height 11
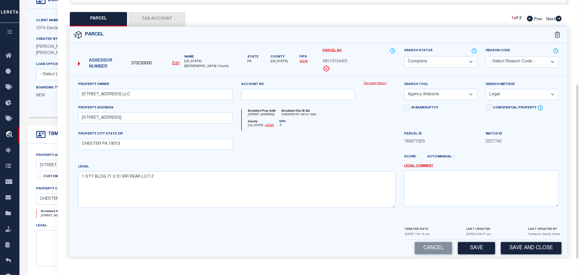
scroll to position [125, 0]
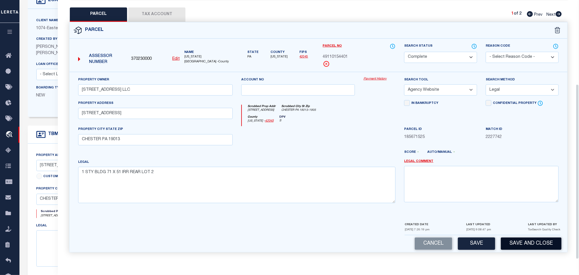
click at [531, 247] on button "Save and Close" at bounding box center [531, 244] width 61 height 12
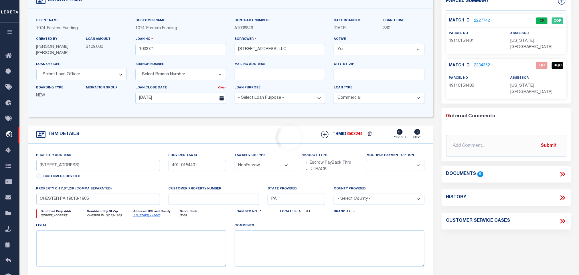
select select
click at [482, 63] on link "2234352" at bounding box center [483, 66] width 16 height 6
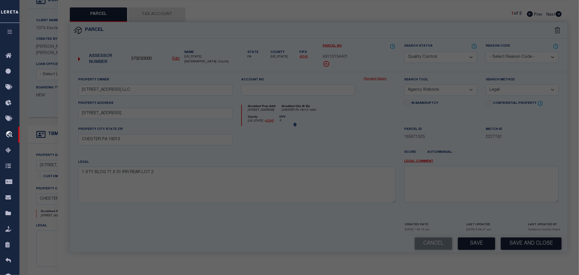
select select "AS"
select select
checkbox input "false"
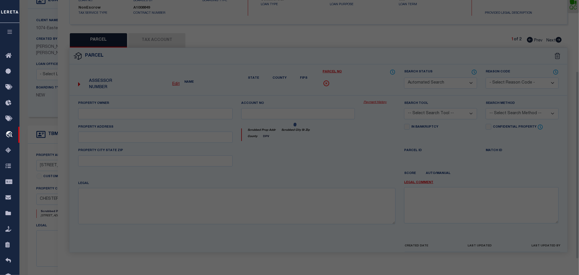
select select "QC"
type input "HIGHLAND DELI MARKET INC"
select select "AGW"
select select "ADD"
type input "[STREET_ADDRESS]"
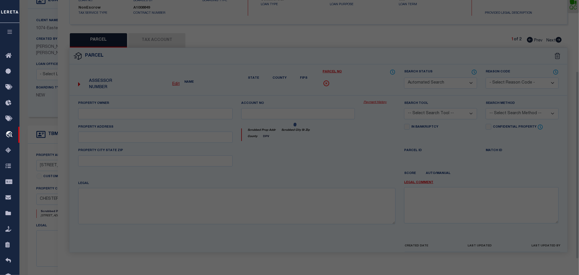
type input "CHESTER PA 19013"
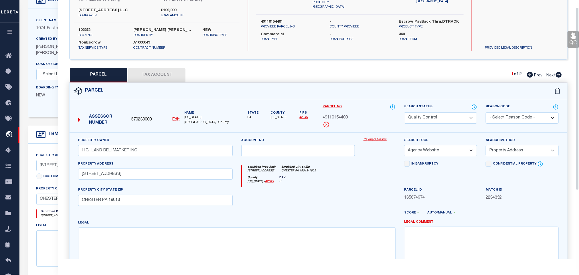
scroll to position [0, 0]
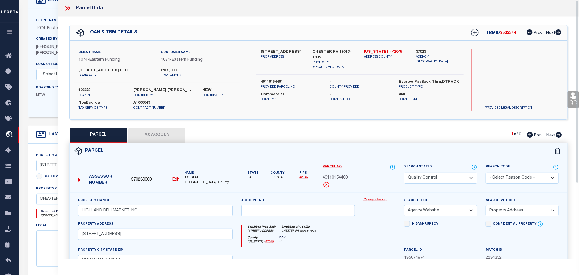
click at [576, 97] on icon at bounding box center [573, 96] width 5 height 7
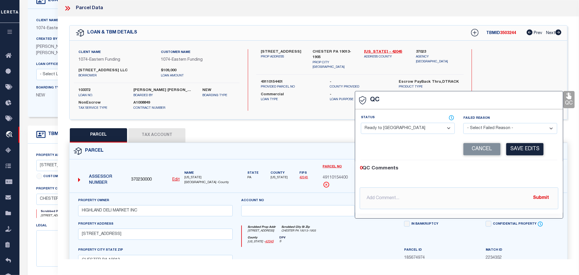
click at [421, 131] on select "- Select Status - Ready to QC Correct Incorrect" at bounding box center [408, 128] width 94 height 11
select select "COR"
click at [362, 123] on select "- Select Status - Ready to QC Correct Incorrect" at bounding box center [408, 128] width 94 height 11
click at [516, 146] on button "Save Edits" at bounding box center [525, 149] width 37 height 12
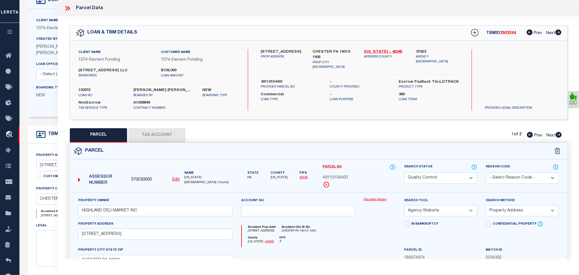
click at [445, 176] on select "Automated Search Bad Parcel Complete Duplicate Parcel High Dollar Reporting In …" at bounding box center [440, 178] width 73 height 11
select select "CP"
click at [404, 173] on select "Automated Search Bad Parcel Complete Duplicate Parcel High Dollar Reporting In …" at bounding box center [440, 178] width 73 height 11
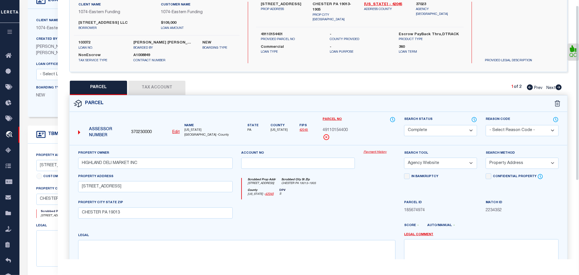
scroll to position [125, 0]
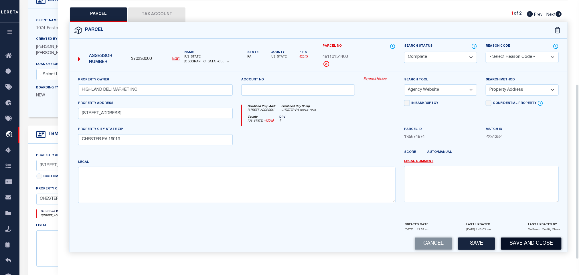
click at [516, 244] on button "Save and Close" at bounding box center [531, 244] width 61 height 12
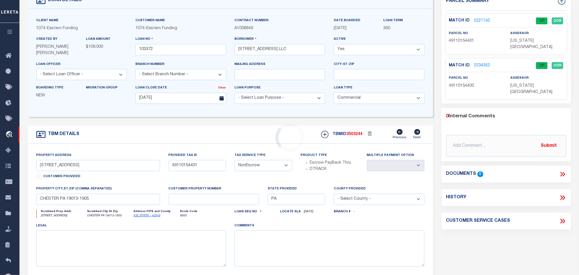
select select
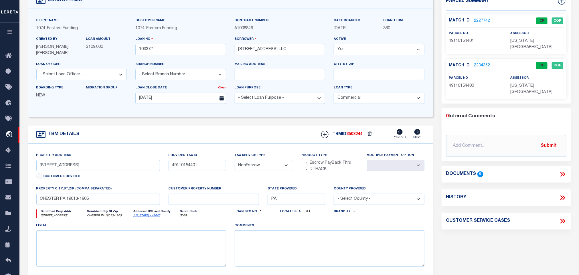
scroll to position [0, 0]
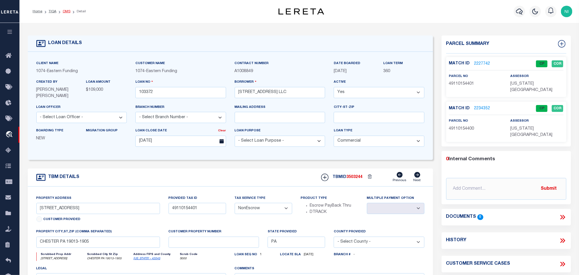
click at [65, 11] on link "OMS" at bounding box center [67, 11] width 8 height 3
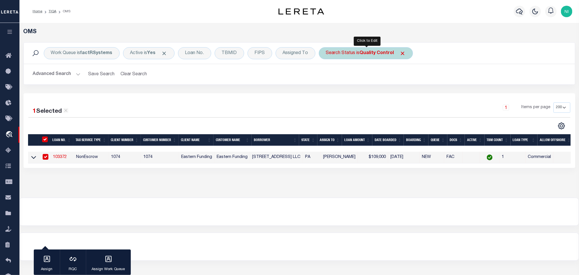
click at [364, 51] on b "Quality Control" at bounding box center [377, 53] width 34 height 5
select select "QC"
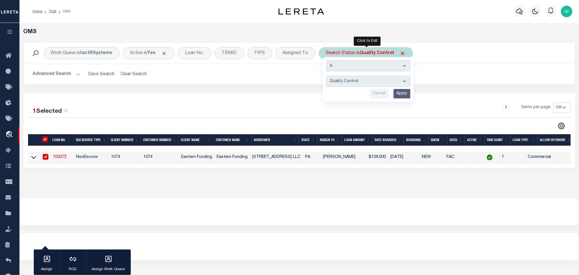
click at [403, 95] on input "Apply" at bounding box center [402, 93] width 17 height 9
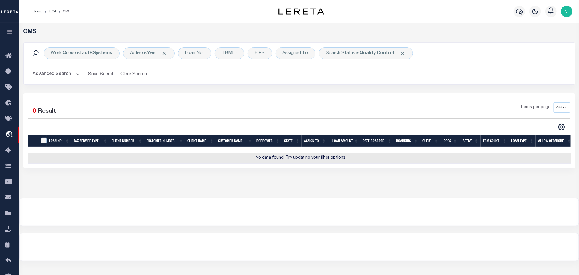
click at [70, 73] on button "Advanced Search" at bounding box center [57, 74] width 48 height 11
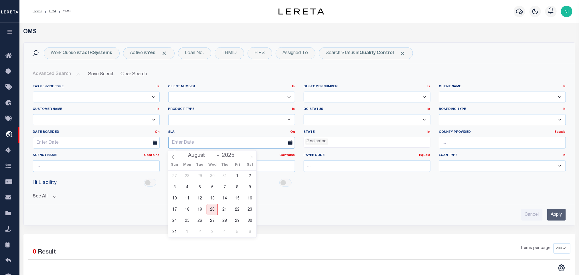
click at [236, 144] on input "text" at bounding box center [231, 143] width 127 height 12
click at [213, 209] on span "20" at bounding box center [212, 209] width 11 height 11
type input "[DATE]"
click at [292, 133] on link "On" at bounding box center [293, 132] width 5 height 3
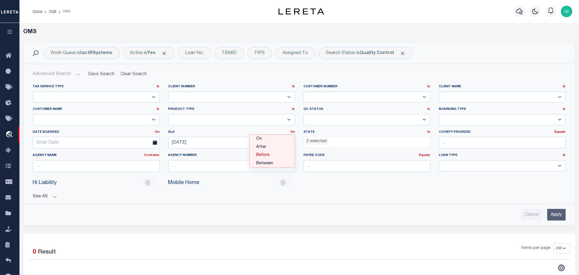
click at [274, 156] on link "Before" at bounding box center [272, 155] width 45 height 8
click at [389, 210] on div "Cancel Apply" at bounding box center [299, 213] width 543 height 16
click at [561, 220] on input "Apply" at bounding box center [557, 215] width 19 height 12
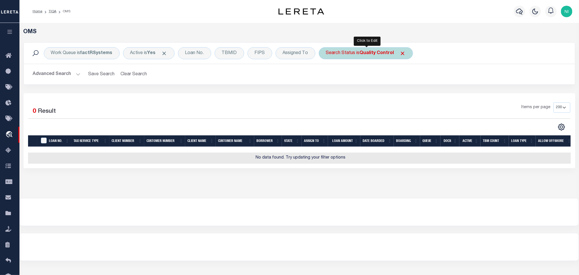
click at [373, 52] on b "Quality Control" at bounding box center [377, 53] width 34 height 5
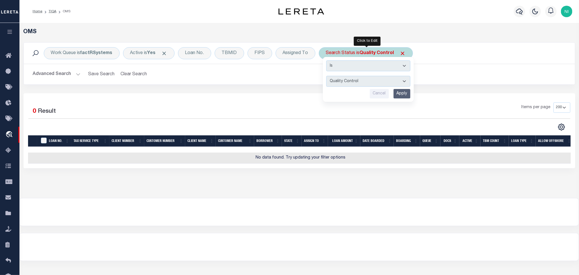
click at [372, 85] on select "Automated Search Bad Parcel Complete Duplicate Parcel High Dollar Reporting In …" at bounding box center [369, 81] width 84 height 11
select select "RD"
click at [328, 76] on select "Automated Search Bad Parcel Complete Duplicate Parcel High Dollar Reporting In …" at bounding box center [369, 81] width 84 height 11
click at [400, 92] on input "Apply" at bounding box center [402, 93] width 17 height 9
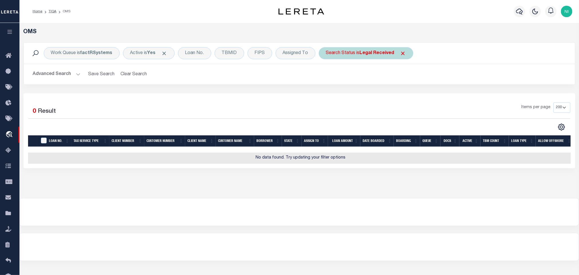
click at [376, 54] on b "Legal Received" at bounding box center [377, 53] width 35 height 5
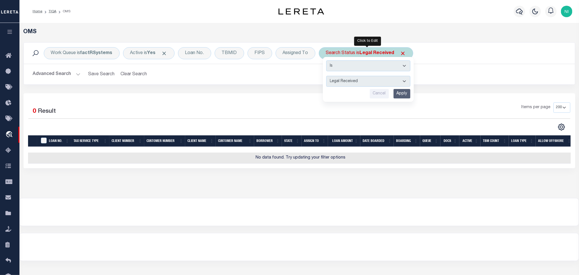
click at [366, 82] on select "Automated Search Bad Parcel Complete Duplicate Parcel High Dollar Reporting In …" at bounding box center [369, 81] width 84 height 11
select select "IP"
click at [328, 76] on select "Automated Search Bad Parcel Complete Duplicate Parcel High Dollar Reporting In …" at bounding box center [369, 81] width 84 height 11
click at [403, 95] on input "Apply" at bounding box center [402, 93] width 17 height 9
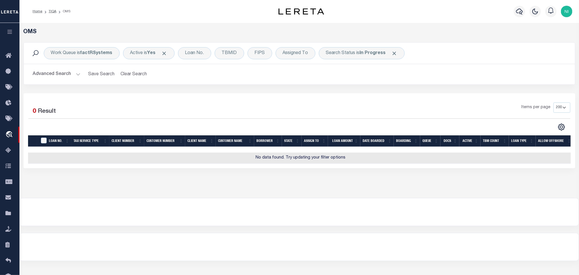
click at [55, 74] on button "Advanced Search" at bounding box center [57, 74] width 48 height 11
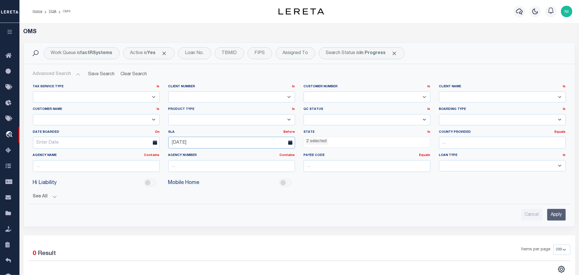
click at [215, 148] on body "Home TIQA OMS" at bounding box center [289, 205] width 579 height 410
click at [226, 207] on span "21" at bounding box center [224, 209] width 11 height 11
click at [559, 219] on input "Apply" at bounding box center [557, 215] width 19 height 12
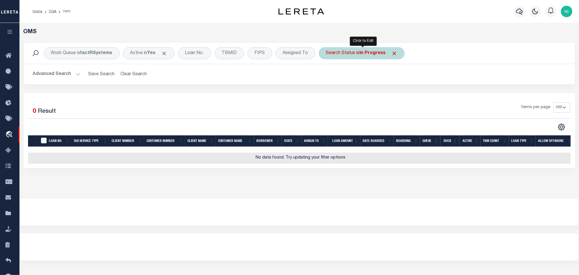
click at [370, 55] on b "In Progress" at bounding box center [373, 53] width 26 height 5
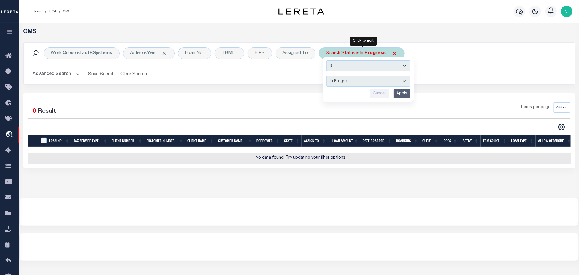
click at [362, 84] on select "Automated Search Bad Parcel Complete Duplicate Parcel High Dollar Reporting In …" at bounding box center [369, 81] width 84 height 11
click at [328, 76] on select "Automated Search Bad Parcel Complete Duplicate Parcel High Dollar Reporting In …" at bounding box center [369, 81] width 84 height 11
click at [408, 95] on input "Apply" at bounding box center [402, 93] width 17 height 9
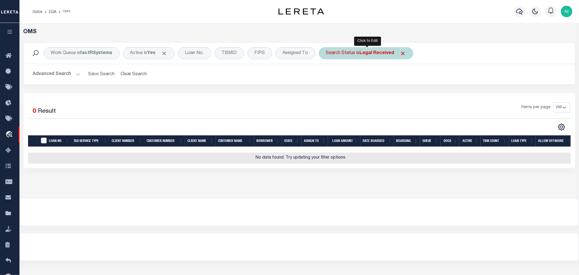
click at [387, 57] on div "Search Status is Legal Received" at bounding box center [366, 53] width 95 height 12
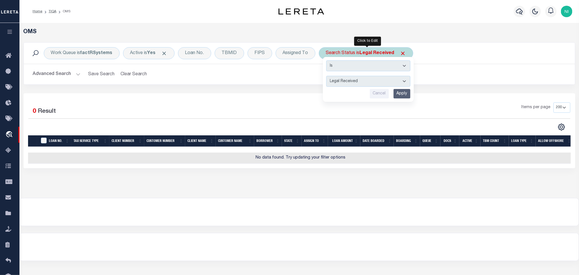
click at [379, 82] on select "Automated Search Bad Parcel Complete Duplicate Parcel High Dollar Reporting In …" at bounding box center [369, 81] width 84 height 11
click at [328, 76] on select "Automated Search Bad Parcel Complete Duplicate Parcel High Dollar Reporting In …" at bounding box center [369, 81] width 84 height 11
click at [406, 95] on input "Apply" at bounding box center [402, 93] width 17 height 9
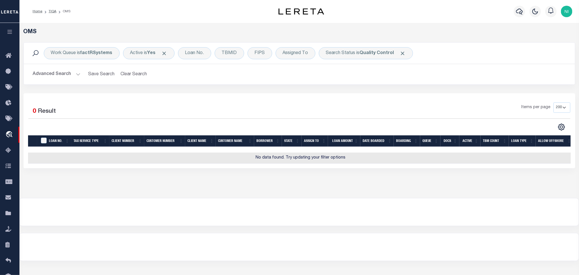
click at [344, 108] on div "Items per page 10 25 50 100 200" at bounding box center [368, 110] width 405 height 15
click at [68, 73] on button "Advanced Search" at bounding box center [57, 74] width 48 height 11
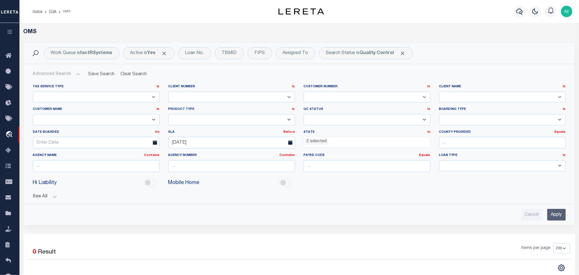
click at [58, 75] on button "Advanced Search" at bounding box center [57, 74] width 48 height 11
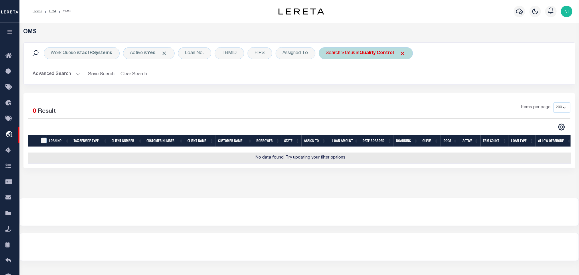
click at [352, 55] on div "Search Status is Quality Control" at bounding box center [366, 53] width 94 height 12
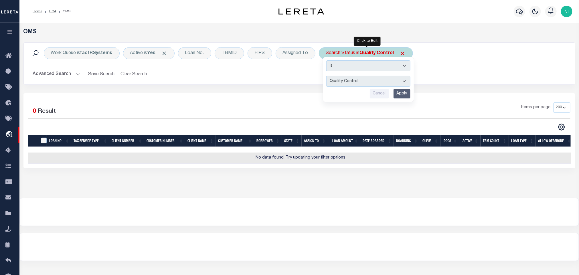
click at [350, 81] on select "Automated Search Bad Parcel Complete Duplicate Parcel High Dollar Reporting In …" at bounding box center [369, 81] width 84 height 11
click at [328, 76] on select "Automated Search Bad Parcel Complete Duplicate Parcel High Dollar Reporting In …" at bounding box center [369, 81] width 84 height 11
click at [401, 95] on input "Apply" at bounding box center [402, 93] width 17 height 9
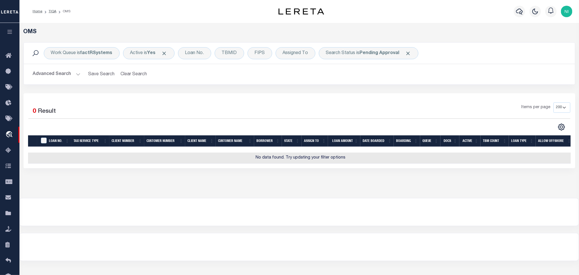
click at [70, 74] on button "Advanced Search" at bounding box center [57, 74] width 48 height 11
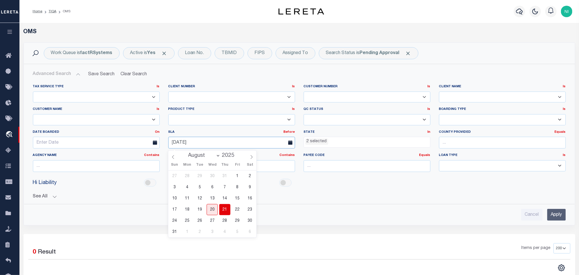
drag, startPoint x: 180, startPoint y: 144, endPoint x: 164, endPoint y: 144, distance: 15.5
click at [164, 144] on div "[DATE]" at bounding box center [231, 143] width 135 height 12
